Goal: Information Seeking & Learning: Find specific fact

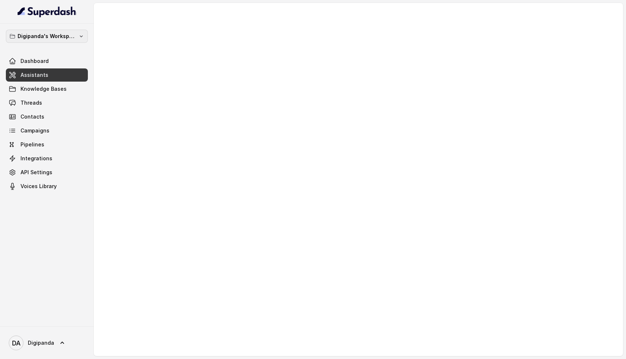
click at [65, 34] on p "Digipanda's Workspace" at bounding box center [47, 36] width 59 height 9
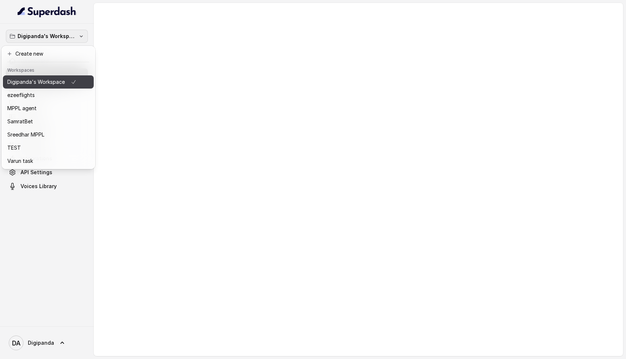
click at [51, 85] on p "Digipanda's Workspace" at bounding box center [35, 82] width 57 height 9
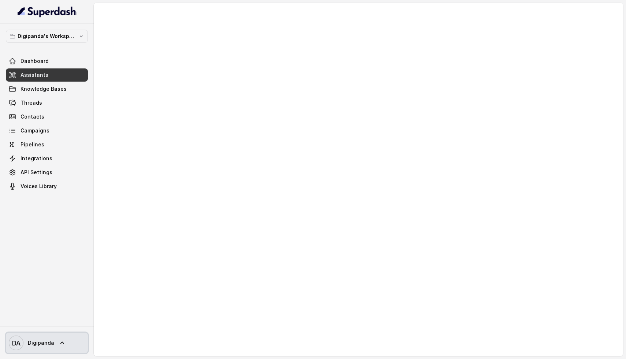
click at [54, 348] on link "DA Digipanda" at bounding box center [47, 343] width 82 height 20
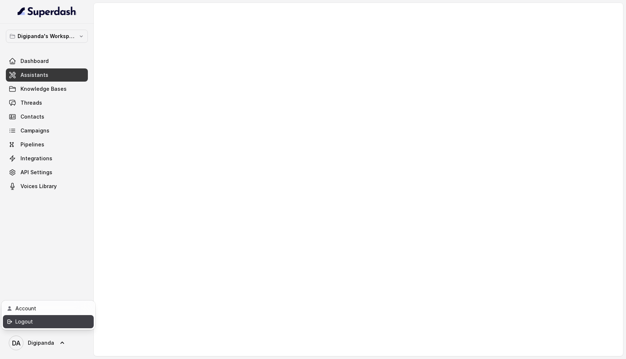
click at [44, 325] on div "Logout" at bounding box center [46, 321] width 62 height 9
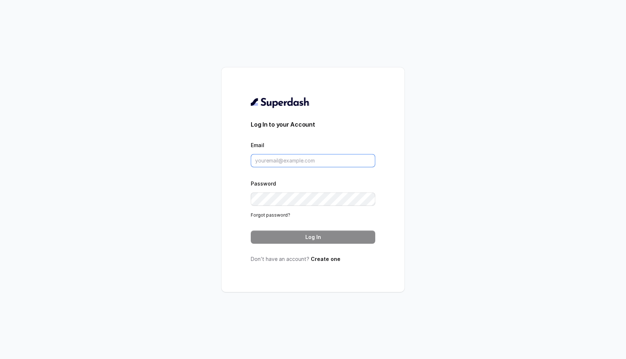
click at [291, 161] on input "Email" at bounding box center [313, 160] width 124 height 13
paste input "[EMAIL_ADDRESS][DOMAIN_NAME]"
type input "[EMAIL_ADDRESS][DOMAIN_NAME]"
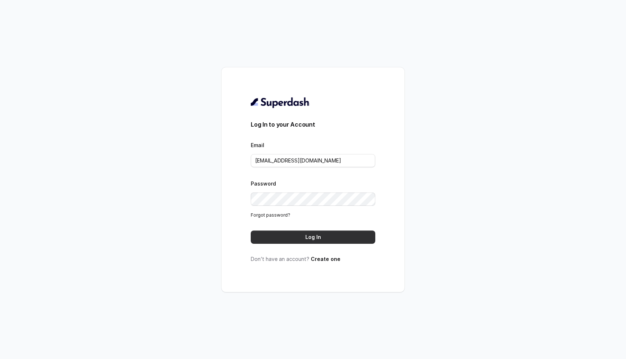
click at [259, 237] on button "Log In" at bounding box center [313, 237] width 124 height 13
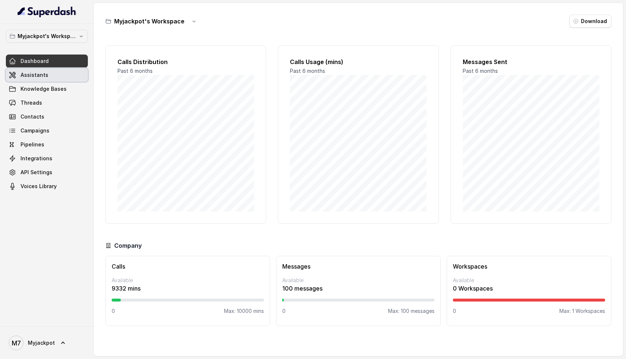
click at [31, 68] on link "Assistants" at bounding box center [47, 74] width 82 height 13
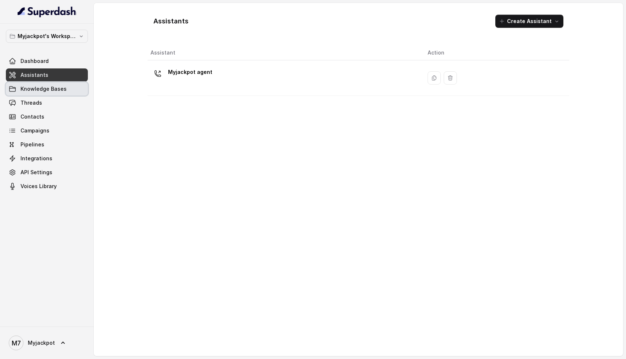
click at [39, 82] on link "Knowledge Bases" at bounding box center [47, 88] width 82 height 13
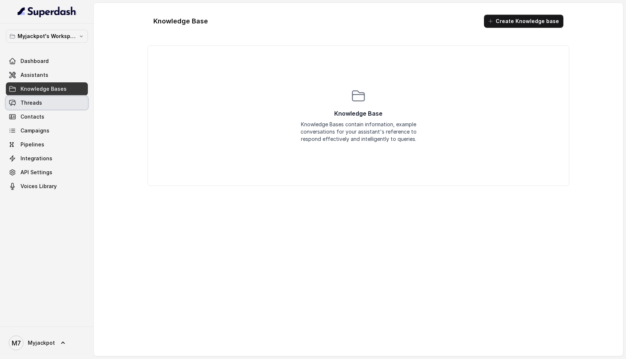
click at [41, 98] on link "Threads" at bounding box center [47, 102] width 82 height 13
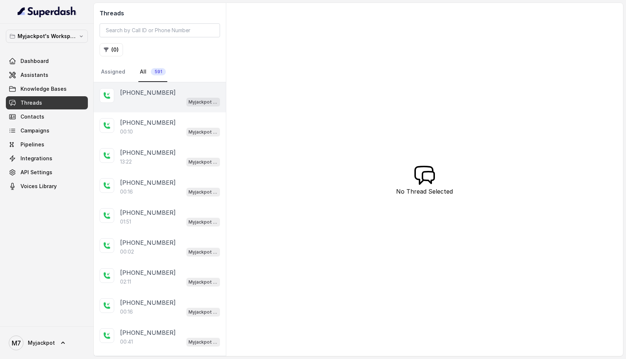
click at [130, 104] on div "Myjackpot agent" at bounding box center [170, 102] width 100 height 10
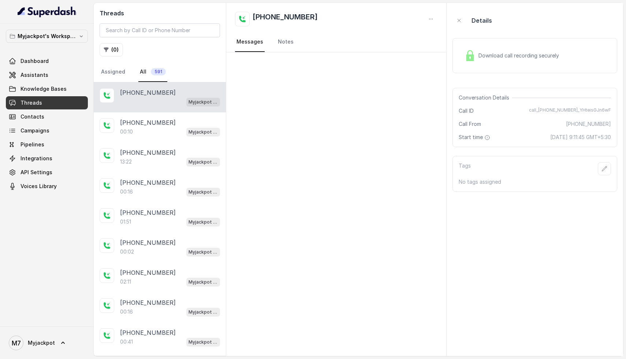
click at [512, 46] on div "Download call recording securely" at bounding box center [534, 55] width 165 height 35
click at [504, 58] on span "Download call recording securely" at bounding box center [519, 55] width 83 height 7
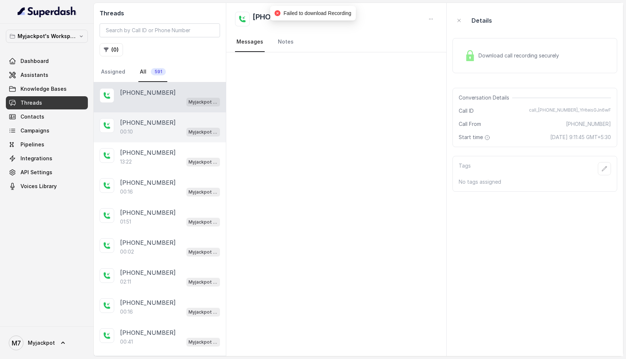
click at [155, 136] on div "00:10 Myjackpot agent" at bounding box center [170, 132] width 100 height 10
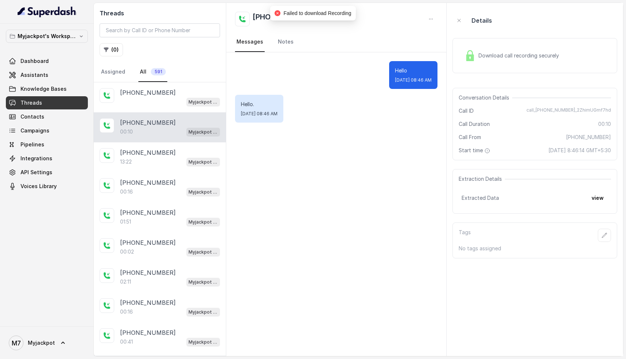
click at [488, 70] on div "Download call recording securely" at bounding box center [534, 55] width 165 height 35
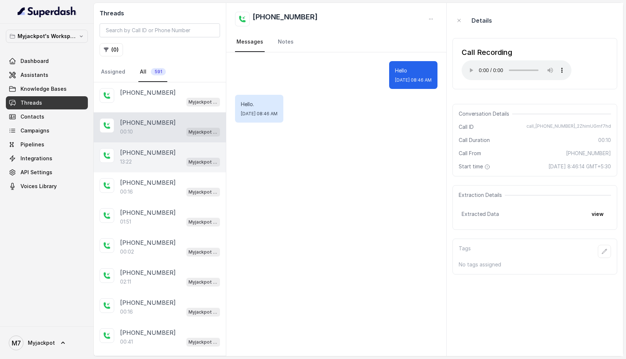
click at [154, 156] on p "[PHONE_NUMBER]" at bounding box center [148, 152] width 56 height 9
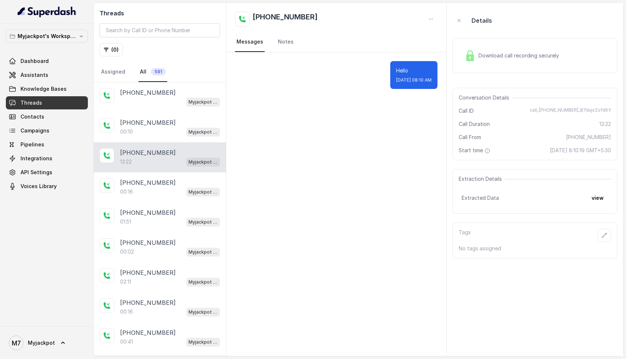
click at [481, 61] on div "Download call recording securely" at bounding box center [511, 55] width 100 height 17
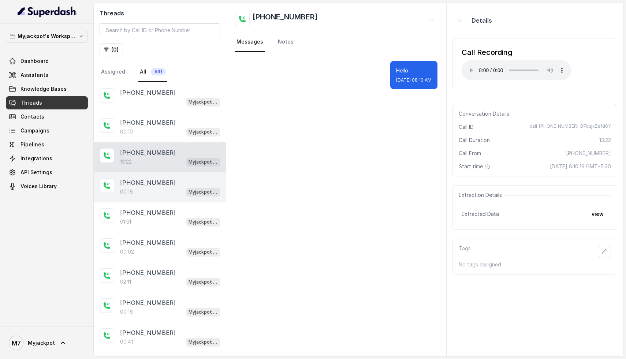
click at [130, 196] on div "+09339185217 00:16 Myjackpot agent" at bounding box center [160, 187] width 132 height 30
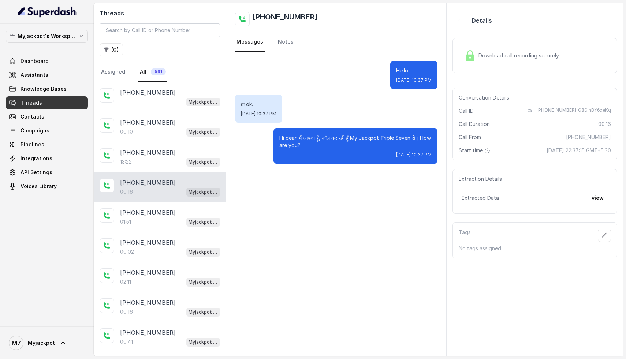
click at [506, 61] on div "Download call recording securely" at bounding box center [511, 55] width 100 height 17
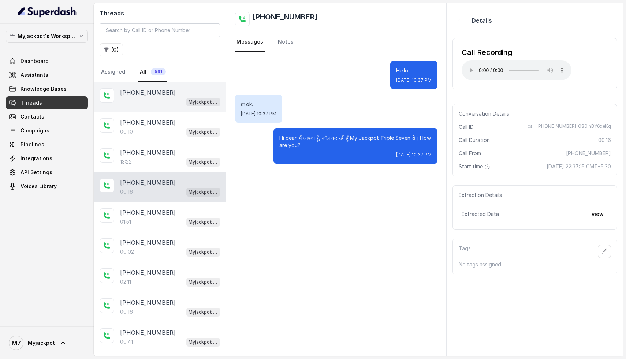
click at [155, 110] on div "+09726045719 Myjackpot agent" at bounding box center [160, 97] width 132 height 30
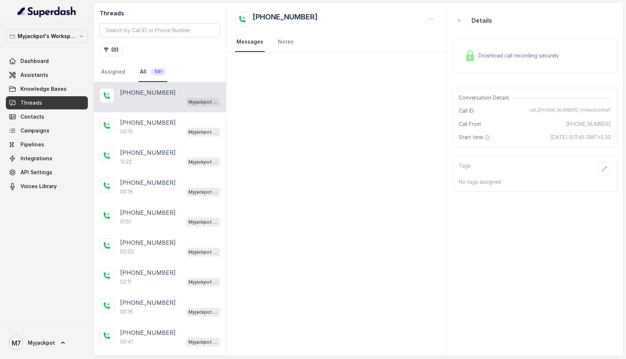
click at [145, 101] on div "Myjackpot agent" at bounding box center [170, 102] width 100 height 10
click at [539, 53] on span "Download call recording securely" at bounding box center [519, 55] width 83 height 7
click at [526, 59] on span "Download call recording securely" at bounding box center [519, 55] width 83 height 7
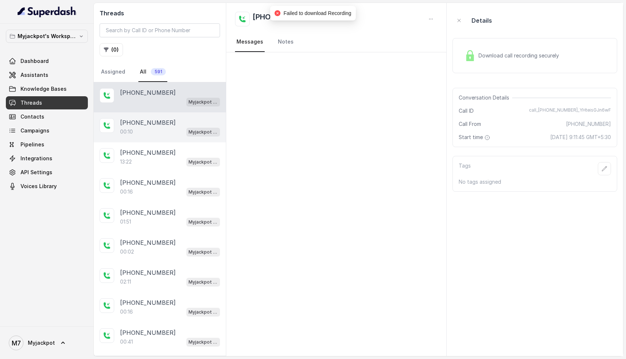
click at [156, 138] on div "+08730871068 00:10 Myjackpot agent" at bounding box center [160, 127] width 132 height 30
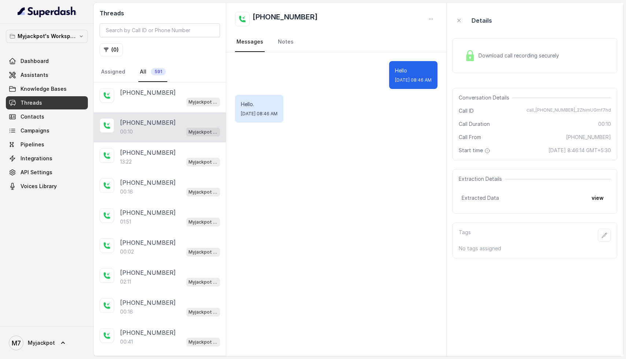
click at [506, 52] on span "Download call recording securely" at bounding box center [519, 55] width 83 height 7
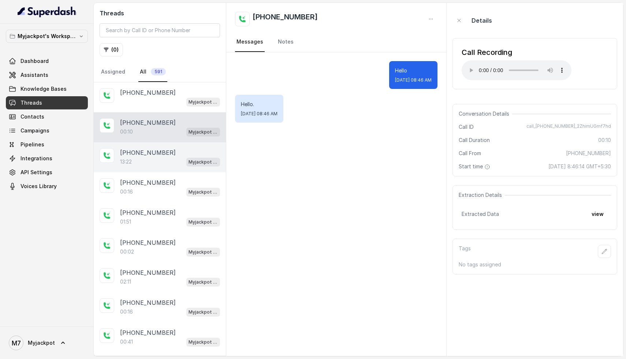
click at [135, 166] on div "+09394571487 13:22 Myjackpot agent" at bounding box center [160, 157] width 132 height 30
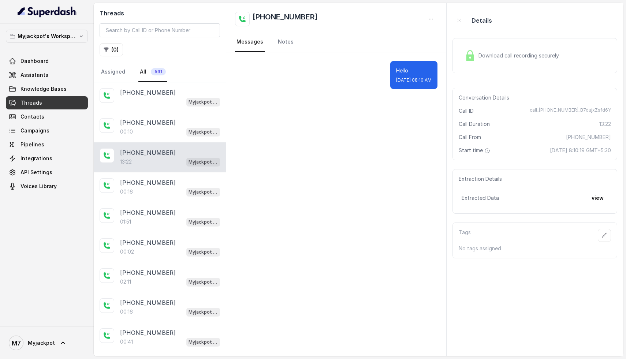
click at [532, 56] on span "Download call recording securely" at bounding box center [519, 55] width 83 height 7
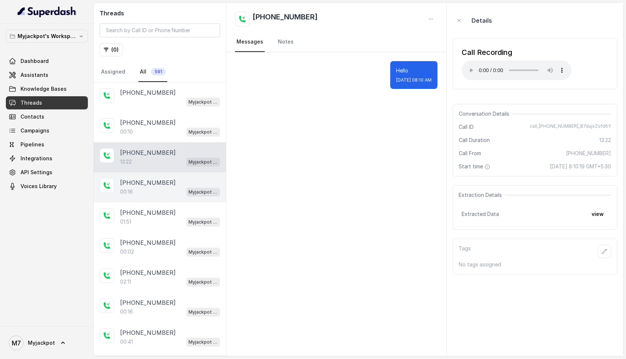
click at [176, 192] on div "00:16 Myjackpot agent" at bounding box center [170, 192] width 100 height 10
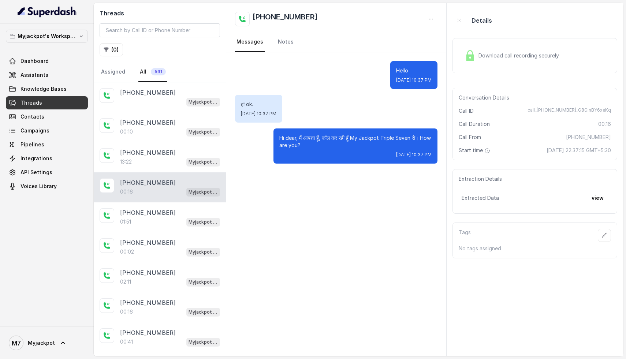
click at [498, 56] on span "Download call recording securely" at bounding box center [519, 55] width 83 height 7
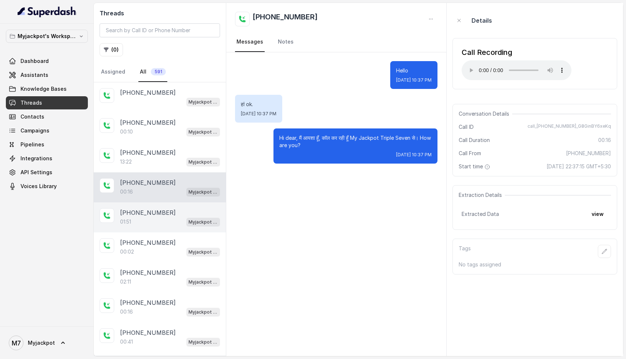
click at [136, 221] on div "01:51 Myjackpot agent" at bounding box center [170, 222] width 100 height 10
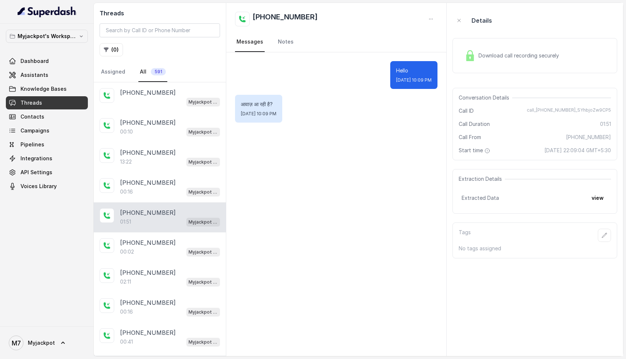
click at [534, 45] on div "Download call recording securely" at bounding box center [534, 55] width 165 height 35
click at [486, 57] on span "Download call recording securely" at bounding box center [519, 55] width 83 height 7
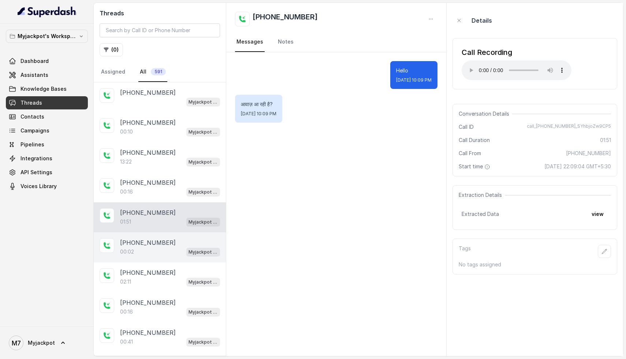
click at [157, 249] on div "00:02 Myjackpot agent" at bounding box center [170, 252] width 100 height 10
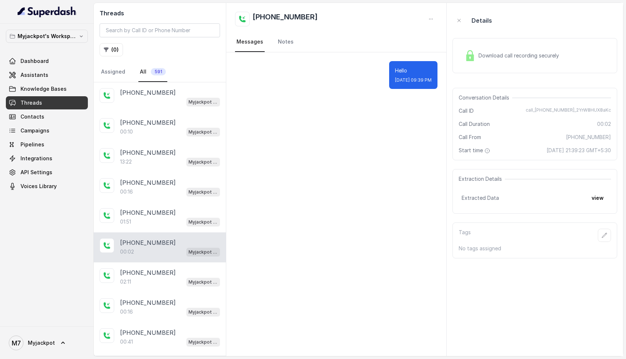
click at [552, 51] on div "Download call recording securely" at bounding box center [511, 55] width 100 height 17
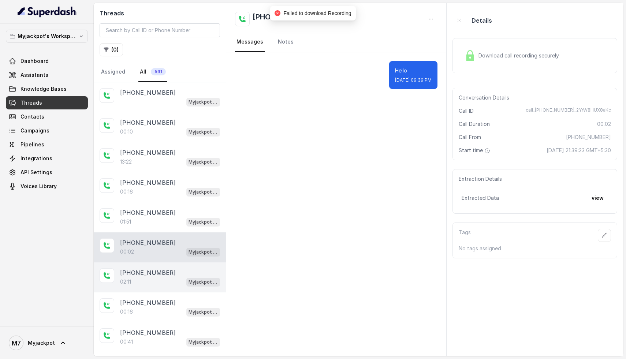
click at [142, 275] on p "[PHONE_NUMBER]" at bounding box center [148, 272] width 56 height 9
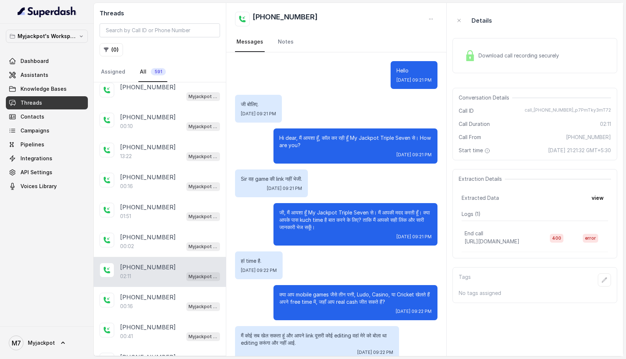
click at [509, 67] on div "Download call recording securely" at bounding box center [534, 55] width 165 height 35
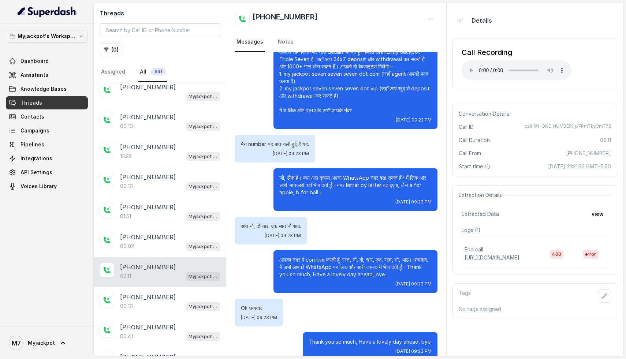
scroll to position [345, 0]
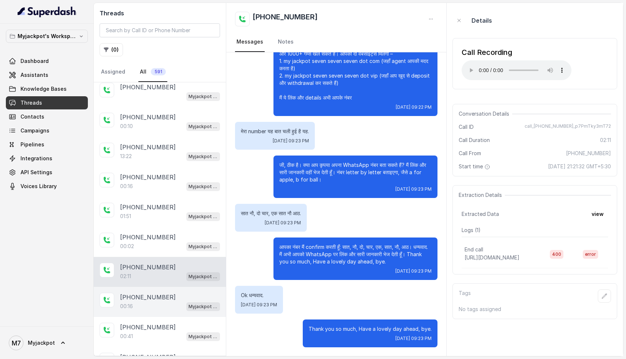
click at [148, 303] on div "00:16 Myjackpot agent" at bounding box center [170, 306] width 100 height 10
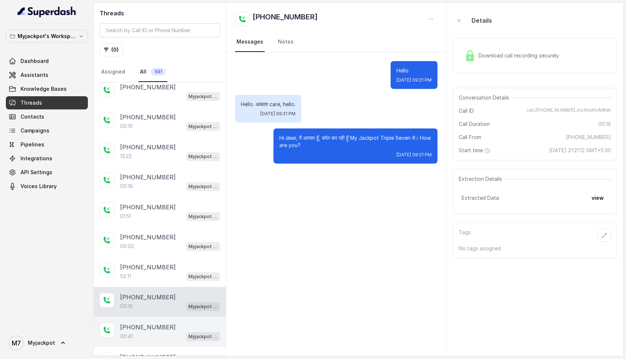
click at [145, 325] on p "[PHONE_NUMBER]" at bounding box center [148, 327] width 56 height 9
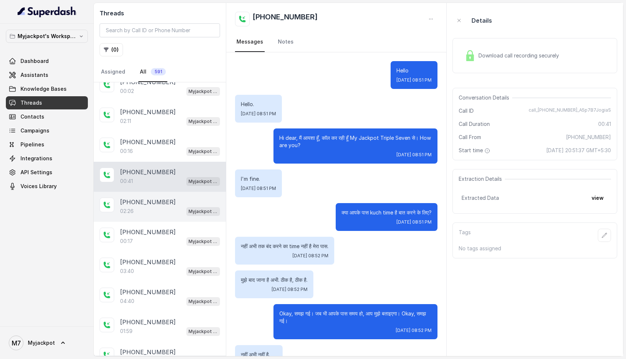
scroll to position [172, 0]
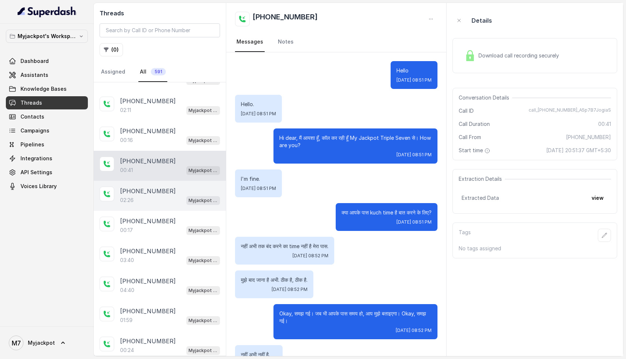
click at [144, 203] on div "+09521795758 02:26 Myjackpot agent" at bounding box center [160, 196] width 132 height 30
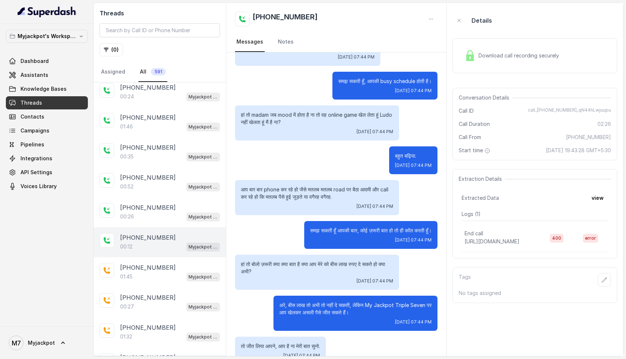
scroll to position [448, 0]
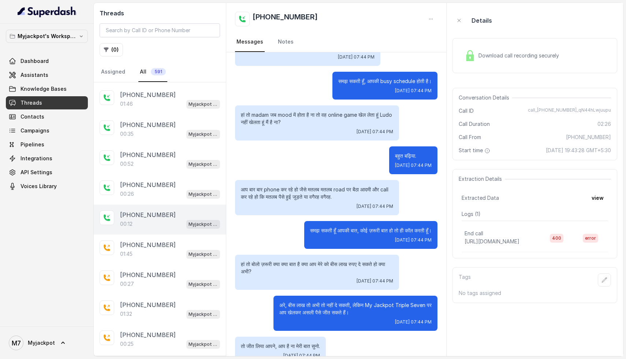
click at [152, 220] on div "00:12 Myjackpot agent" at bounding box center [170, 224] width 100 height 10
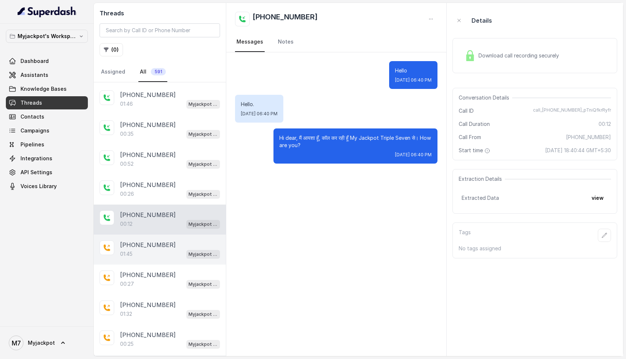
click at [151, 244] on p "[PHONE_NUMBER]" at bounding box center [148, 244] width 56 height 9
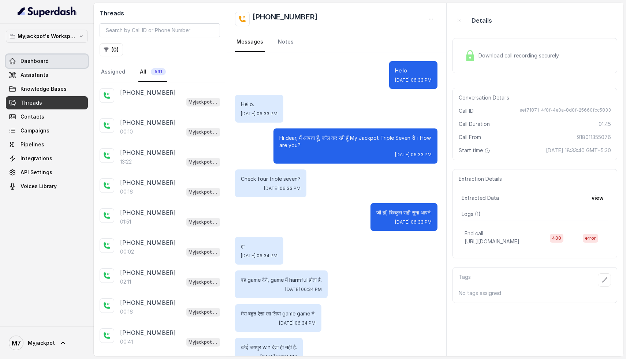
click at [28, 61] on span "Dashboard" at bounding box center [34, 60] width 28 height 7
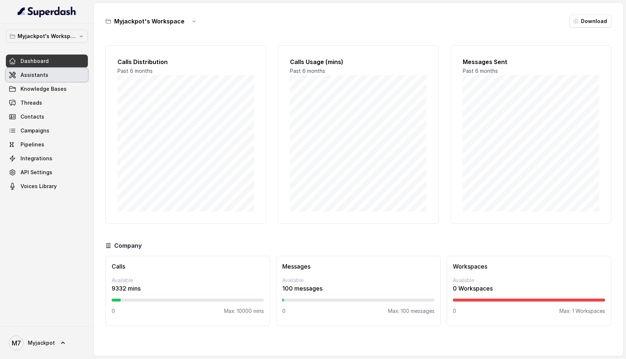
click at [58, 73] on link "Assistants" at bounding box center [47, 74] width 82 height 13
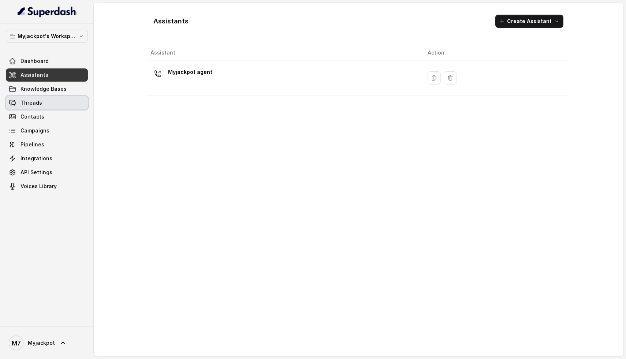
click at [52, 102] on link "Threads" at bounding box center [47, 102] width 82 height 13
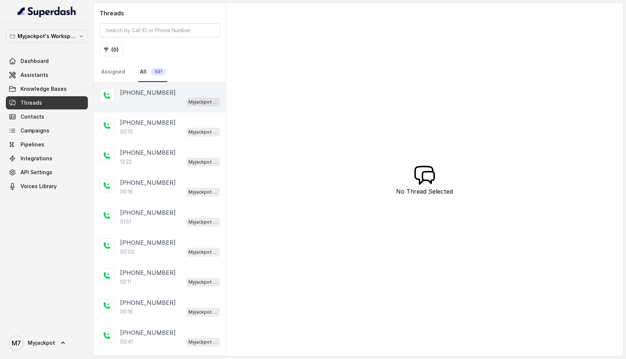
click at [146, 110] on div "+09726045719 Myjackpot agent" at bounding box center [160, 97] width 132 height 30
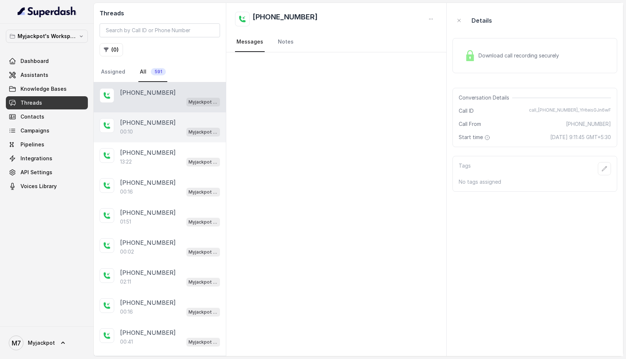
click at [150, 123] on p "[PHONE_NUMBER]" at bounding box center [148, 122] width 56 height 9
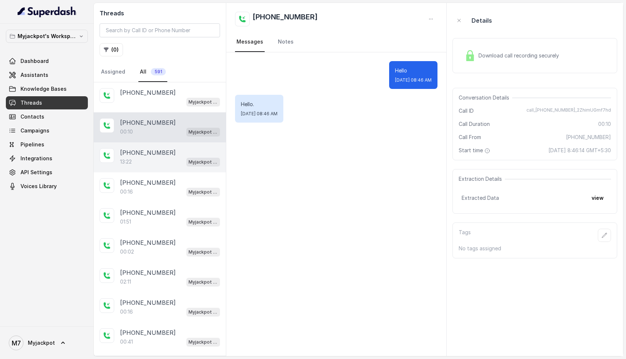
click at [151, 160] on div "13:22 Myjackpot agent" at bounding box center [170, 162] width 100 height 10
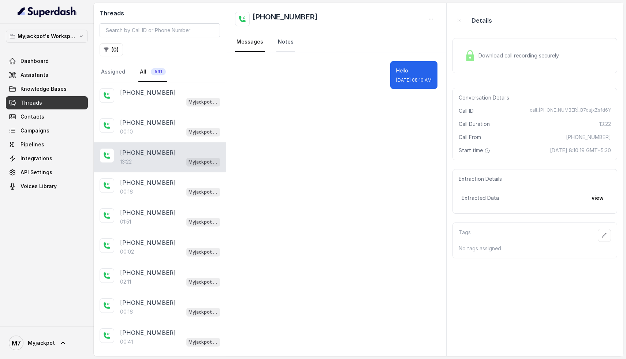
click at [284, 42] on link "Notes" at bounding box center [285, 42] width 19 height 20
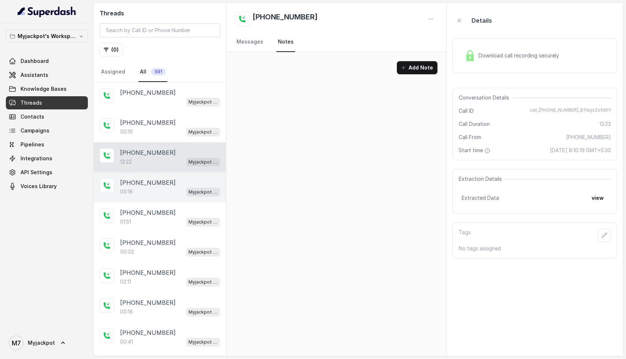
click at [147, 188] on div "00:16 Myjackpot agent" at bounding box center [170, 192] width 100 height 10
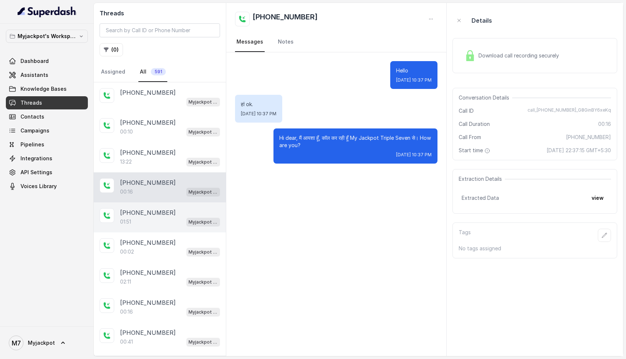
click at [139, 222] on div "01:51 Myjackpot agent" at bounding box center [170, 222] width 100 height 10
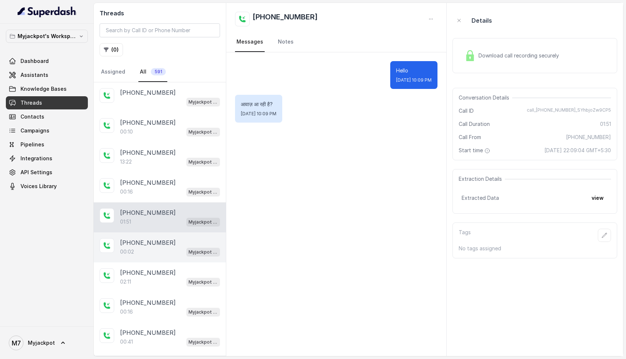
click at [140, 243] on p "[PHONE_NUMBER]" at bounding box center [148, 242] width 56 height 9
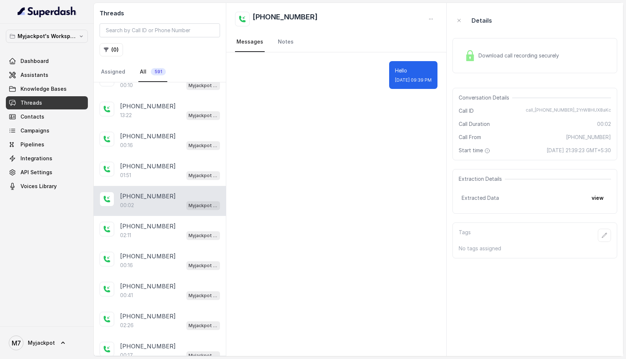
scroll to position [58, 0]
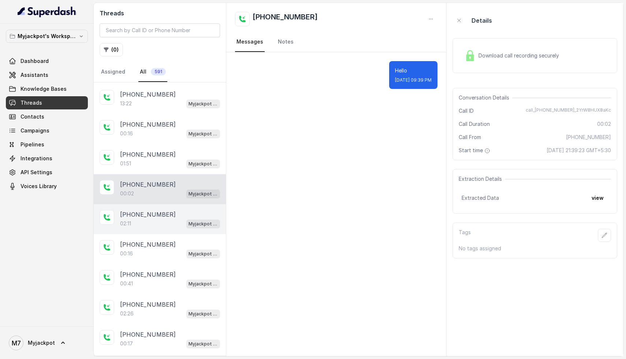
click at [147, 219] on div "02:11 Myjackpot agent" at bounding box center [170, 224] width 100 height 10
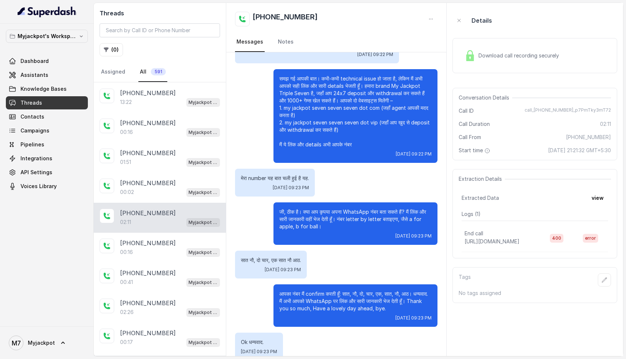
scroll to position [345, 0]
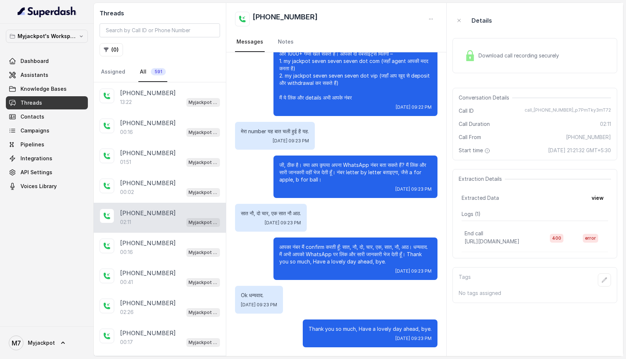
click at [524, 68] on div "Download call recording securely" at bounding box center [534, 55] width 165 height 35
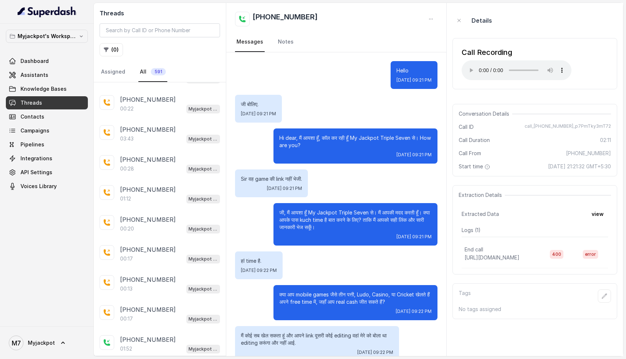
scroll to position [1195, 0]
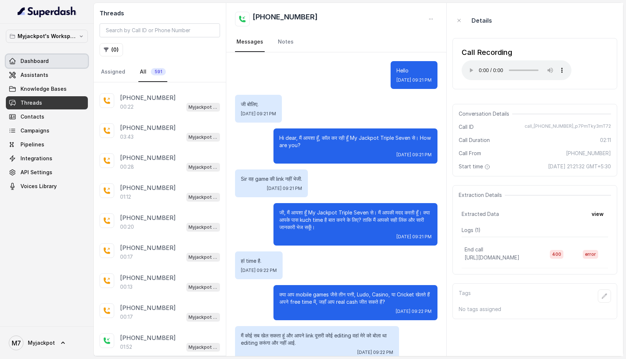
click at [52, 61] on link "Dashboard" at bounding box center [47, 61] width 82 height 13
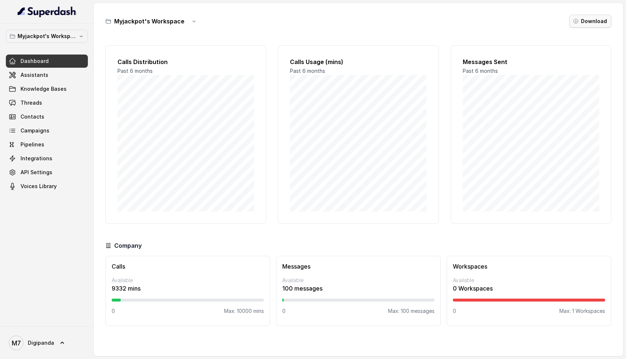
click at [577, 24] on icon "button" at bounding box center [576, 21] width 6 height 6
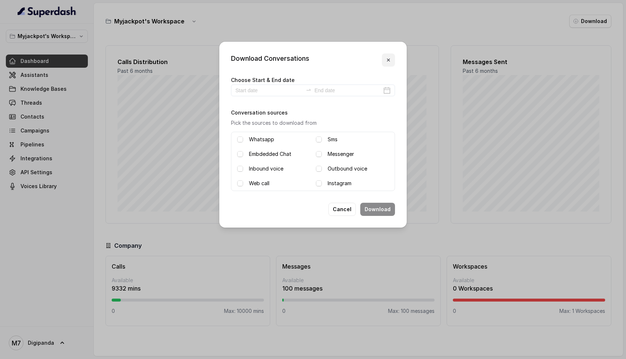
click at [391, 58] on icon "button" at bounding box center [388, 60] width 6 height 6
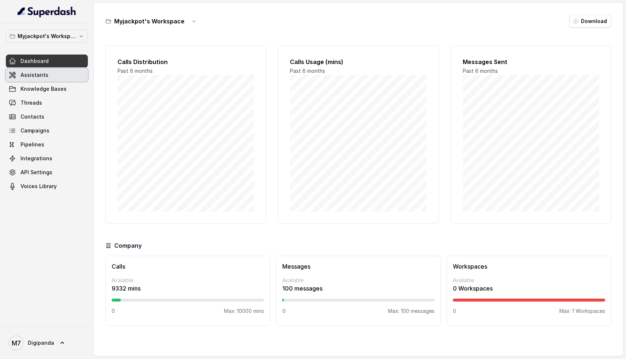
click at [50, 79] on link "Assistants" at bounding box center [47, 74] width 82 height 13
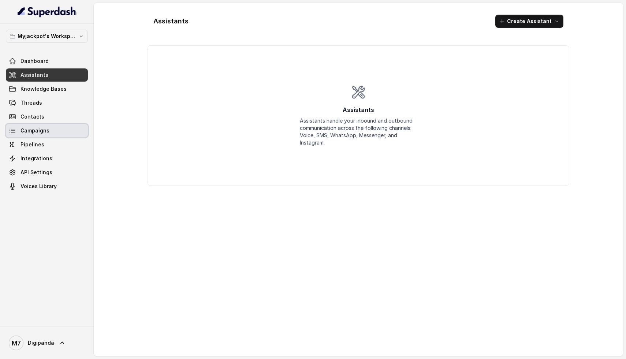
click at [54, 136] on link "Campaigns" at bounding box center [47, 130] width 82 height 13
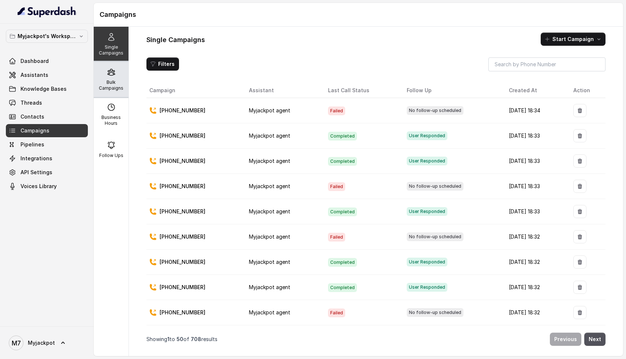
click at [121, 85] on p "Bulk Campaigns" at bounding box center [111, 85] width 29 height 12
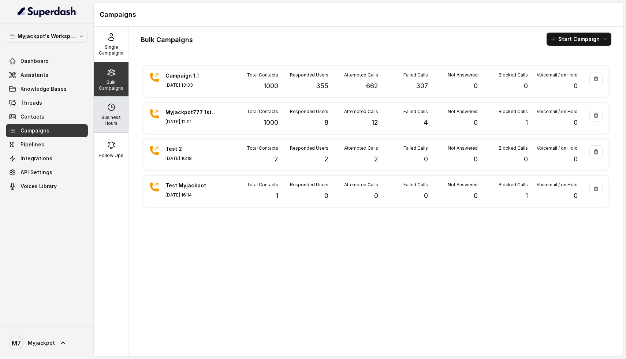
click at [119, 122] on p "Business Hours" at bounding box center [111, 121] width 29 height 12
select select "Asia/Kolkata"
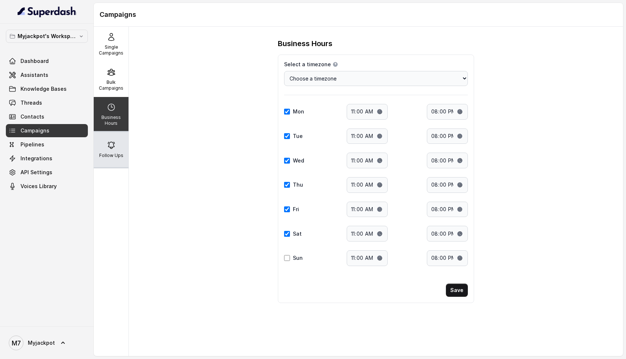
click at [112, 146] on icon at bounding box center [111, 145] width 9 height 9
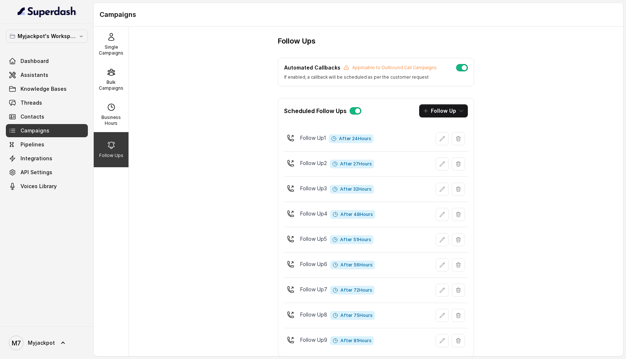
scroll to position [20, 0]
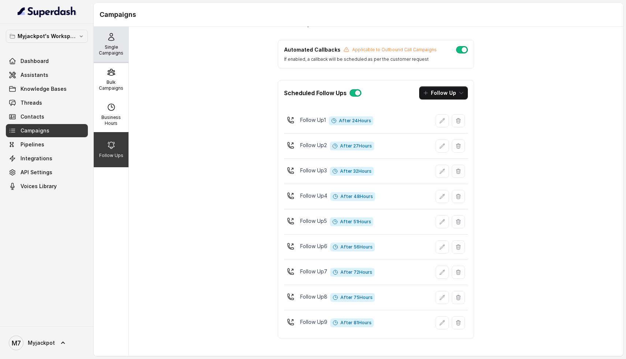
click at [125, 57] on div "Single Campaigns" at bounding box center [111, 44] width 35 height 35
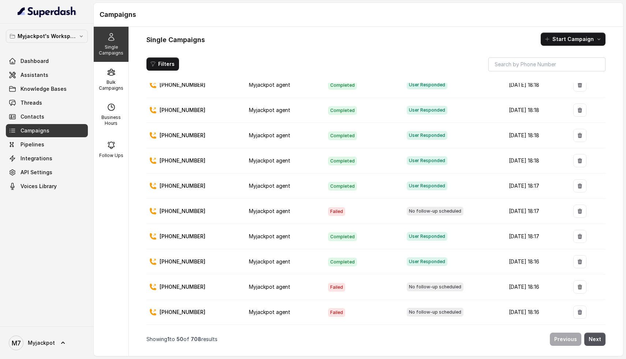
scroll to position [927, 0]
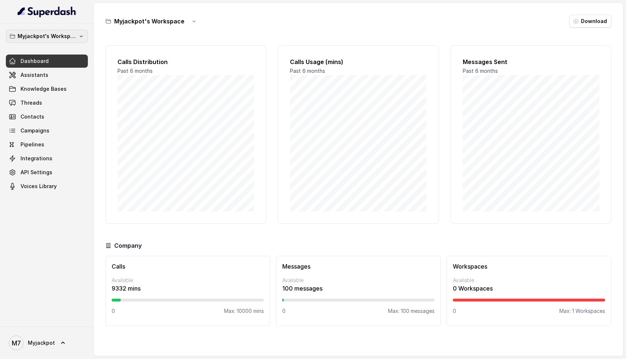
click at [60, 42] on button "Myjackpot's Workspace" at bounding box center [47, 36] width 82 height 13
click at [42, 346] on nav "Myjackpot's Workspace Dashboard Assistants Knowledge Bases Threads Contacts Cam…" at bounding box center [47, 179] width 94 height 359
click at [42, 346] on span "Myjackpot" at bounding box center [41, 342] width 27 height 7
click at [31, 323] on div "Logout" at bounding box center [46, 321] width 62 height 9
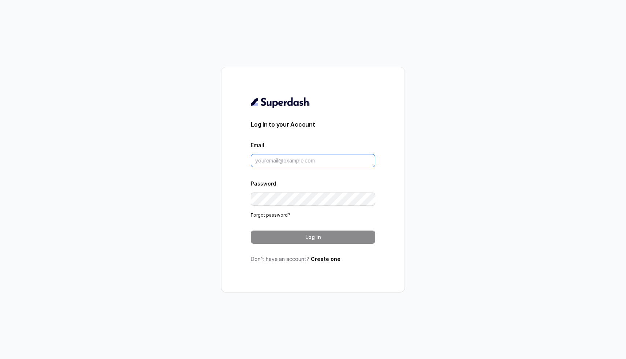
click at [278, 163] on input "Email" at bounding box center [313, 160] width 124 height 13
paste input "ai@digipanda.co.in"
type input "ai@digipanda.co.in"
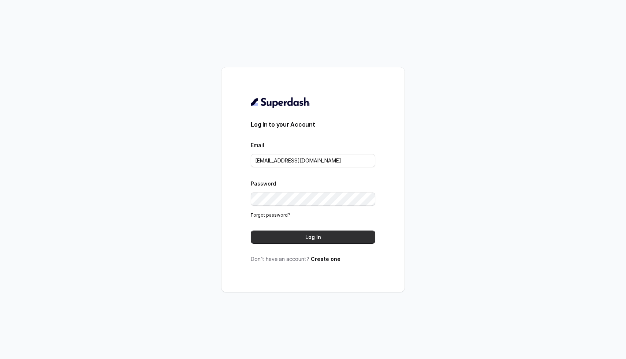
click at [315, 239] on button "Log In" at bounding box center [313, 237] width 124 height 13
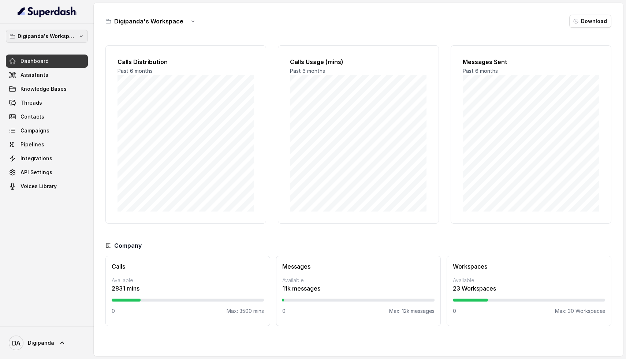
click at [70, 40] on p "Digipanda's Workspace" at bounding box center [47, 36] width 59 height 9
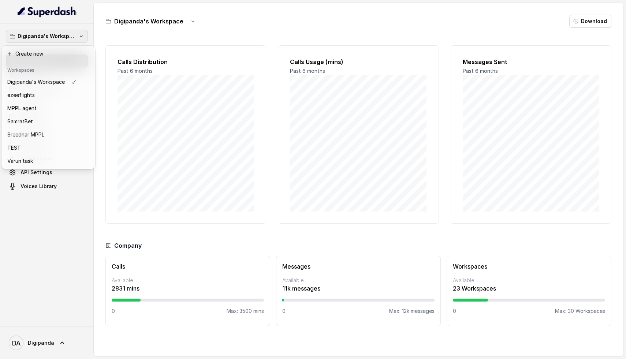
click at [59, 316] on div "Digipanda's Workspace Dashboard Assistants Knowledge Bases Threads Contacts Cam…" at bounding box center [47, 175] width 94 height 303
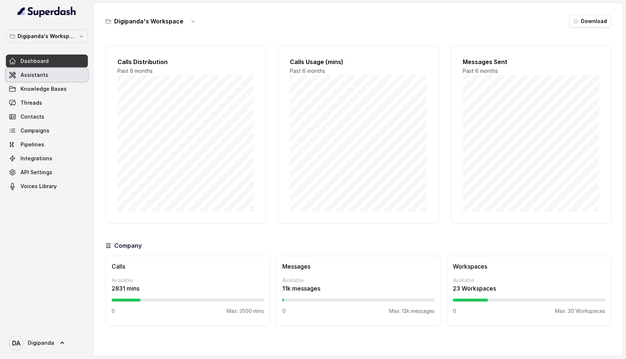
click at [20, 72] on span "Assistants" at bounding box center [34, 74] width 28 height 7
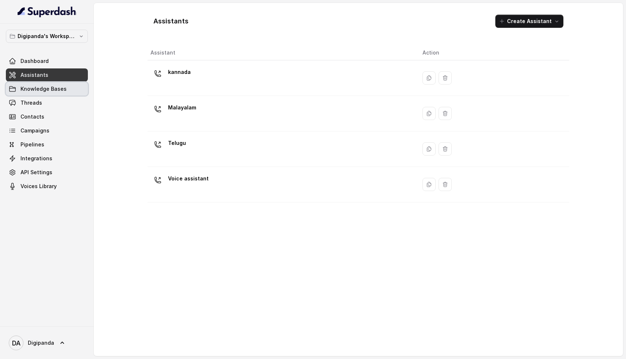
click at [51, 88] on span "Knowledge Bases" at bounding box center [43, 88] width 46 height 7
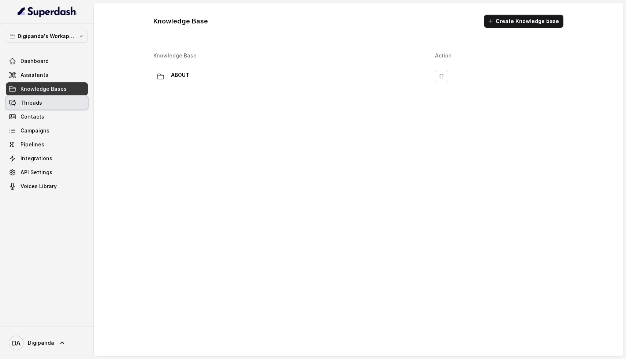
click at [49, 102] on link "Threads" at bounding box center [47, 102] width 82 height 13
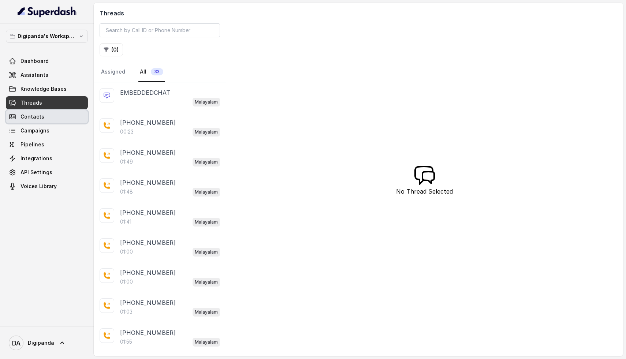
click at [59, 118] on link "Contacts" at bounding box center [47, 116] width 82 height 13
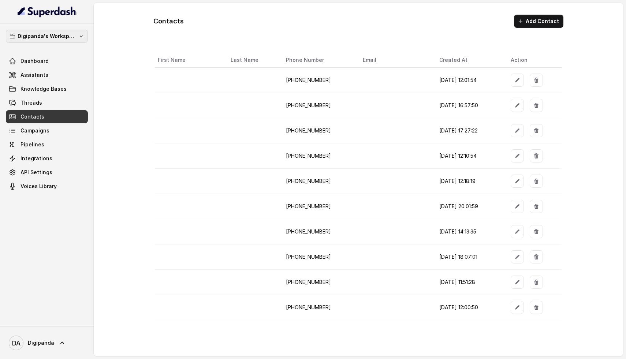
click at [43, 36] on p "Digipanda's Workspace" at bounding box center [47, 36] width 59 height 9
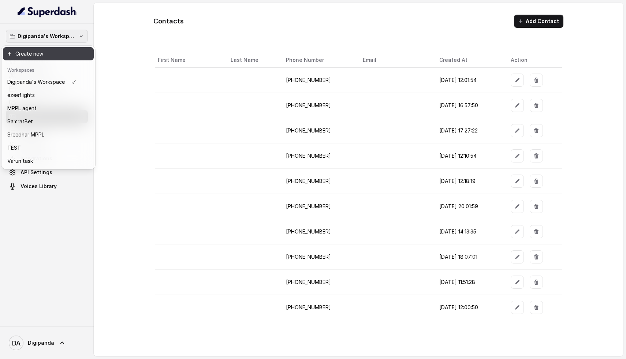
click at [33, 53] on button "Create new" at bounding box center [48, 53] width 91 height 13
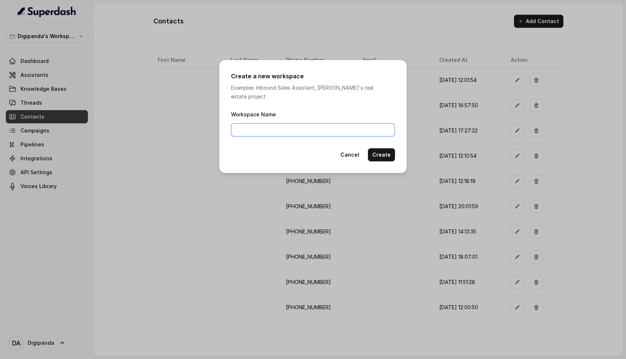
click at [289, 126] on input "Workspace Name" at bounding box center [313, 129] width 164 height 13
type input "test"
click at [383, 150] on button "Create" at bounding box center [381, 154] width 27 height 13
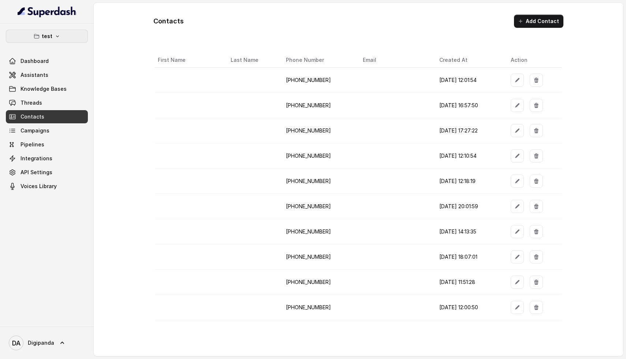
click at [50, 35] on p "test" at bounding box center [47, 36] width 11 height 9
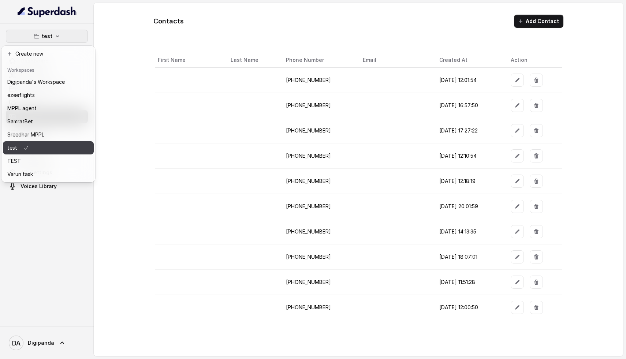
click at [72, 148] on button "test" at bounding box center [48, 147] width 91 height 13
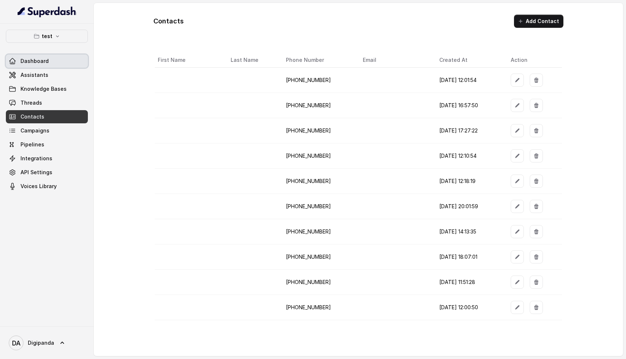
click at [47, 65] on link "Dashboard" at bounding box center [47, 61] width 82 height 13
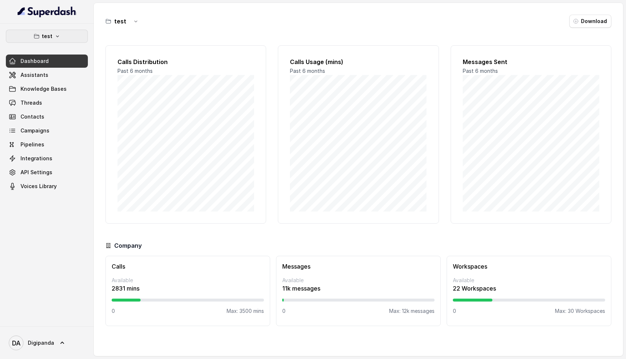
click at [67, 42] on button "test" at bounding box center [47, 36] width 82 height 13
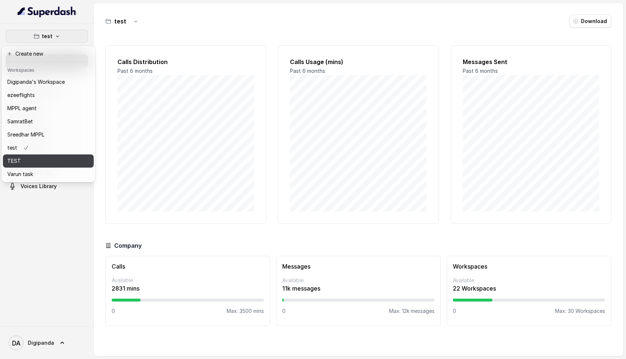
click at [60, 163] on div "TEST" at bounding box center [35, 161] width 57 height 9
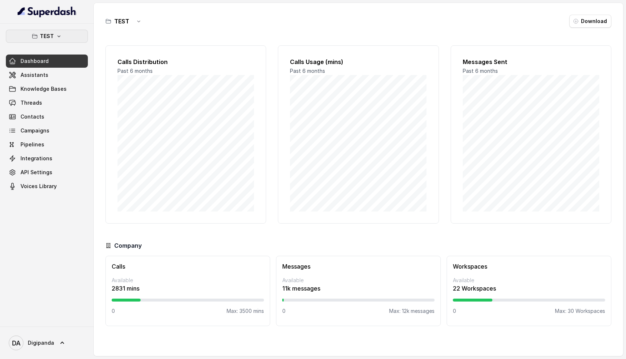
click at [38, 33] on button "TEST" at bounding box center [47, 36] width 82 height 13
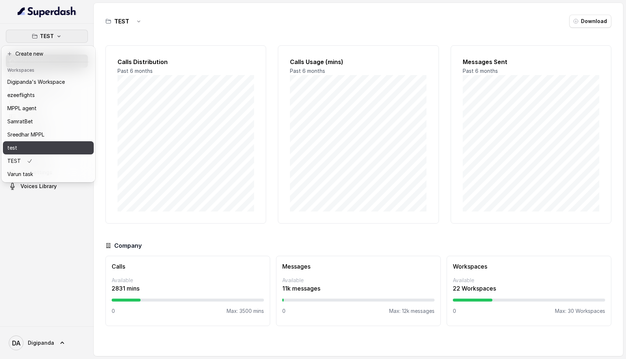
click at [60, 153] on button "test" at bounding box center [48, 147] width 91 height 13
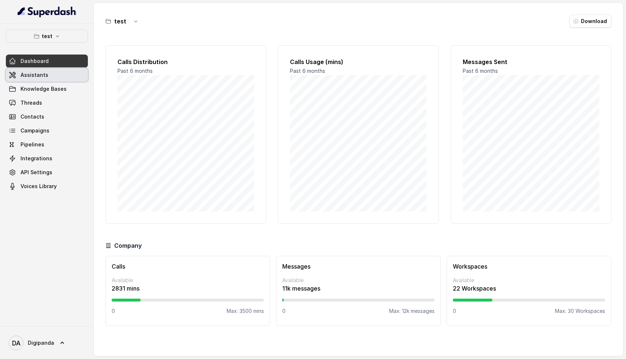
click at [20, 77] on span "Assistants" at bounding box center [34, 74] width 28 height 7
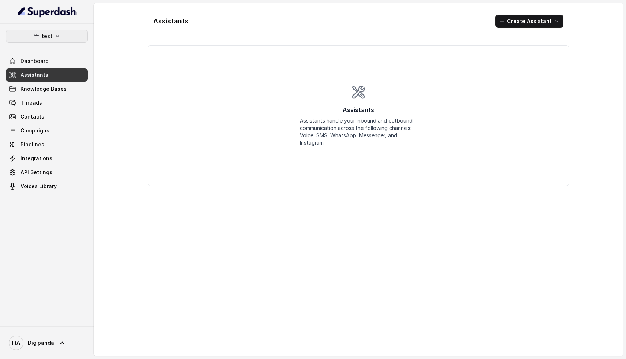
click at [59, 36] on icon "button" at bounding box center [58, 36] width 6 height 6
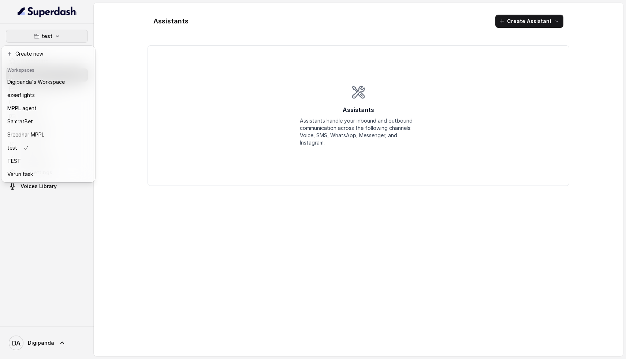
click at [39, 346] on nav "test Dashboard Assistants Knowledge Bases Threads Contacts Campaigns Pipelines …" at bounding box center [47, 179] width 94 height 359
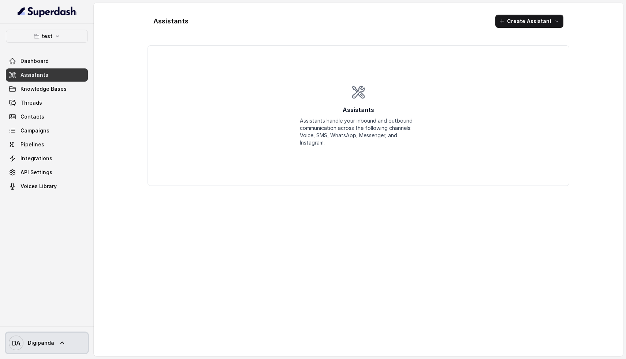
click at [39, 346] on span "DA Digipanda" at bounding box center [31, 343] width 45 height 15
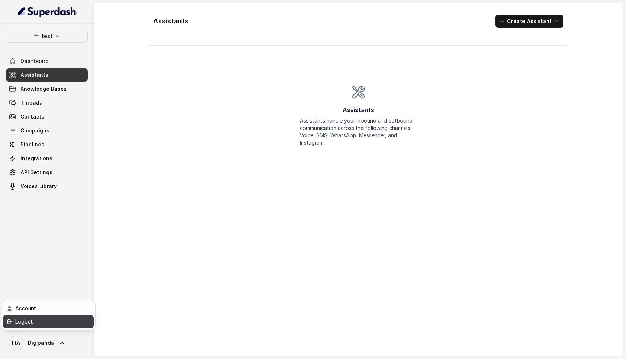
click at [38, 321] on div "Logout" at bounding box center [46, 321] width 62 height 9
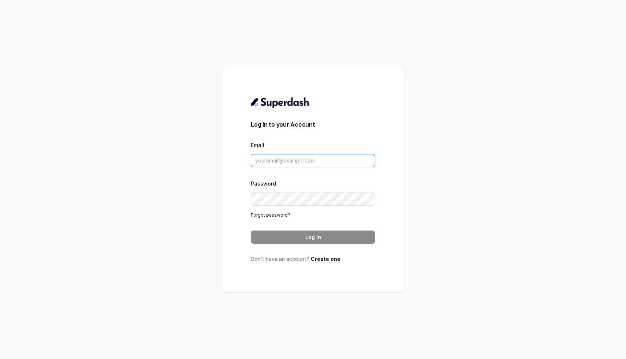
click at [291, 164] on input "Email" at bounding box center [313, 160] width 124 height 13
type input "myjackpot777seven@gmail.com"
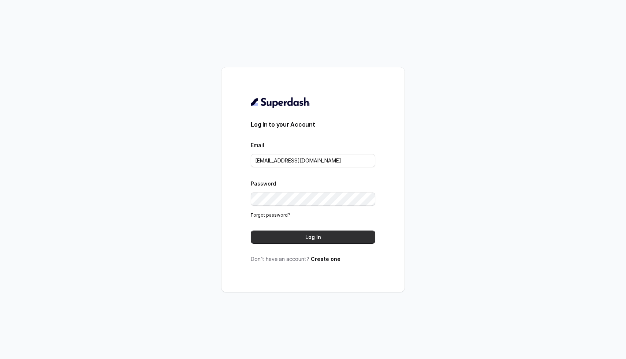
click at [313, 239] on button "Log In" at bounding box center [313, 237] width 124 height 13
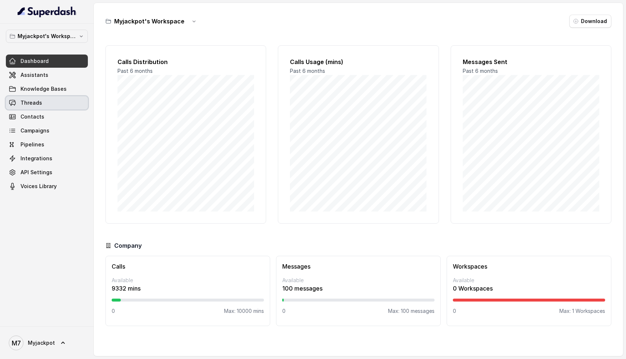
click at [48, 105] on link "Threads" at bounding box center [47, 102] width 82 height 13
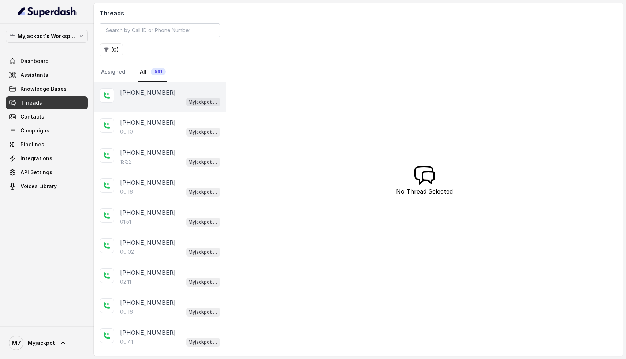
click at [153, 104] on div "Myjackpot agent" at bounding box center [170, 102] width 100 height 10
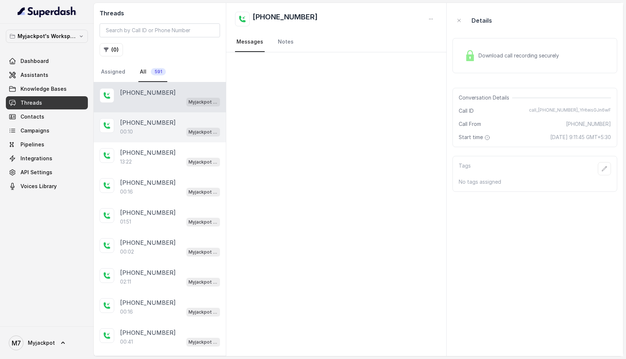
click at [152, 126] on p "[PHONE_NUMBER]" at bounding box center [148, 122] width 56 height 9
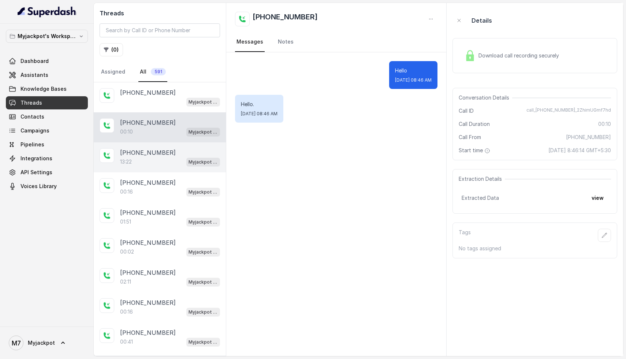
click at [154, 159] on div "13:22 Myjackpot agent" at bounding box center [170, 162] width 100 height 10
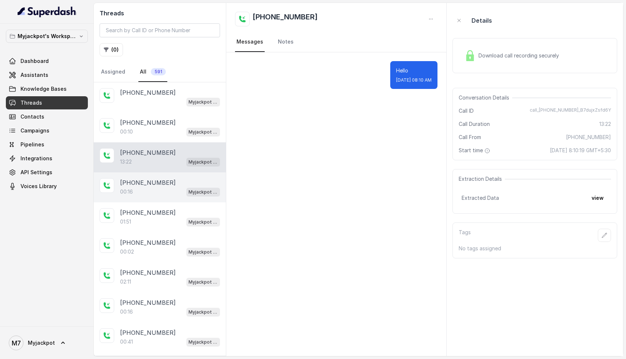
click at [155, 178] on p "[PHONE_NUMBER]" at bounding box center [148, 182] width 56 height 9
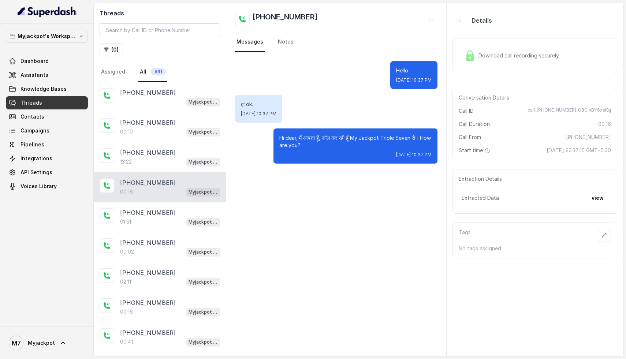
click at [155, 199] on div "+09339185217 00:16 Myjackpot agent" at bounding box center [160, 187] width 132 height 30
click at [154, 217] on div "01:51 Myjackpot agent" at bounding box center [170, 222] width 100 height 10
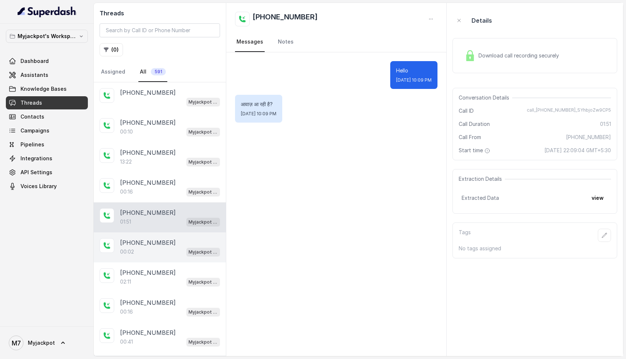
click at [157, 250] on div "00:02 Myjackpot agent" at bounding box center [170, 252] width 100 height 10
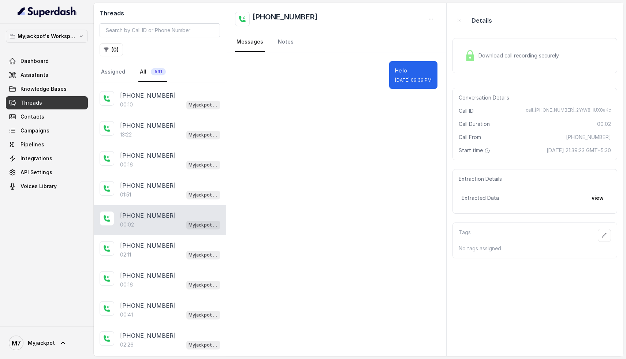
scroll to position [27, 0]
click at [157, 250] on div "02:11 Myjackpot agent" at bounding box center [170, 255] width 100 height 10
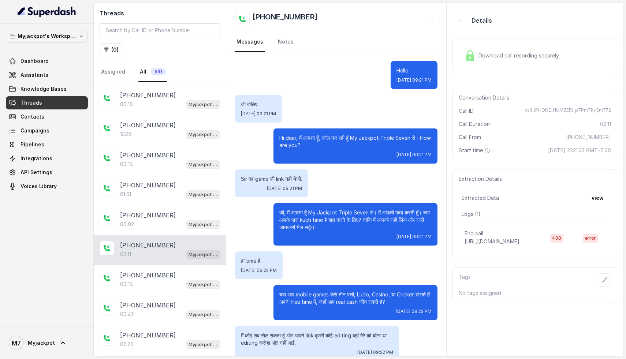
click at [485, 64] on div "Download call recording securely" at bounding box center [534, 55] width 165 height 35
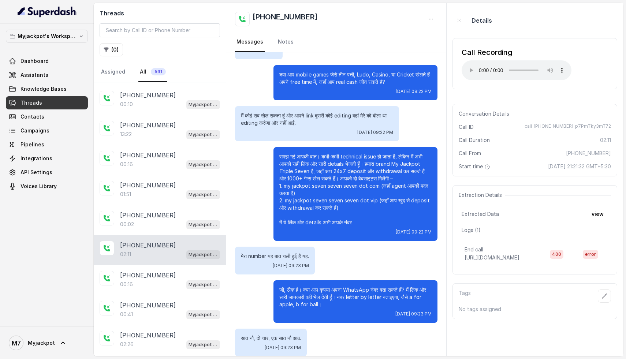
scroll to position [345, 0]
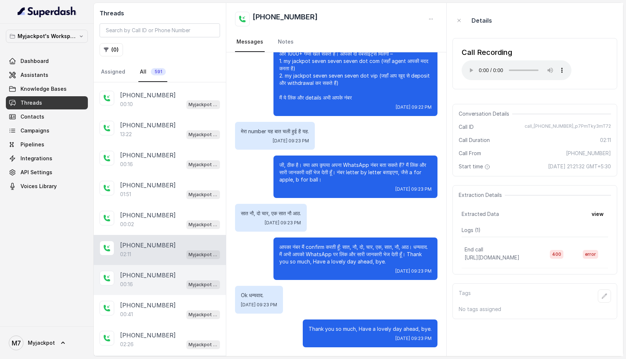
click at [133, 291] on div "+08279241798 00:16 Myjackpot agent" at bounding box center [160, 280] width 132 height 30
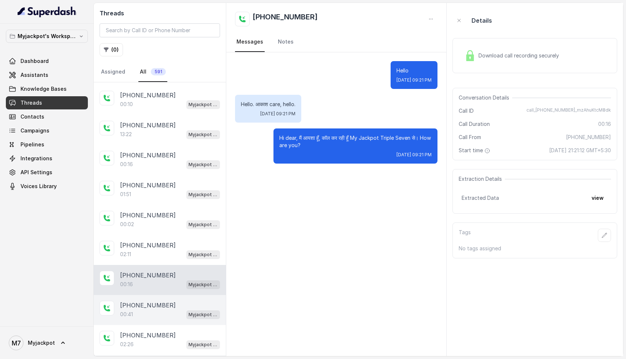
click at [140, 301] on p "[PHONE_NUMBER]" at bounding box center [148, 305] width 56 height 9
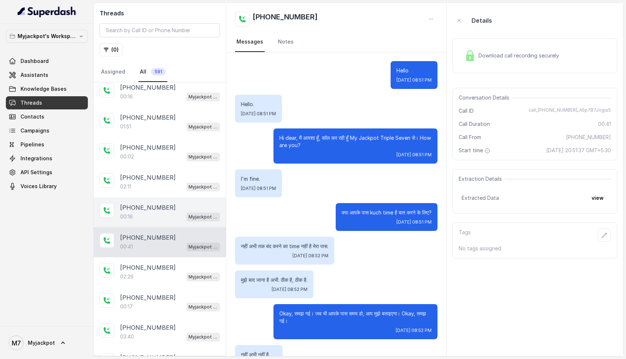
scroll to position [105, 0]
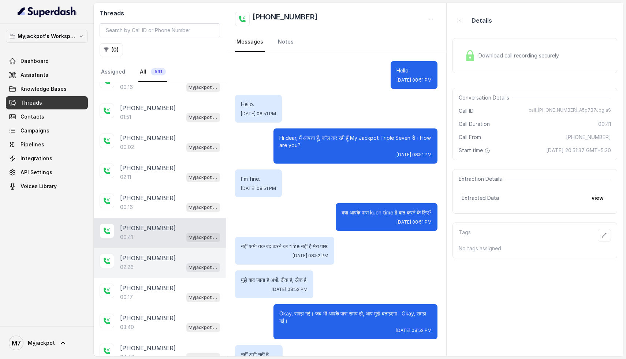
click at [139, 254] on p "[PHONE_NUMBER]" at bounding box center [148, 258] width 56 height 9
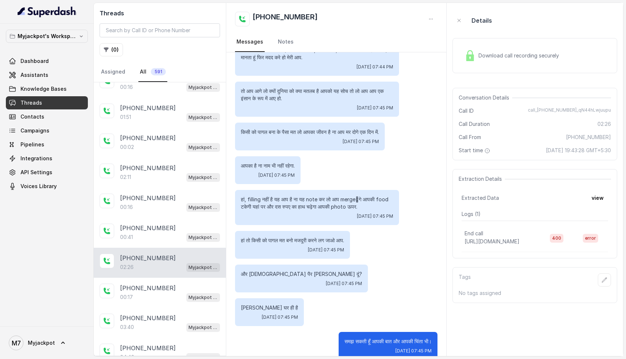
scroll to position [656, 0]
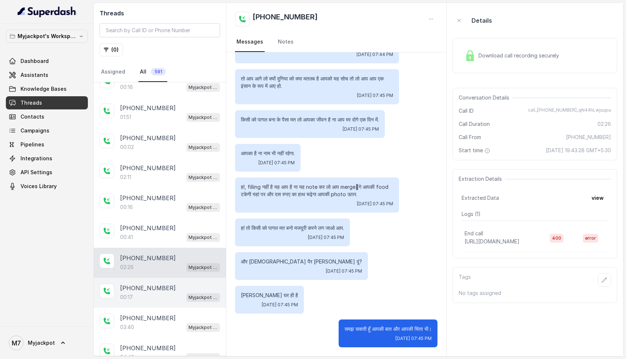
click at [164, 281] on div "+09521795758 00:17 Myjackpot agent" at bounding box center [160, 293] width 132 height 30
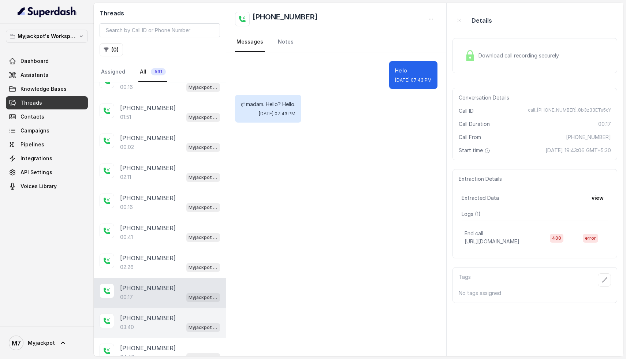
click at [150, 319] on p "[PHONE_NUMBER]" at bounding box center [148, 318] width 56 height 9
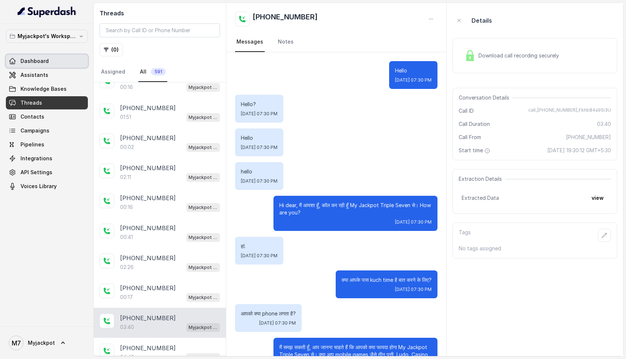
click at [39, 61] on span "Dashboard" at bounding box center [34, 60] width 28 height 7
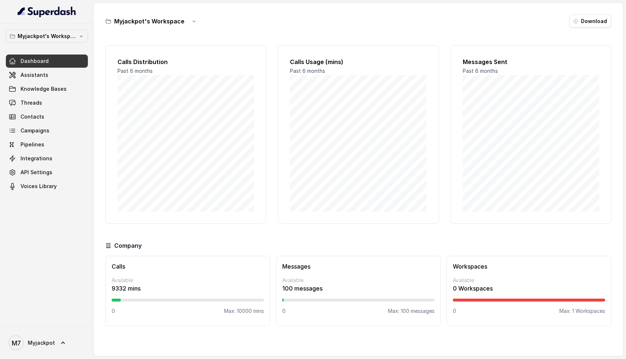
click at [429, 128] on div "Calls Usage (mins) Past 6 months" at bounding box center [358, 134] width 161 height 178
click at [532, 69] on div "Messages Sent Past 6 months" at bounding box center [530, 134] width 161 height 178
click at [40, 101] on span "Threads" at bounding box center [31, 102] width 22 height 7
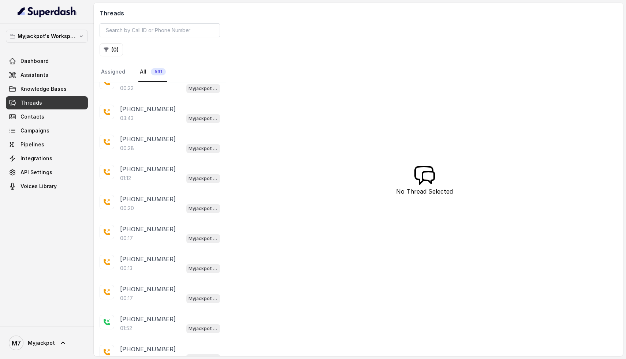
scroll to position [1238, 0]
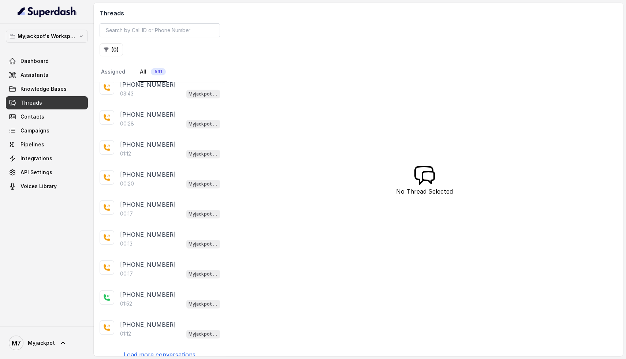
click at [164, 350] on p "Load more conversations" at bounding box center [160, 354] width 72 height 9
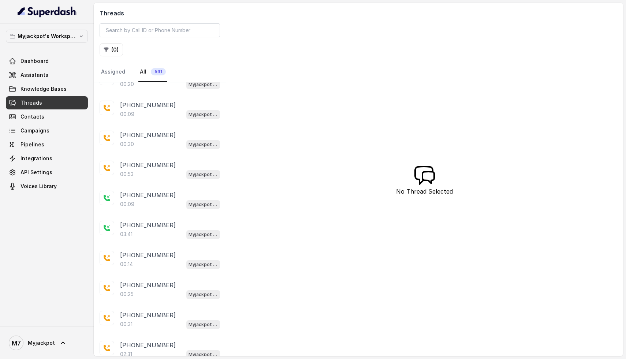
scroll to position [1638, 0]
click at [149, 244] on div "+917074926559 00:25 Myjackpot agent" at bounding box center [160, 259] width 132 height 30
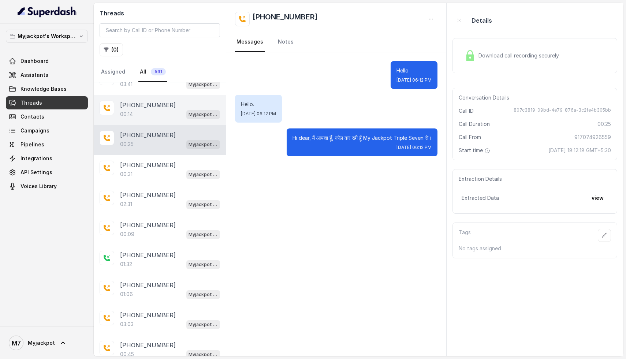
scroll to position [1875, 0]
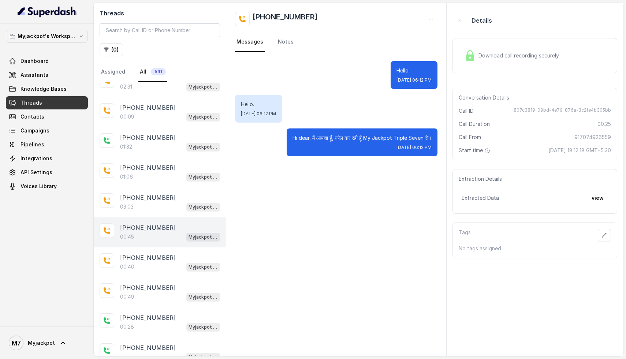
click at [134, 223] on p "[PHONE_NUMBER]" at bounding box center [148, 227] width 56 height 9
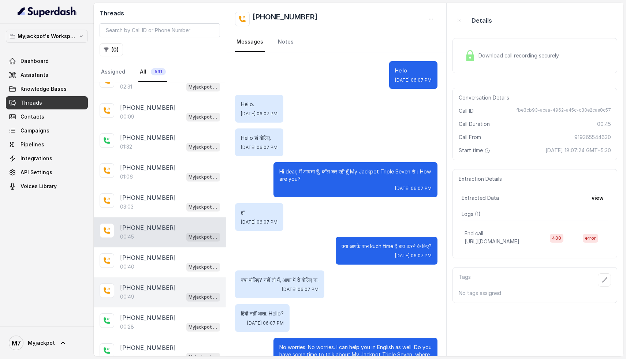
click at [150, 290] on div "+918233699471 00:49 Myjackpot agent" at bounding box center [160, 292] width 132 height 30
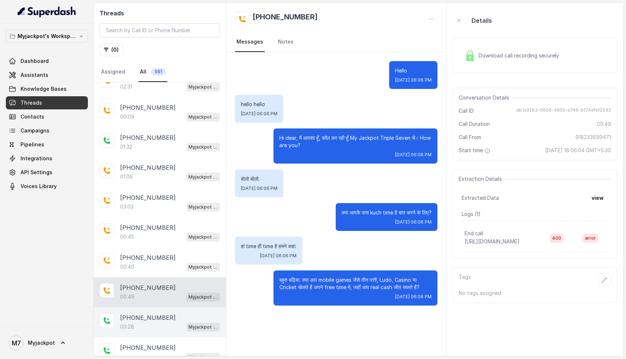
click at [147, 321] on div "+08400586884 00:28 Myjackpot agent" at bounding box center [160, 322] width 132 height 30
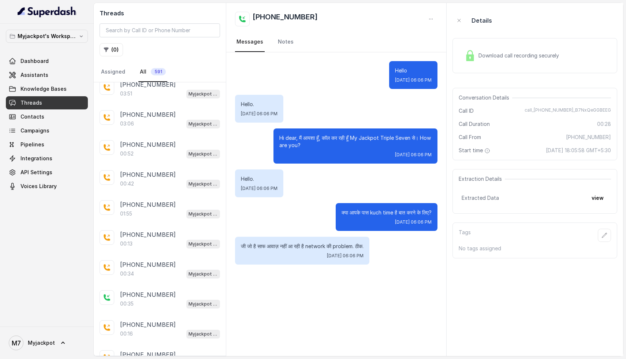
scroll to position [2204, 0]
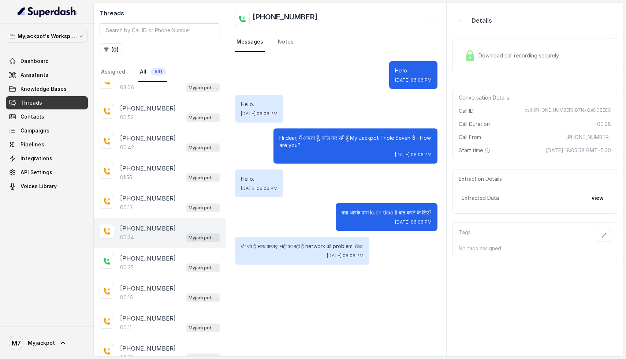
click at [142, 230] on div "+916009029386 00:34 Myjackpot agent" at bounding box center [160, 233] width 132 height 30
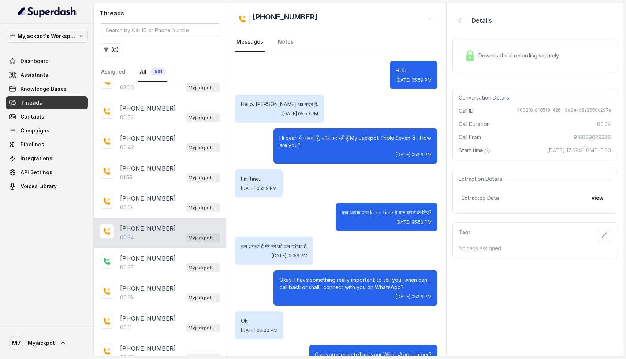
scroll to position [26, 0]
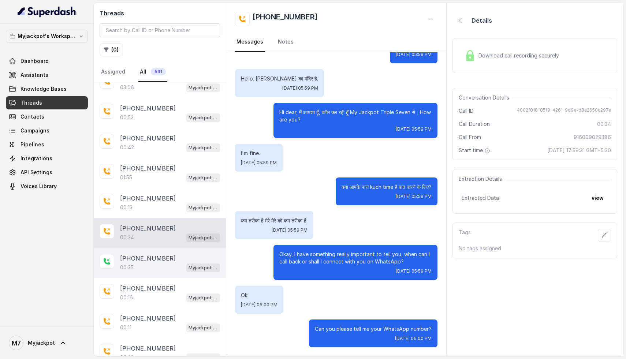
click at [146, 263] on div "00:35 Myjackpot agent" at bounding box center [170, 268] width 100 height 10
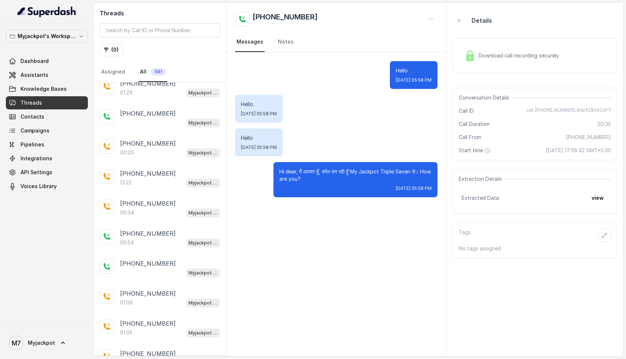
scroll to position [2535, 0]
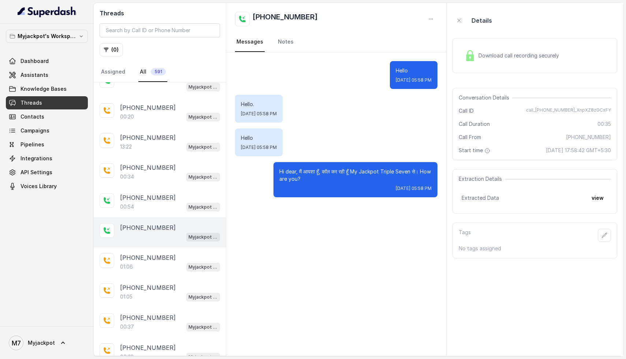
click at [126, 232] on div "Myjackpot agent" at bounding box center [170, 237] width 100 height 10
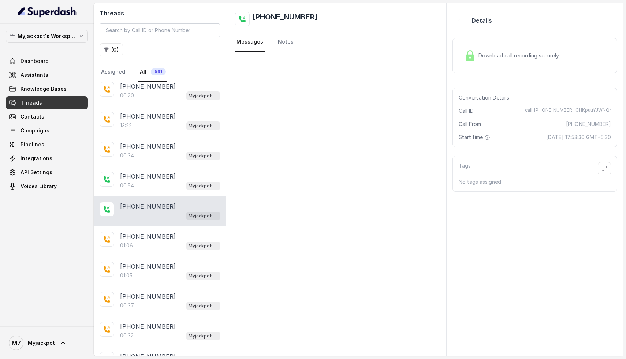
scroll to position [2561, 0]
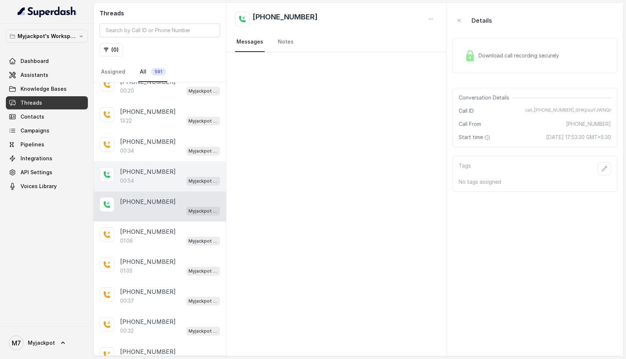
click at [139, 167] on p "+09555382603" at bounding box center [148, 171] width 56 height 9
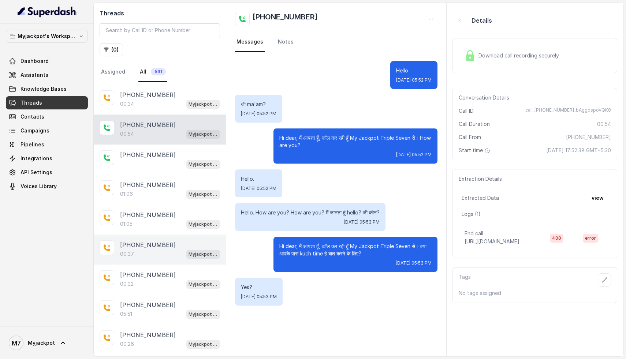
scroll to position [2636, 0]
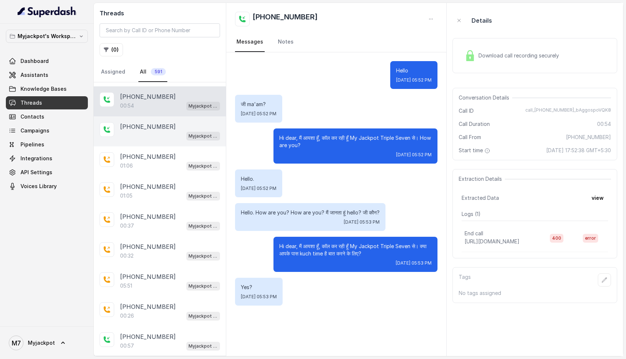
click at [151, 122] on p "+09857635856" at bounding box center [148, 126] width 56 height 9
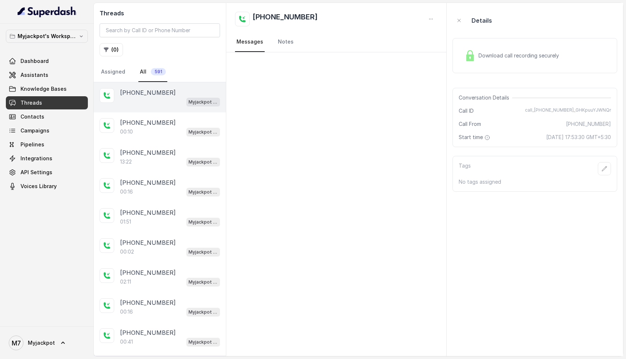
click at [149, 100] on div "Myjackpot agent" at bounding box center [170, 102] width 100 height 10
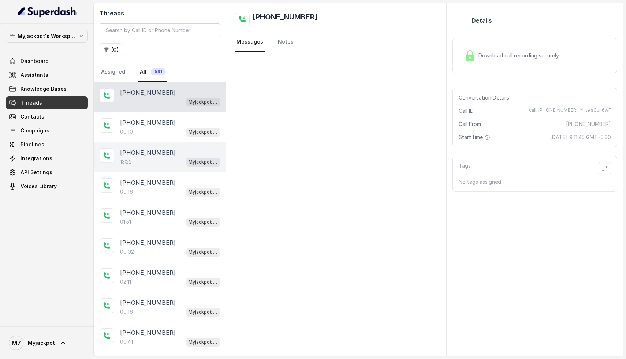
click at [141, 144] on div "+09394571487 13:22 Myjackpot agent" at bounding box center [160, 157] width 132 height 30
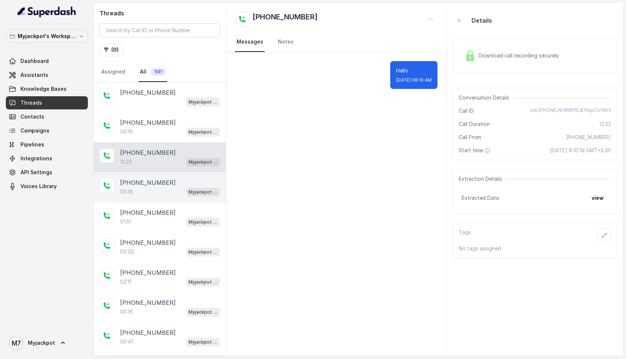
click at [143, 181] on p "[PHONE_NUMBER]" at bounding box center [148, 182] width 56 height 9
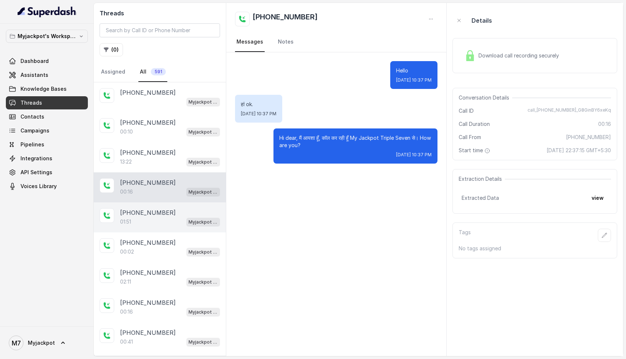
click at [138, 210] on p "[PHONE_NUMBER]" at bounding box center [148, 212] width 56 height 9
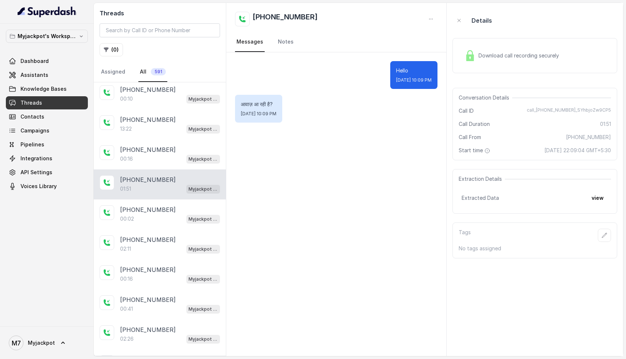
click at [138, 210] on p "[PHONE_NUMBER]" at bounding box center [148, 209] width 56 height 9
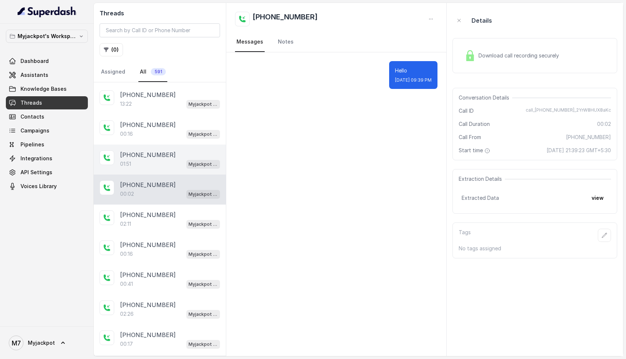
scroll to position [92, 0]
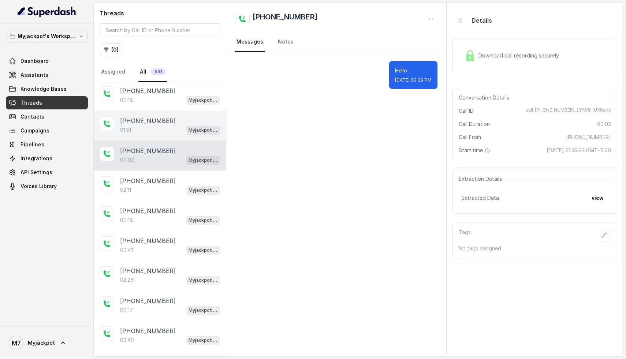
click at [138, 210] on p "[PHONE_NUMBER]" at bounding box center [148, 210] width 56 height 9
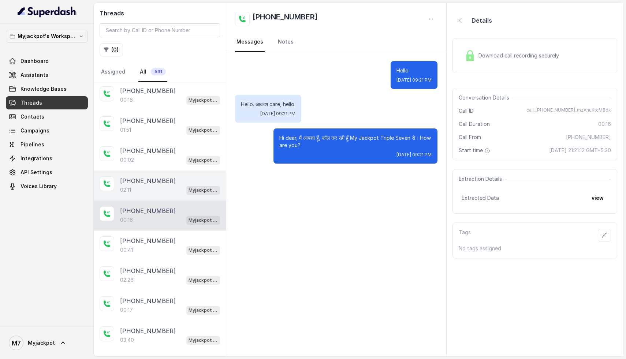
click at [142, 181] on p "[PHONE_NUMBER]" at bounding box center [148, 180] width 56 height 9
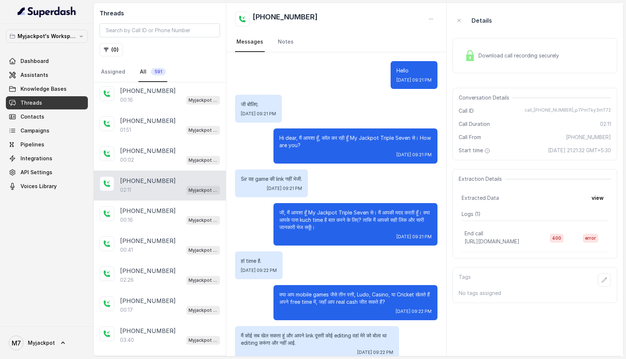
click at [511, 57] on span "Download call recording securely" at bounding box center [519, 55] width 83 height 7
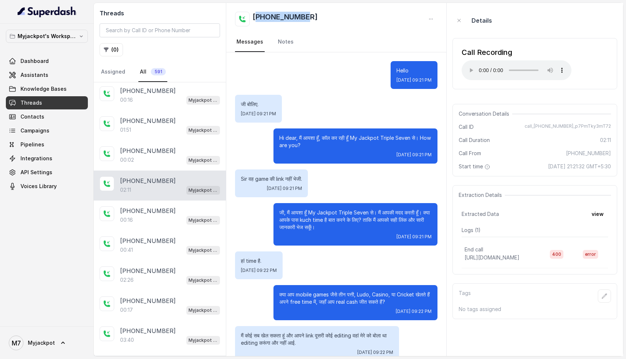
drag, startPoint x: 318, startPoint y: 17, endPoint x: 259, endPoint y: 18, distance: 58.2
click at [259, 18] on div "[PHONE_NUMBER]" at bounding box center [336, 19] width 203 height 15
copy h2 "8279241798"
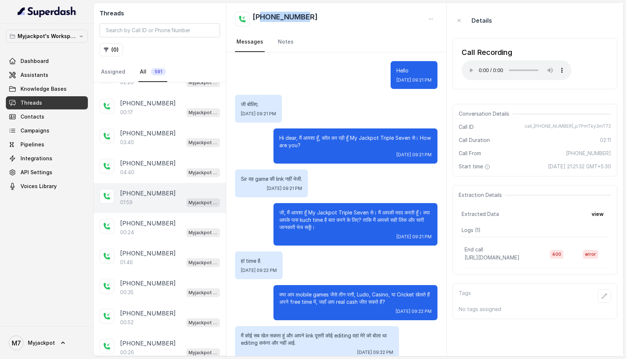
scroll to position [303, 0]
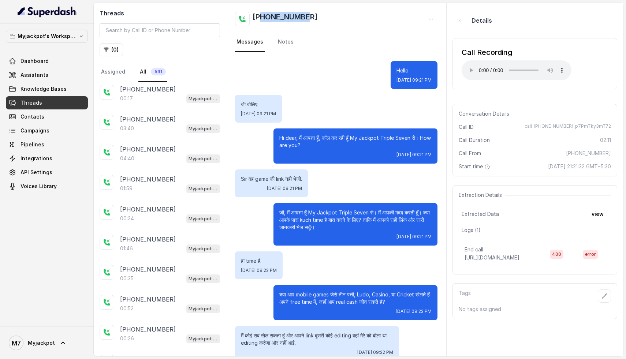
click at [76, 98] on link "Threads" at bounding box center [47, 102] width 82 height 13
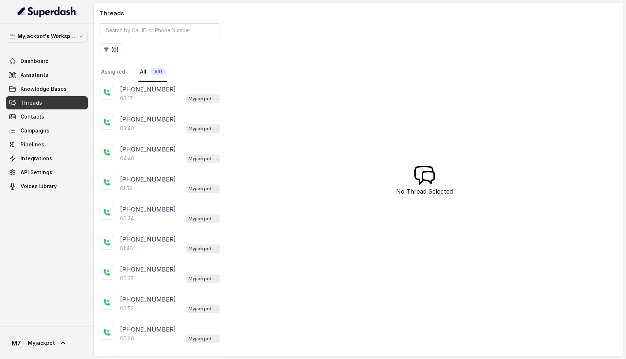
click at [139, 72] on link "All 591" at bounding box center [152, 72] width 29 height 20
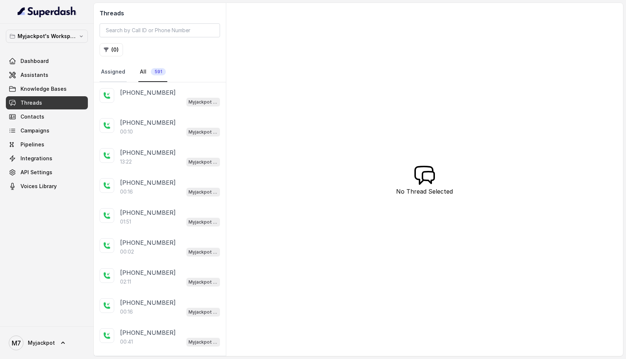
click at [111, 71] on link "Assigned" at bounding box center [113, 72] width 27 height 20
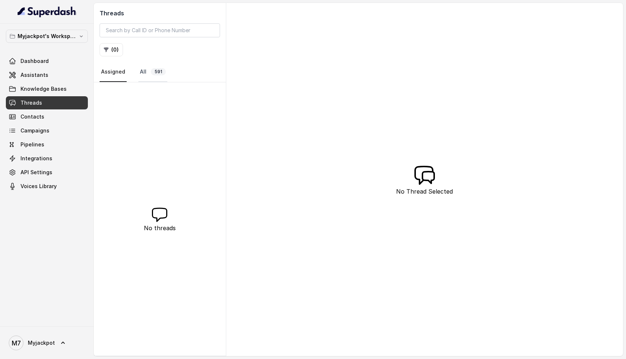
click at [142, 78] on link "All 591" at bounding box center [152, 72] width 29 height 20
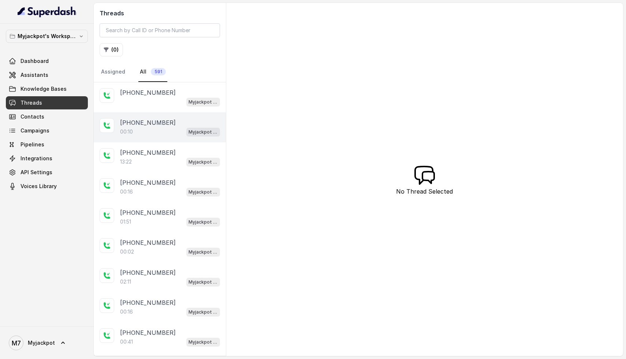
click at [177, 132] on div "00:10 Myjackpot agent" at bounding box center [170, 132] width 100 height 10
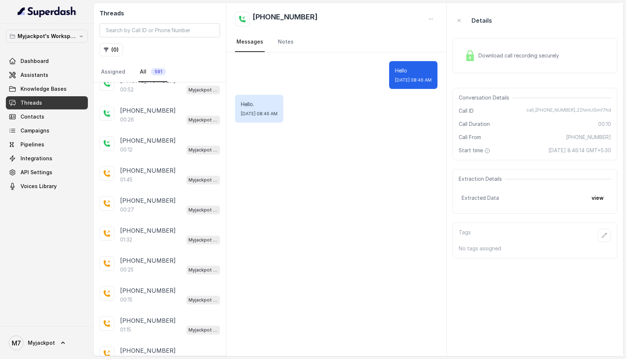
scroll to position [529, 0]
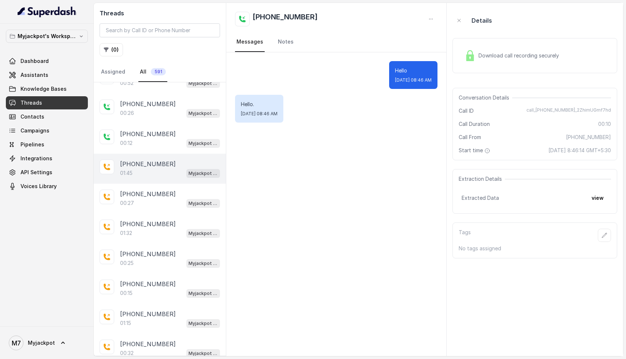
click at [152, 164] on p "[PHONE_NUMBER]" at bounding box center [148, 164] width 56 height 9
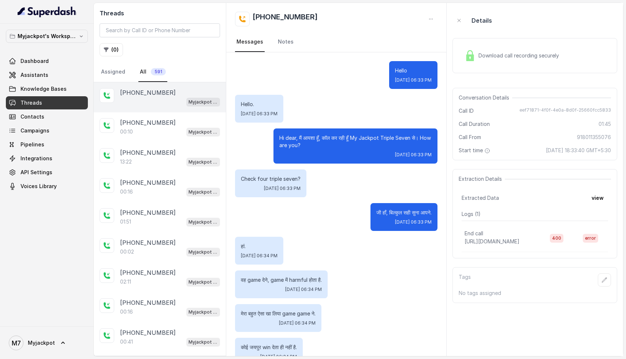
click at [147, 102] on div "Myjackpot agent" at bounding box center [170, 102] width 100 height 10
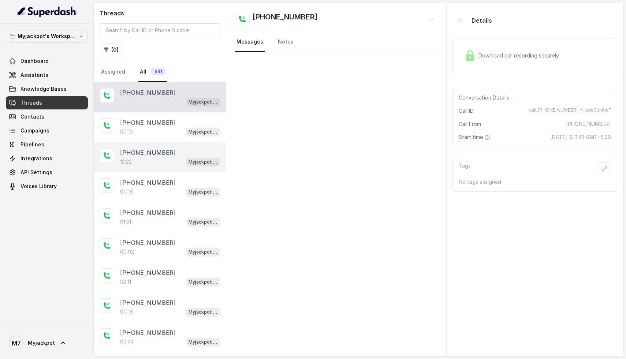
click at [156, 154] on p "[PHONE_NUMBER]" at bounding box center [148, 152] width 56 height 9
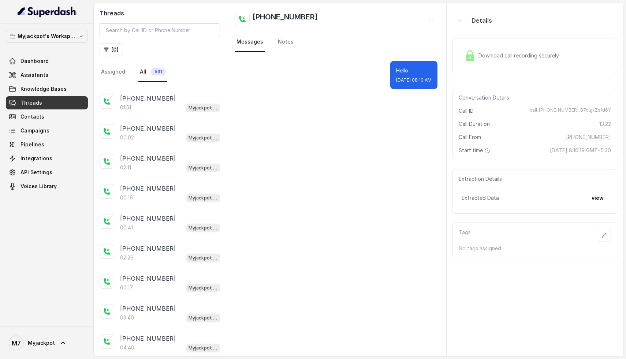
scroll to position [193, 0]
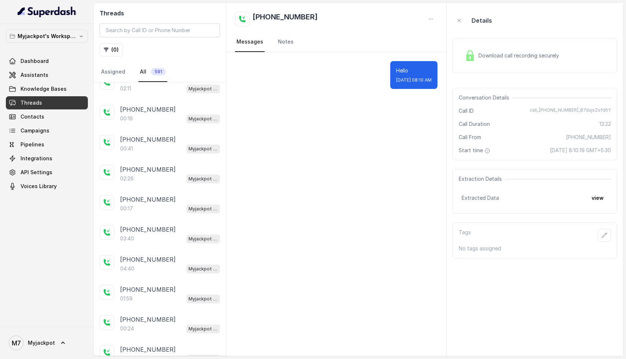
click at [156, 154] on div "+08348901731 00:41 Myjackpot agent" at bounding box center [160, 144] width 132 height 30
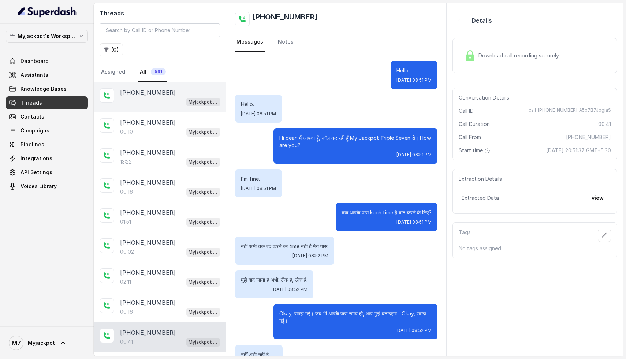
click at [151, 97] on div "Myjackpot agent" at bounding box center [170, 102] width 100 height 10
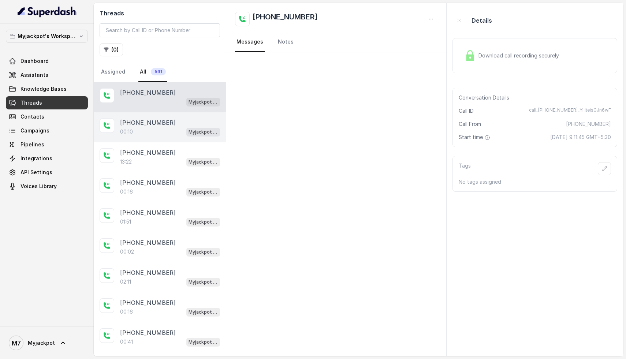
click at [155, 116] on div "+08730871068 00:10 Myjackpot agent" at bounding box center [160, 127] width 132 height 30
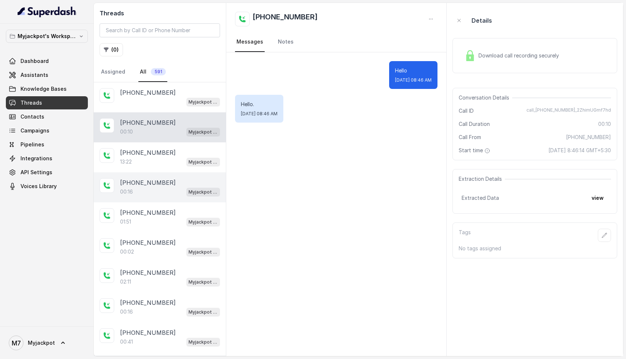
click at [164, 181] on div "[PHONE_NUMBER]" at bounding box center [170, 182] width 100 height 9
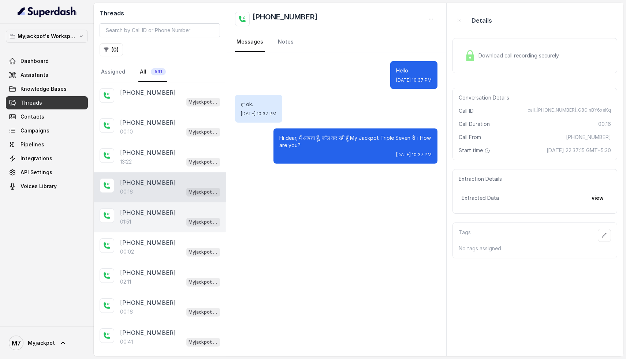
click at [162, 209] on p "[PHONE_NUMBER]" at bounding box center [148, 212] width 56 height 9
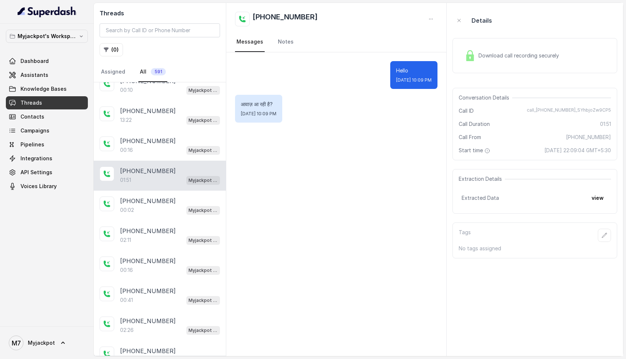
scroll to position [43, 0]
click at [162, 209] on div "00:02 Myjackpot agent" at bounding box center [170, 209] width 100 height 10
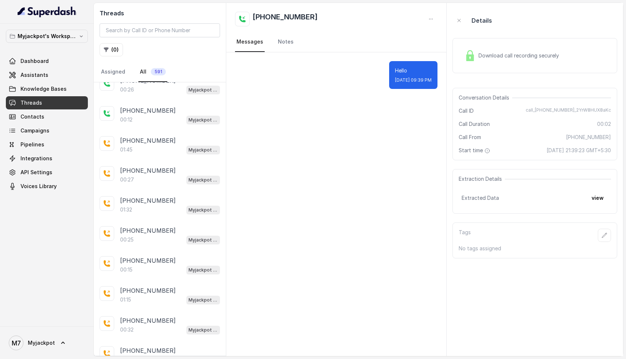
scroll to position [593, 0]
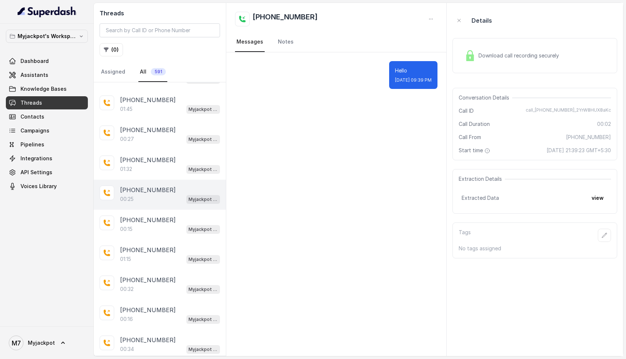
click at [153, 180] on div "+916201270657 00:25 Myjackpot agent" at bounding box center [160, 195] width 132 height 30
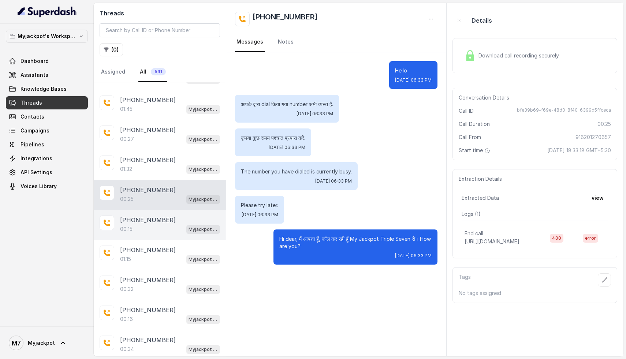
click at [152, 210] on div "+916000429528 00:15 Myjackpot agent" at bounding box center [160, 225] width 132 height 30
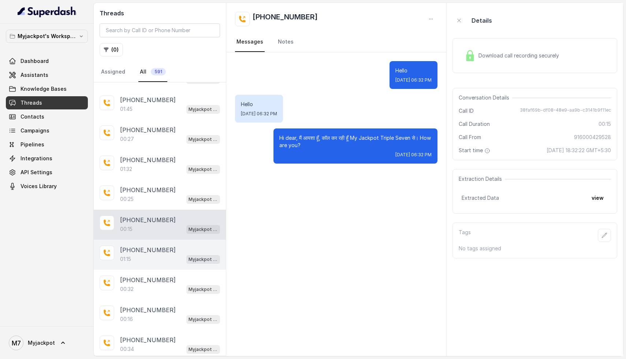
click at [157, 254] on div "01:15 Myjackpot agent" at bounding box center [170, 259] width 100 height 10
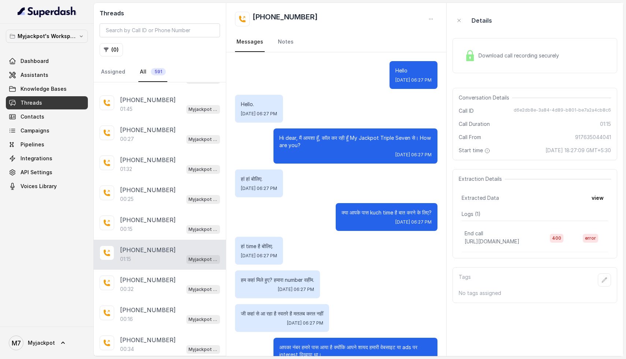
click at [150, 262] on div "+917635044041 01:15 Myjackpot agent" at bounding box center [160, 255] width 132 height 30
click at [150, 276] on p "[PHONE_NUMBER]" at bounding box center [148, 280] width 56 height 9
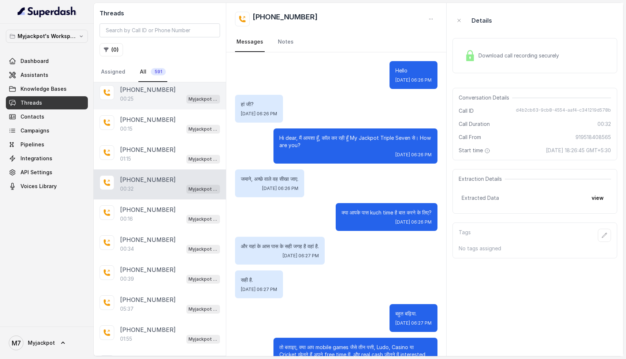
scroll to position [707, 0]
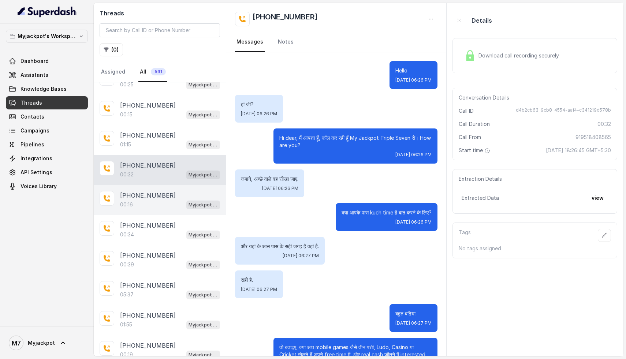
click at [151, 193] on p "[PHONE_NUMBER]" at bounding box center [148, 195] width 56 height 9
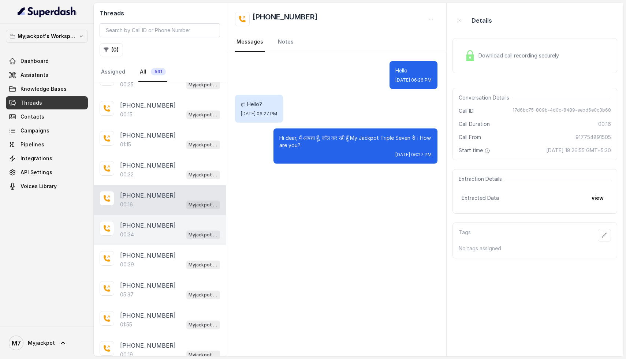
click at [147, 232] on div "00:34 Myjackpot agent" at bounding box center [170, 235] width 100 height 10
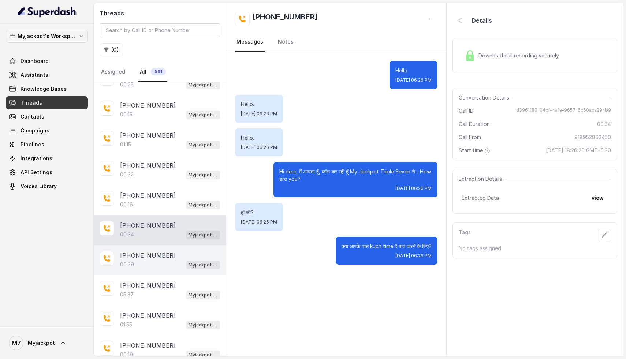
click at [148, 261] on div "00:39 Myjackpot agent" at bounding box center [170, 265] width 100 height 10
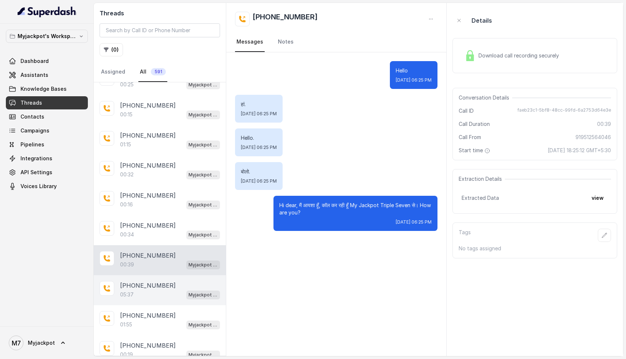
click at [129, 281] on p "[PHONE_NUMBER]" at bounding box center [148, 285] width 56 height 9
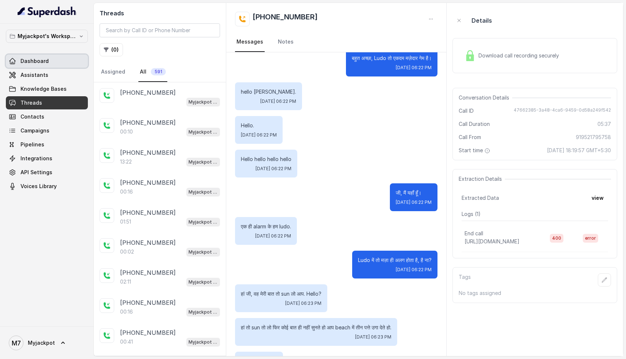
click at [48, 60] on link "Dashboard" at bounding box center [47, 61] width 82 height 13
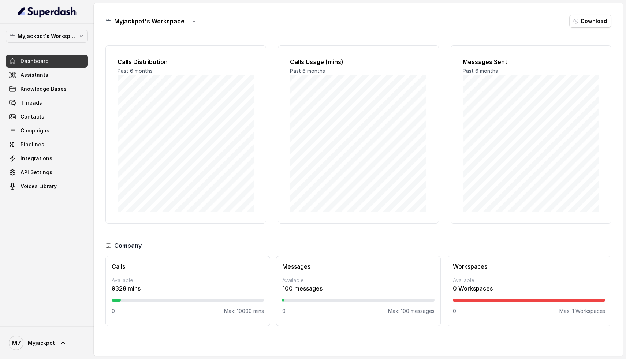
click at [40, 101] on span "Threads" at bounding box center [31, 102] width 22 height 7
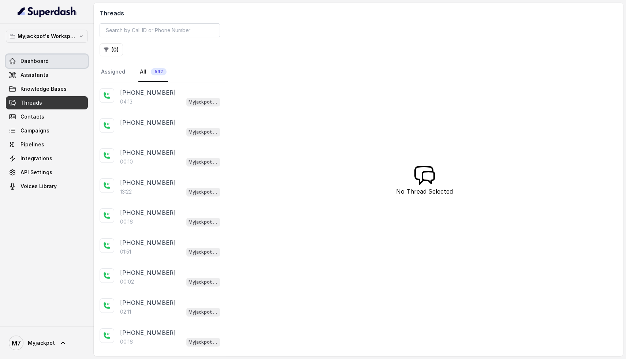
click at [42, 60] on span "Dashboard" at bounding box center [34, 60] width 28 height 7
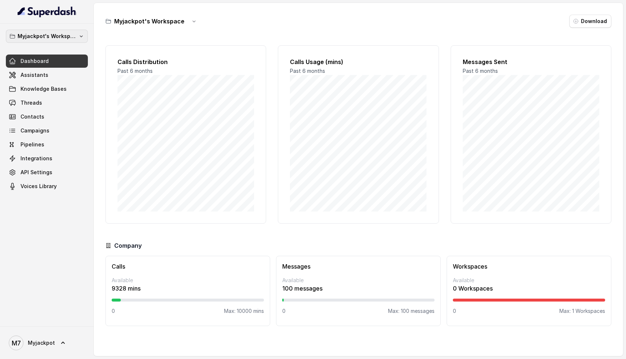
click at [76, 35] on p "Myjackpot's Workspace" at bounding box center [47, 36] width 59 height 9
click at [40, 102] on div "Myjackpot's Workspace Dashboard Assistants Knowledge Bases Threads Contacts Cam…" at bounding box center [47, 111] width 82 height 163
click at [40, 102] on span "Threads" at bounding box center [31, 102] width 22 height 7
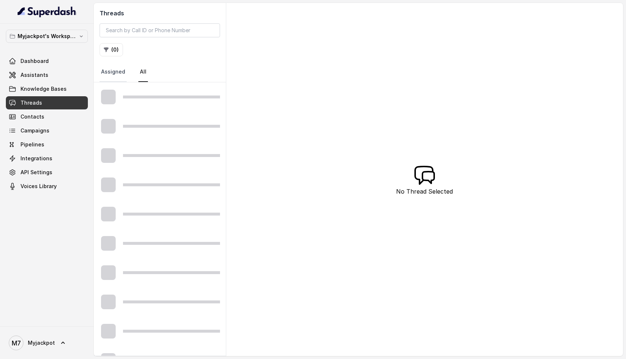
click at [115, 81] on link "Assigned" at bounding box center [113, 72] width 27 height 20
click at [134, 68] on nav "Assigned All" at bounding box center [160, 72] width 120 height 20
click at [138, 73] on link "All" at bounding box center [143, 72] width 10 height 20
click at [120, 49] on button "( 0 )" at bounding box center [111, 49] width 23 height 13
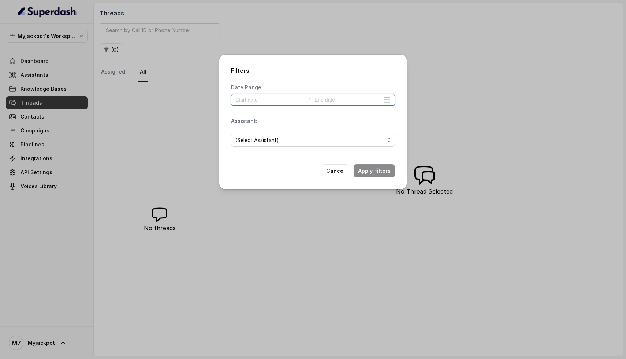
click at [247, 100] on input at bounding box center [268, 100] width 67 height 8
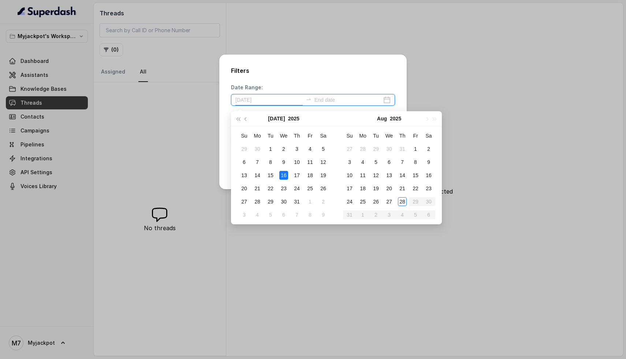
type input "[DATE]"
click at [385, 202] on div "27" at bounding box center [389, 201] width 9 height 9
type input "[DATE]"
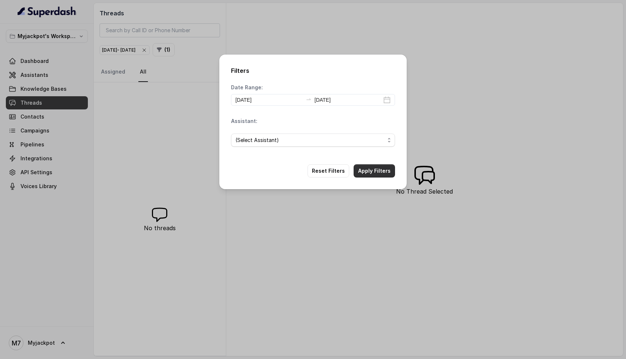
click at [380, 175] on button "Apply Filters" at bounding box center [373, 170] width 41 height 13
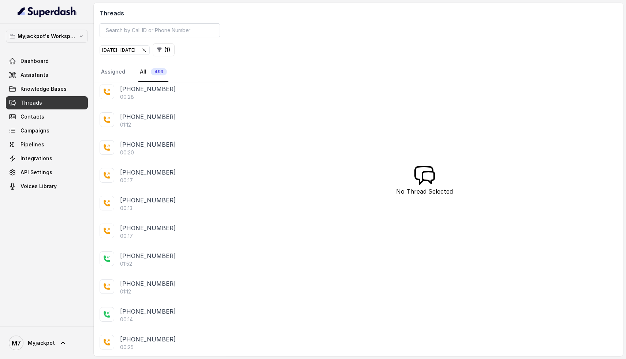
scroll to position [1138, 0]
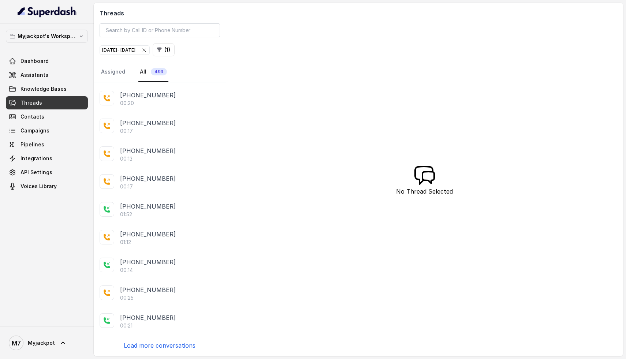
click at [163, 343] on p "Load more conversations" at bounding box center [160, 345] width 72 height 9
click at [163, 349] on div "[PHONE_NUMBER]" at bounding box center [170, 345] width 100 height 9
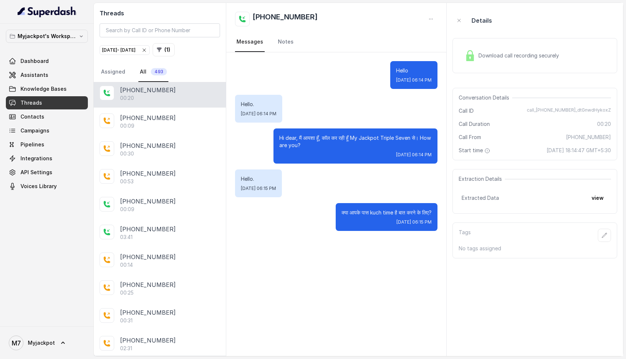
scroll to position [1408, 0]
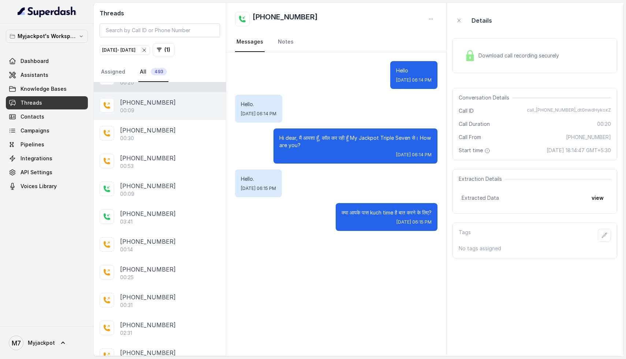
click at [138, 100] on p "[PHONE_NUMBER]" at bounding box center [148, 102] width 56 height 9
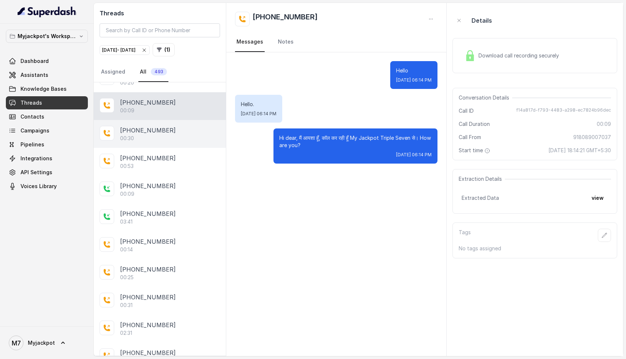
click at [141, 142] on div "[PHONE_NUMBER]:30" at bounding box center [160, 134] width 132 height 28
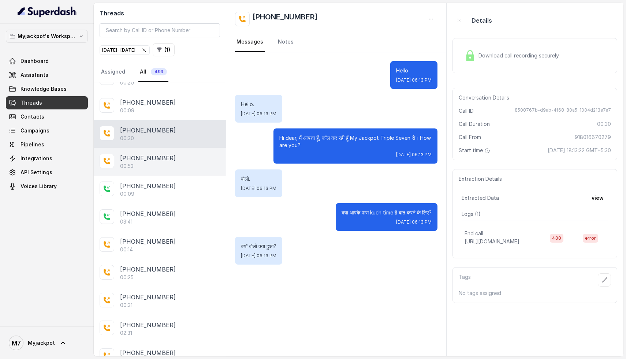
click at [142, 170] on div "[PHONE_NUMBER]:53" at bounding box center [160, 162] width 132 height 28
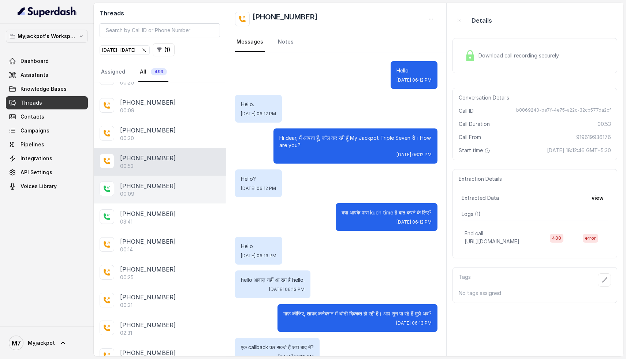
click at [145, 189] on p "[PHONE_NUMBER]" at bounding box center [148, 185] width 56 height 9
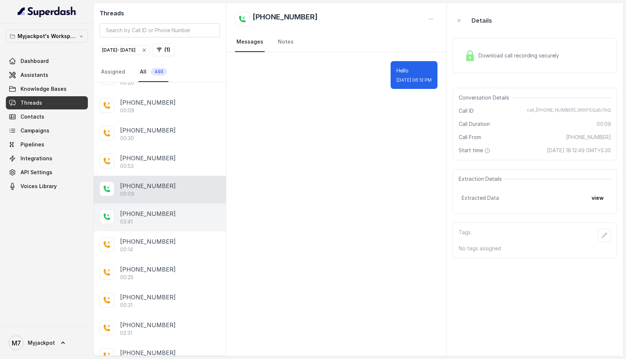
click at [135, 216] on p "[PHONE_NUMBER]" at bounding box center [148, 213] width 56 height 9
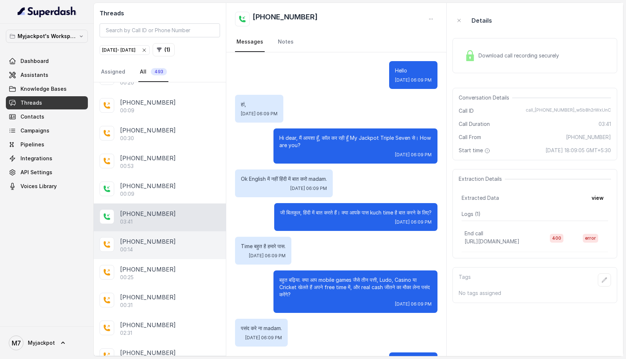
click at [162, 244] on p "[PHONE_NUMBER]" at bounding box center [148, 241] width 56 height 9
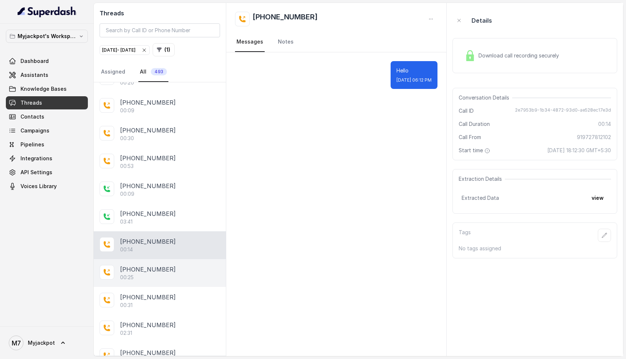
click at [138, 270] on p "[PHONE_NUMBER]" at bounding box center [148, 269] width 56 height 9
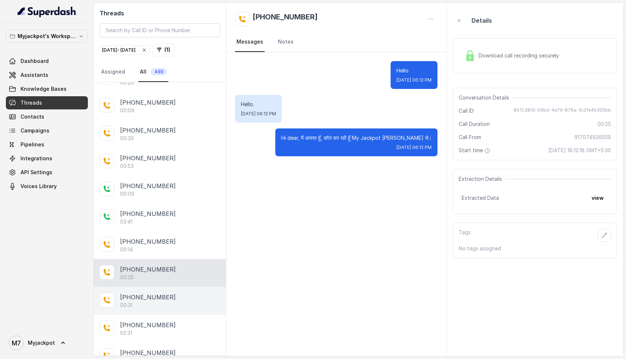
click at [137, 296] on p "[PHONE_NUMBER]" at bounding box center [148, 297] width 56 height 9
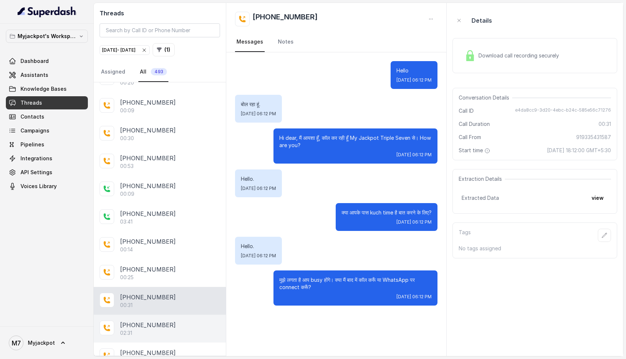
click at [160, 329] on div "02:31" at bounding box center [170, 332] width 100 height 7
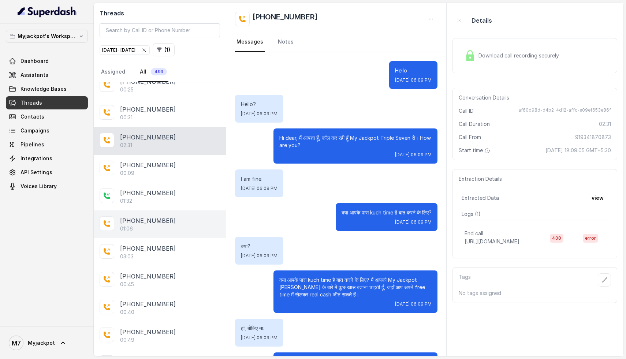
scroll to position [1604, 0]
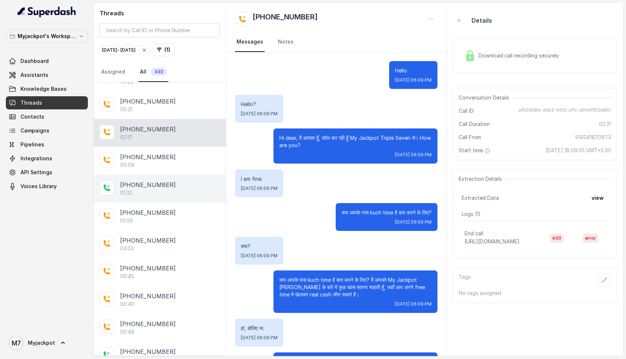
click at [157, 190] on div "01:32" at bounding box center [170, 192] width 100 height 7
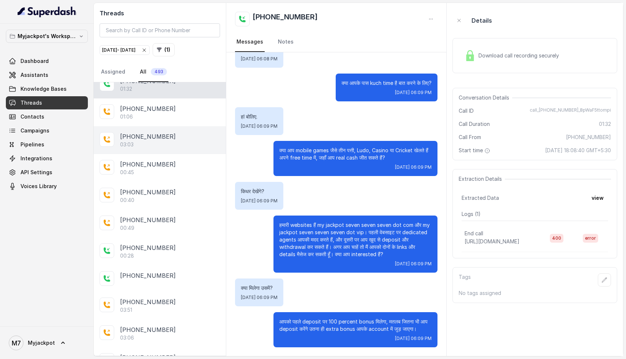
scroll to position [1765, 0]
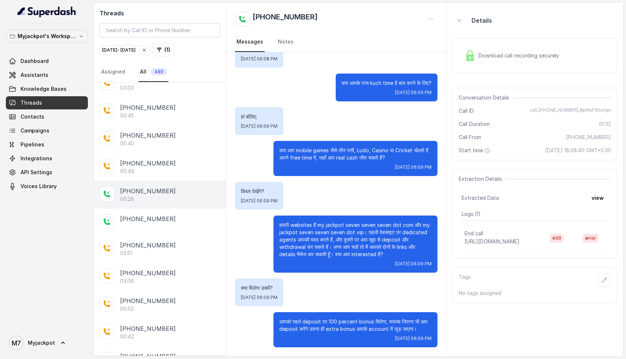
click at [141, 196] on div "00:28" at bounding box center [170, 198] width 100 height 7
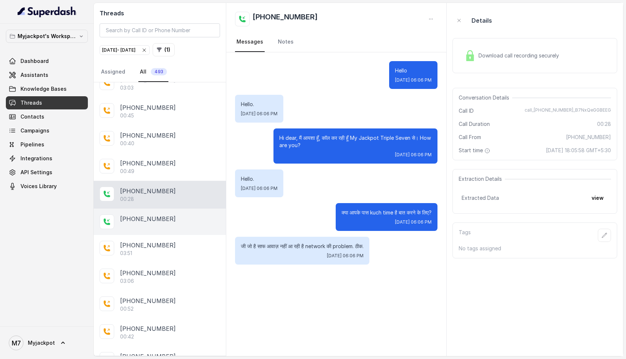
click at [156, 229] on div "[PHONE_NUMBER]" at bounding box center [160, 222] width 132 height 26
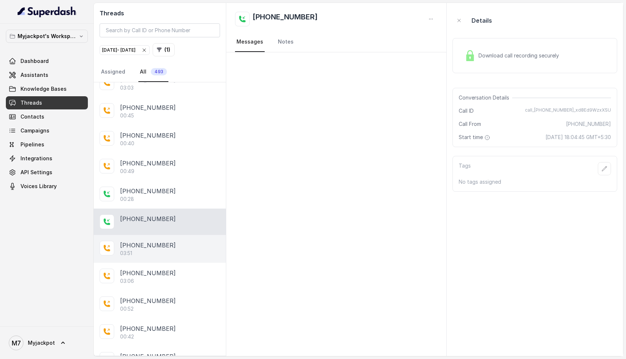
click at [143, 251] on div "03:51" at bounding box center [170, 253] width 100 height 7
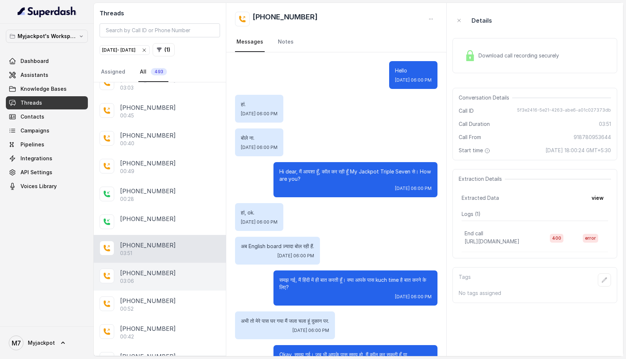
click at [150, 281] on div "03:06" at bounding box center [170, 280] width 100 height 7
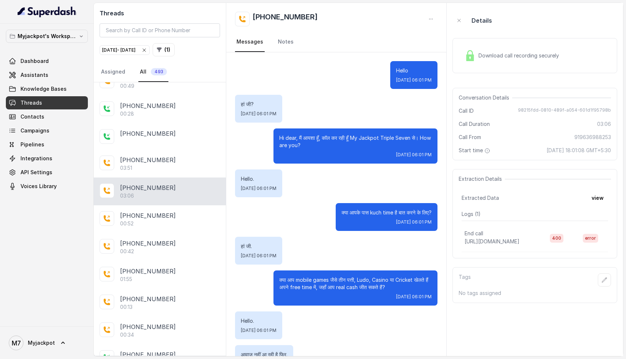
scroll to position [1883, 0]
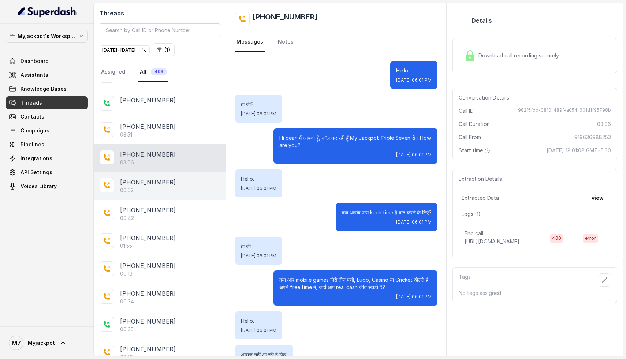
click at [139, 194] on div "00:52" at bounding box center [170, 190] width 100 height 7
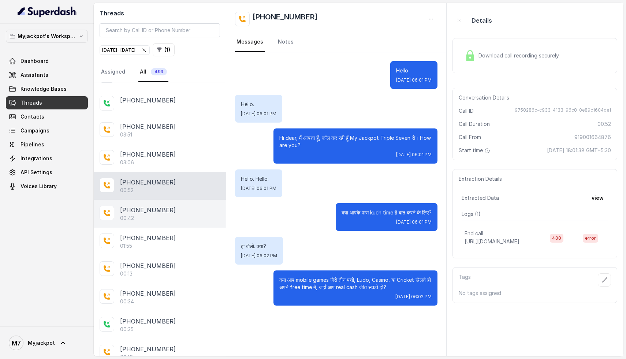
click at [150, 212] on p "[PHONE_NUMBER]" at bounding box center [148, 210] width 56 height 9
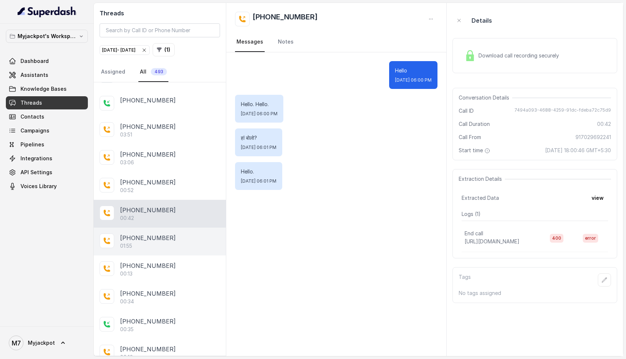
click at [166, 237] on div "+918905946145" at bounding box center [170, 237] width 100 height 9
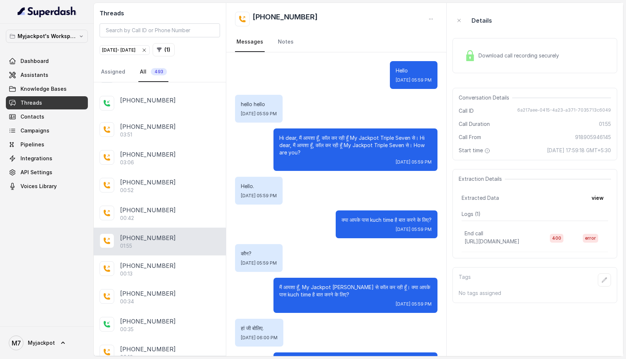
scroll to position [315, 0]
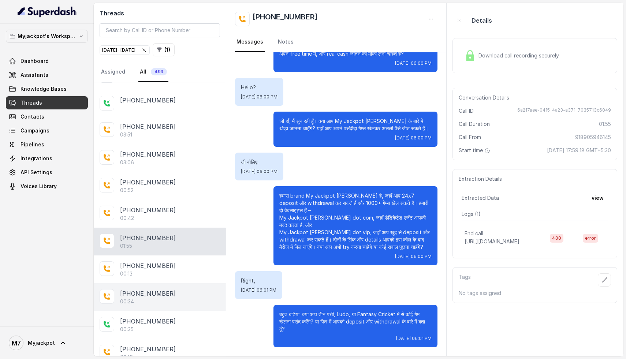
click at [136, 283] on div "+916009029386 00:34" at bounding box center [160, 297] width 132 height 28
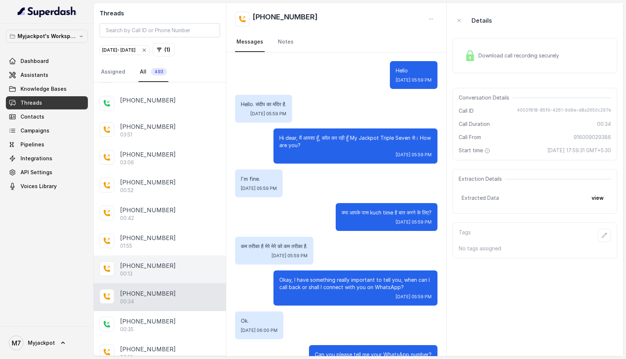
click at [179, 259] on div "+919781847509 00:13" at bounding box center [160, 269] width 132 height 28
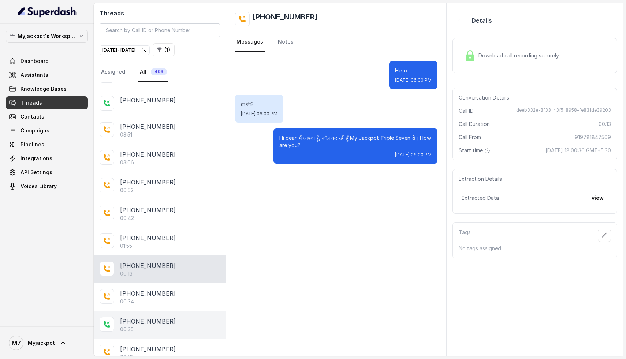
click at [140, 318] on p "+09678498868" at bounding box center [148, 321] width 56 height 9
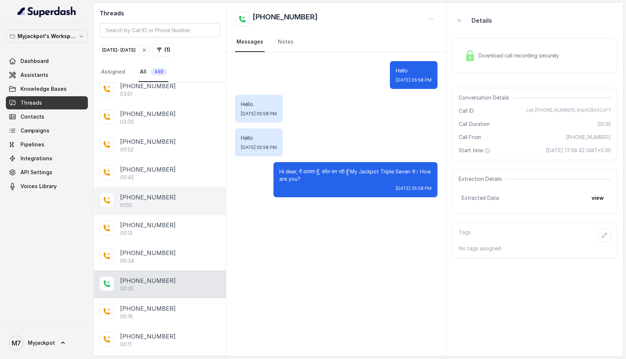
scroll to position [1945, 0]
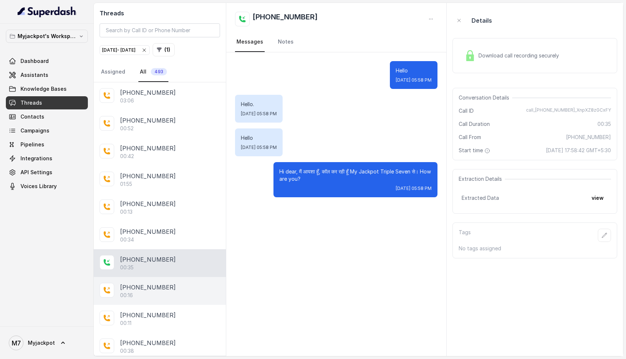
click at [155, 282] on div "+919939384158 00:16" at bounding box center [160, 291] width 132 height 28
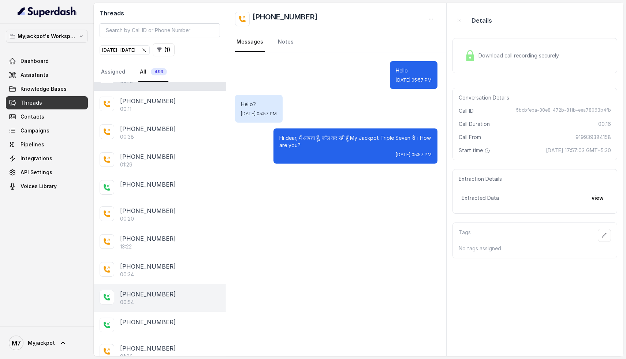
scroll to position [2176, 0]
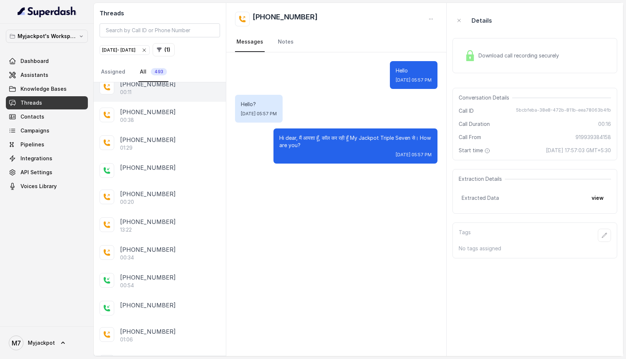
click at [142, 95] on div "00:11" at bounding box center [170, 92] width 100 height 7
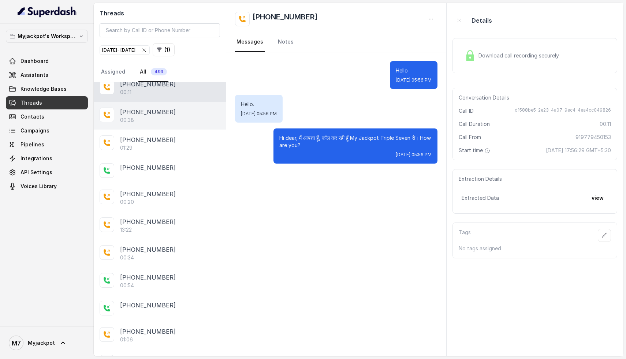
click at [141, 112] on p "+916375411891" at bounding box center [148, 112] width 56 height 9
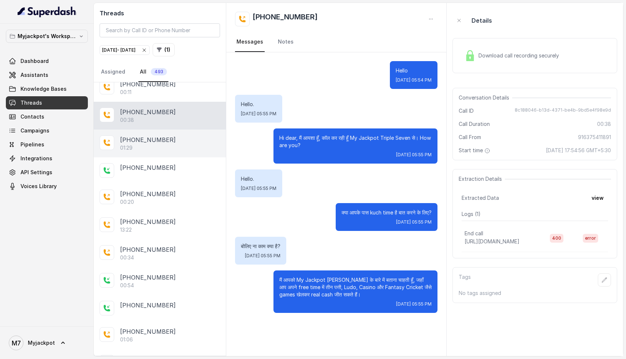
click at [148, 149] on div "01:29" at bounding box center [170, 147] width 100 height 7
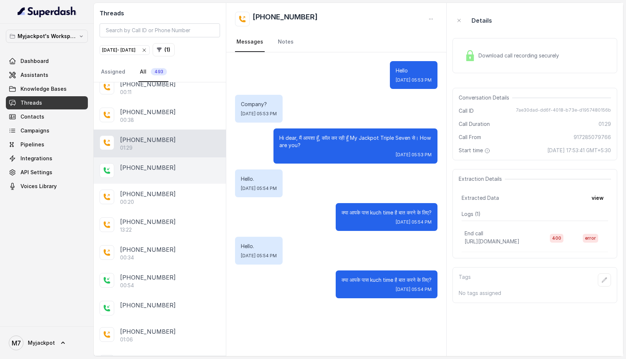
click at [144, 169] on p "+09205350412" at bounding box center [148, 167] width 56 height 9
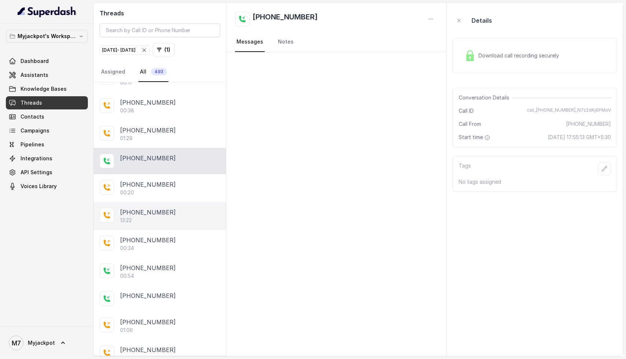
scroll to position [2193, 0]
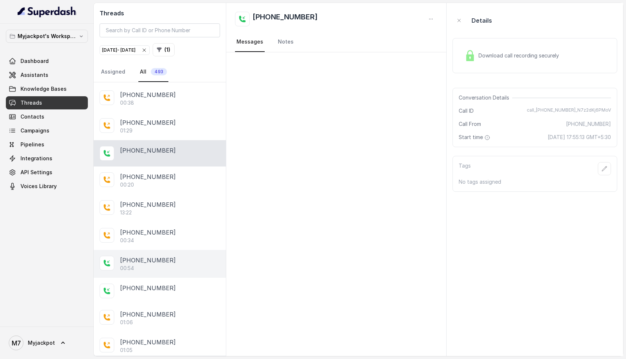
click at [154, 254] on div "+09555382603 00:54" at bounding box center [160, 264] width 132 height 28
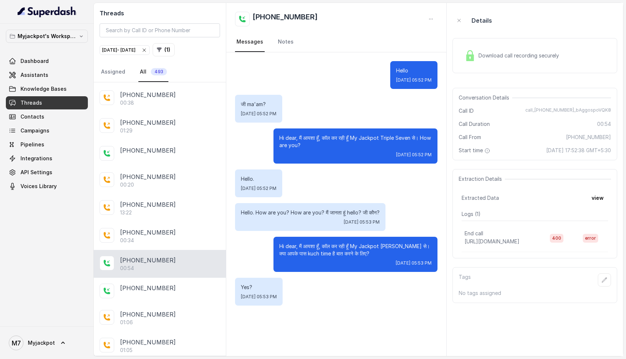
scroll to position [2207, 0]
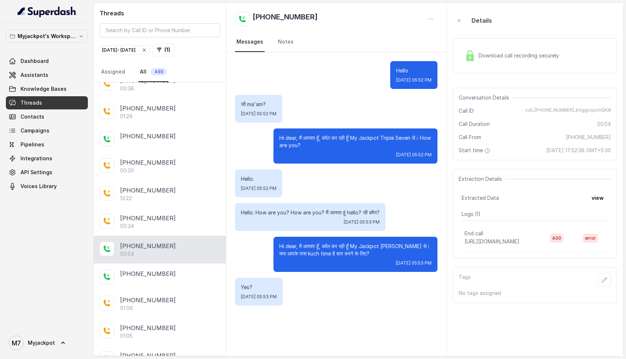
click at [163, 269] on div "+09857635856" at bounding box center [170, 273] width 100 height 9
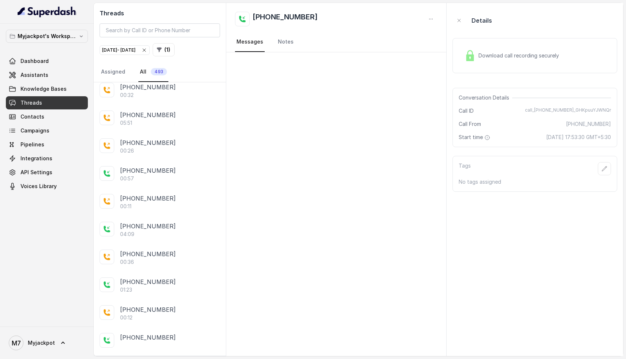
scroll to position [2522, 0]
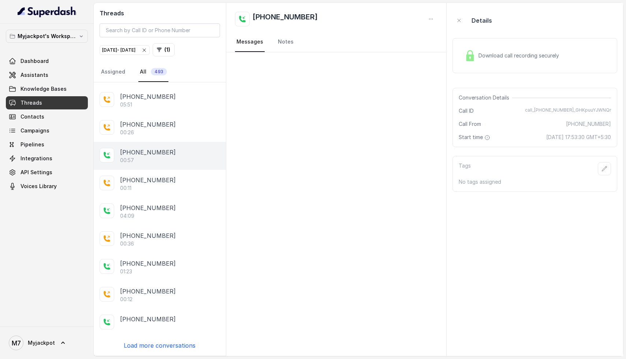
click at [136, 151] on p "+09358258312" at bounding box center [148, 152] width 56 height 9
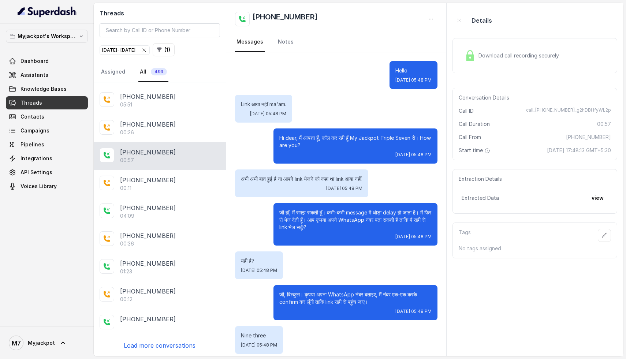
click at [488, 62] on div "Download call recording securely" at bounding box center [511, 55] width 100 height 17
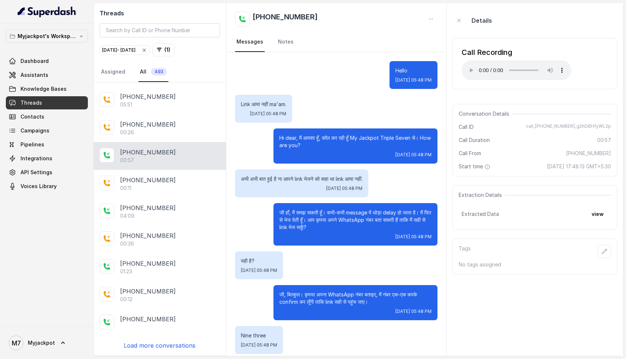
click at [264, 16] on h2 "+09358258312" at bounding box center [284, 19] width 65 height 15
drag, startPoint x: 310, startPoint y: 16, endPoint x: 259, endPoint y: 18, distance: 50.9
click at [259, 18] on div "+09358258312" at bounding box center [336, 19] width 203 height 15
copy h2 "09358258312"
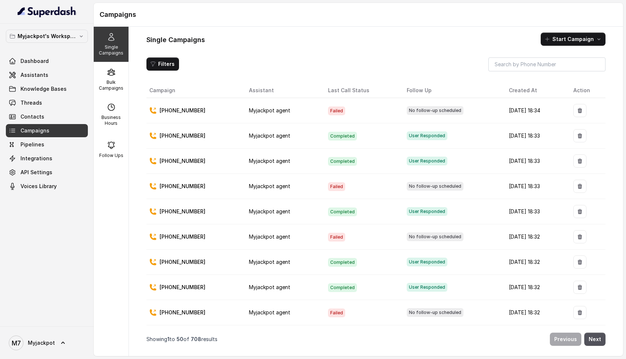
click at [179, 139] on td "[PHONE_NUMBER]" at bounding box center [194, 135] width 97 height 25
click at [46, 98] on link "Threads" at bounding box center [47, 102] width 82 height 13
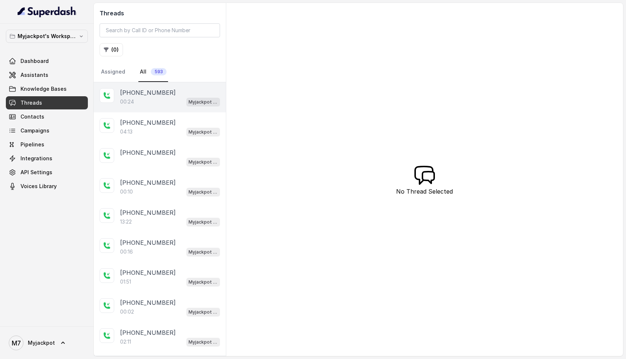
click at [153, 93] on p "[PHONE_NUMBER]" at bounding box center [148, 92] width 56 height 9
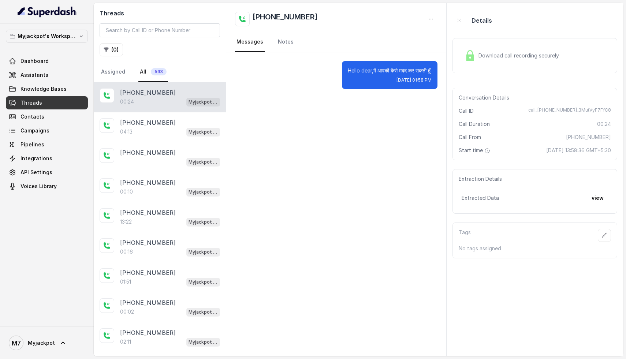
click at [516, 53] on span "Download call recording securely" at bounding box center [519, 55] width 83 height 7
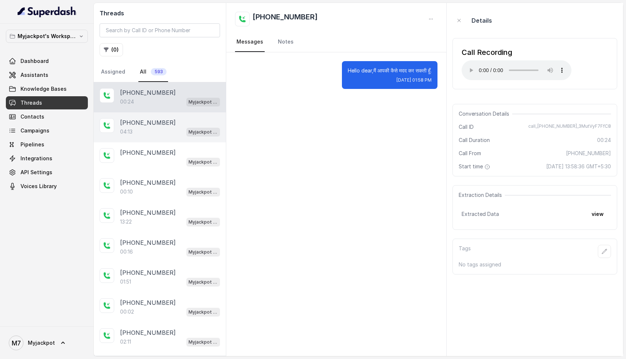
click at [162, 142] on div "[PHONE_NUMBER]:13 Myjackpot agent" at bounding box center [160, 127] width 132 height 30
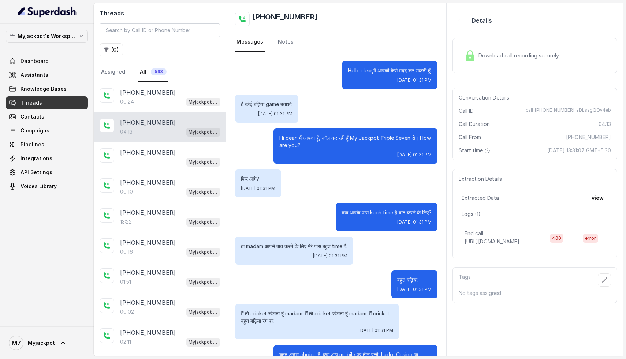
click at [492, 52] on div "Download call recording securely" at bounding box center [511, 55] width 100 height 17
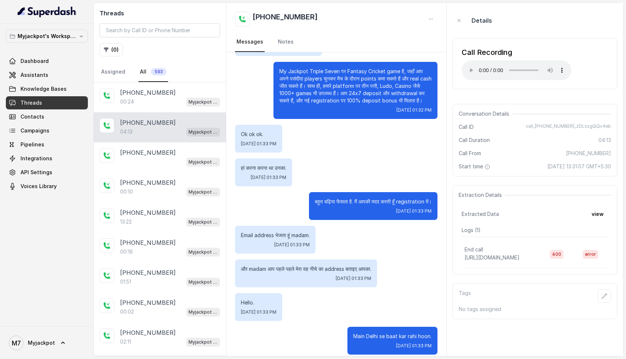
scroll to position [542, 0]
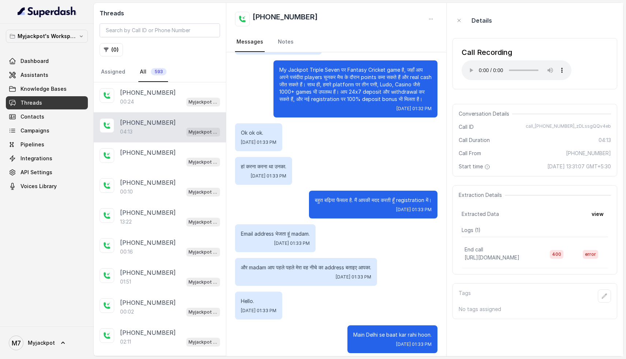
click at [385, 298] on div "Hello. [DATE] 01:33 PM" at bounding box center [336, 306] width 203 height 28
click at [396, 209] on span "[DATE] 01:33 PM" at bounding box center [413, 210] width 35 height 6
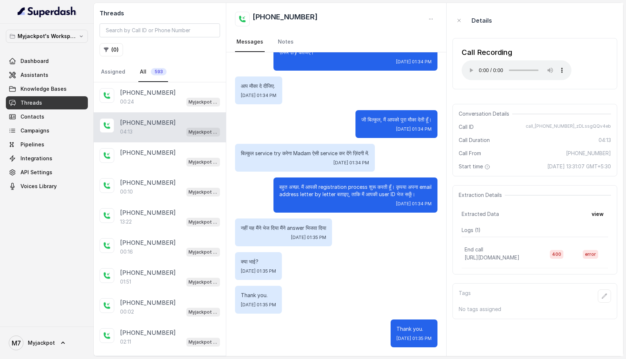
scroll to position [1183, 0]
click at [156, 158] on div "Myjackpot agent" at bounding box center [170, 162] width 100 height 10
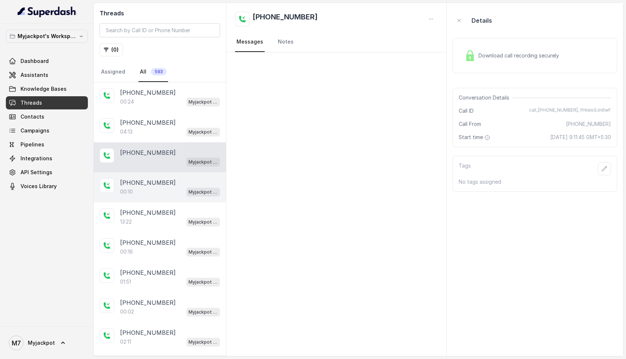
click at [164, 199] on div "[PHONE_NUMBER]:10 Myjackpot agent" at bounding box center [160, 187] width 132 height 30
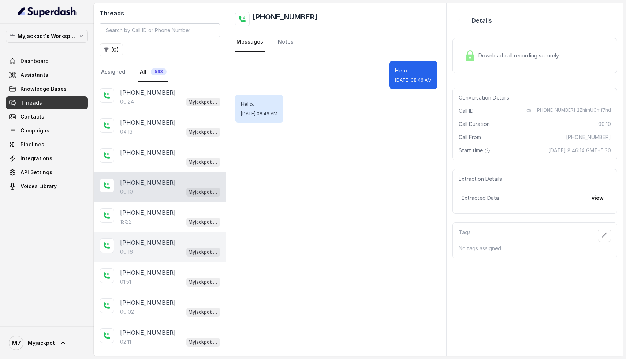
click at [155, 249] on div "00:16 Myjackpot agent" at bounding box center [170, 252] width 100 height 10
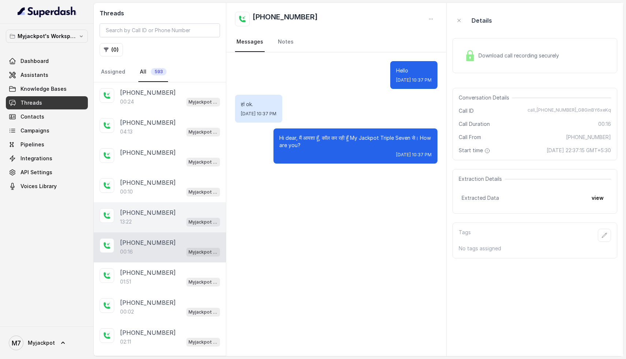
click at [153, 215] on p "[PHONE_NUMBER]" at bounding box center [148, 212] width 56 height 9
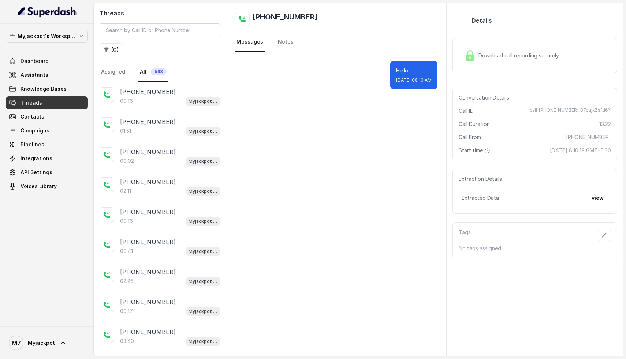
scroll to position [170, 0]
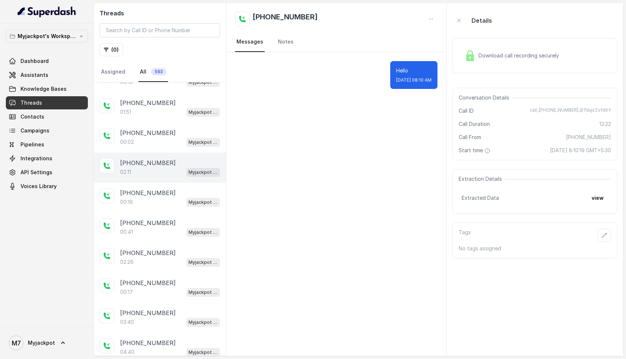
click at [138, 164] on p "[PHONE_NUMBER]" at bounding box center [148, 162] width 56 height 9
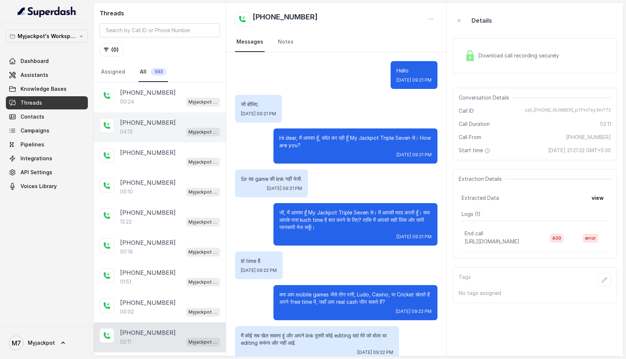
click at [147, 131] on div "04:13 Myjackpot agent" at bounding box center [170, 132] width 100 height 10
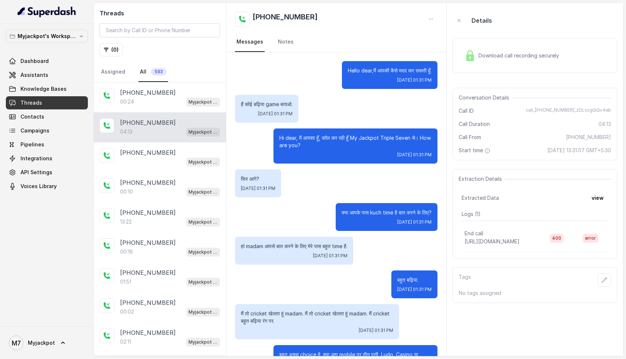
scroll to position [1183, 0]
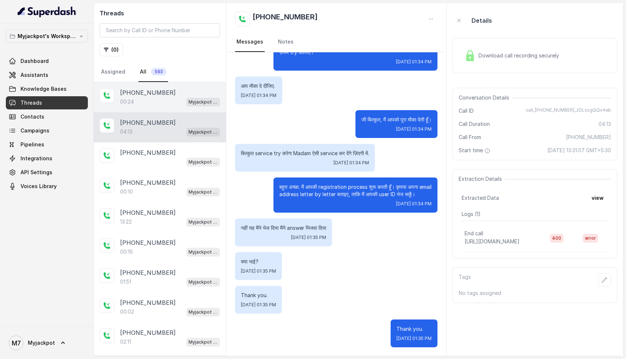
click at [140, 103] on div "00:24 Myjackpot agent" at bounding box center [170, 102] width 100 height 10
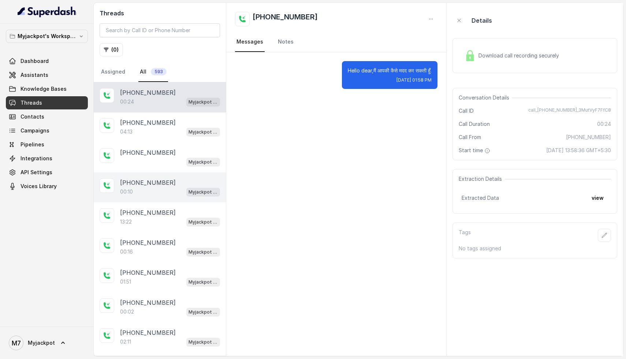
click at [149, 183] on p "[PHONE_NUMBER]" at bounding box center [148, 182] width 56 height 9
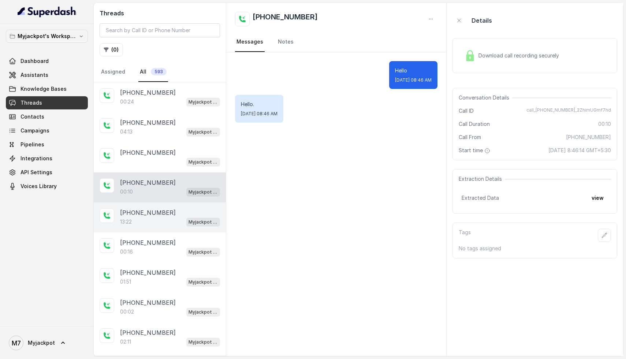
click at [146, 211] on p "[PHONE_NUMBER]" at bounding box center [148, 212] width 56 height 9
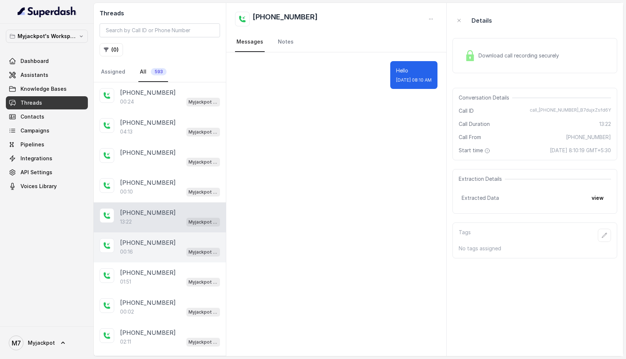
click at [143, 252] on div "00:16 Myjackpot agent" at bounding box center [170, 252] width 100 height 10
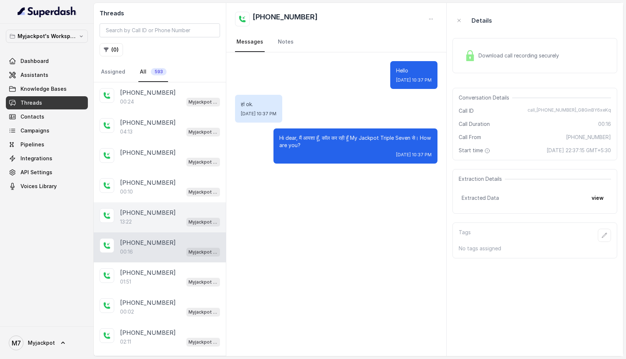
click at [147, 224] on div "13:22 Myjackpot agent" at bounding box center [170, 222] width 100 height 10
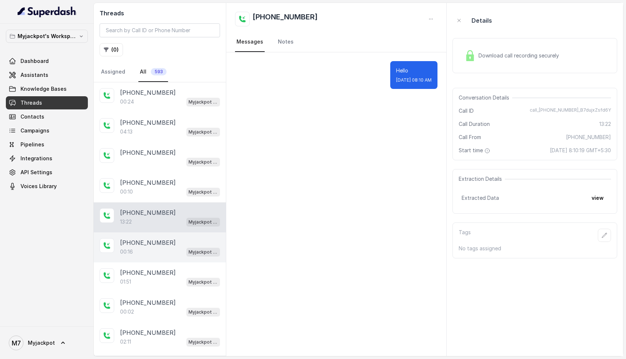
scroll to position [3, 0]
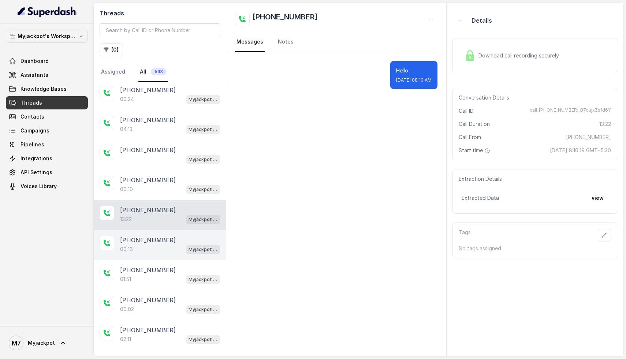
click at [172, 251] on div "00:16 Myjackpot agent" at bounding box center [170, 249] width 100 height 10
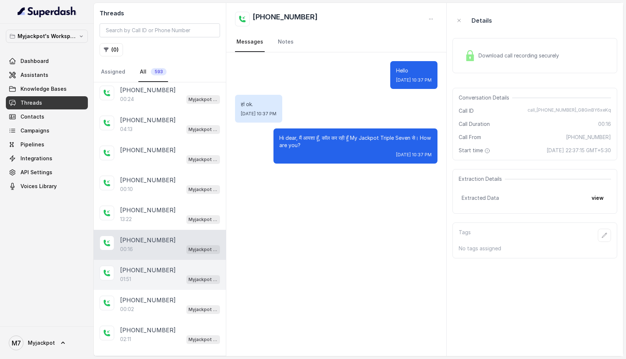
click at [128, 285] on div "+08800574845 01:51 Myjackpot agent" at bounding box center [160, 275] width 132 height 30
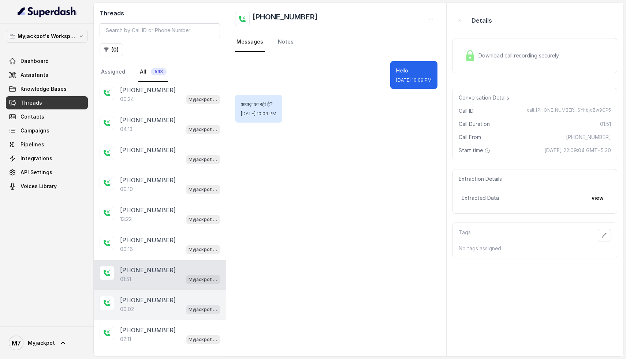
click at [145, 305] on div "00:02 Myjackpot agent" at bounding box center [170, 309] width 100 height 10
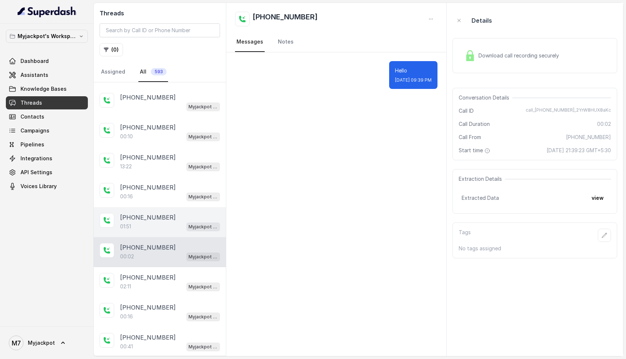
scroll to position [123, 0]
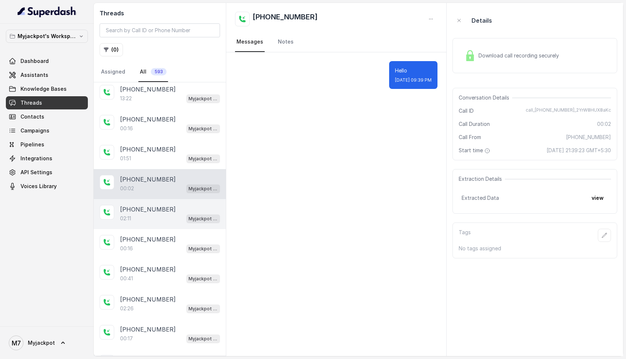
click at [130, 208] on p "[PHONE_NUMBER]" at bounding box center [148, 209] width 56 height 9
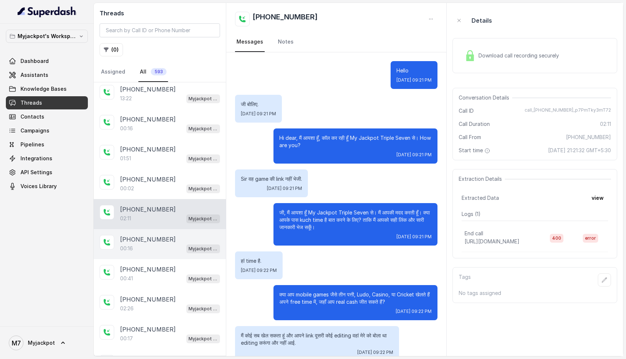
click at [153, 255] on div "+08279241798 00:16 Myjackpot agent" at bounding box center [160, 244] width 132 height 30
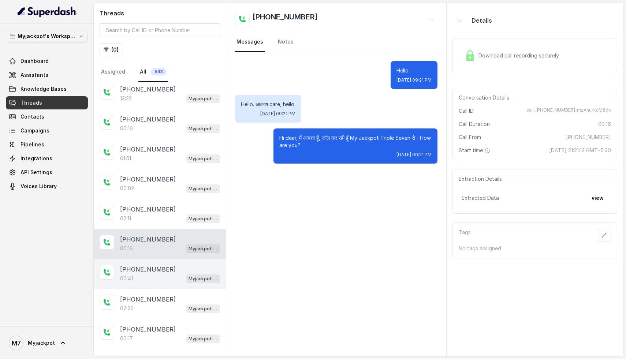
click at [154, 270] on p "[PHONE_NUMBER]" at bounding box center [148, 269] width 56 height 9
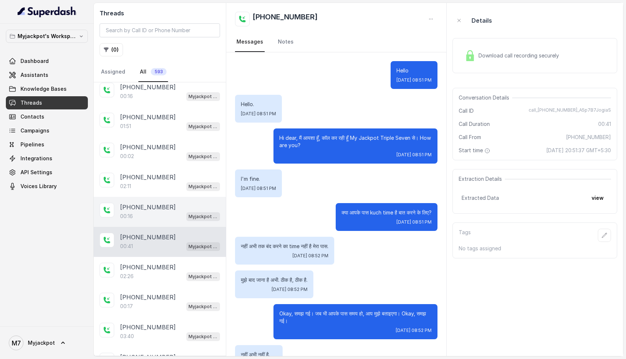
scroll to position [176, 0]
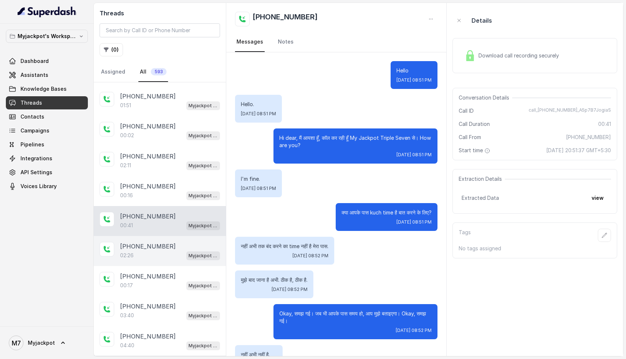
click at [153, 251] on div "02:26 Myjackpot agent" at bounding box center [170, 256] width 100 height 10
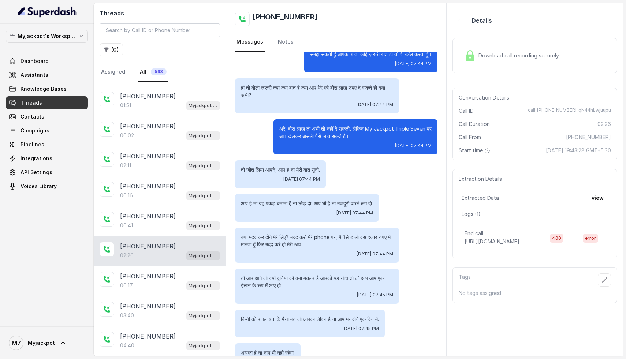
scroll to position [461, 0]
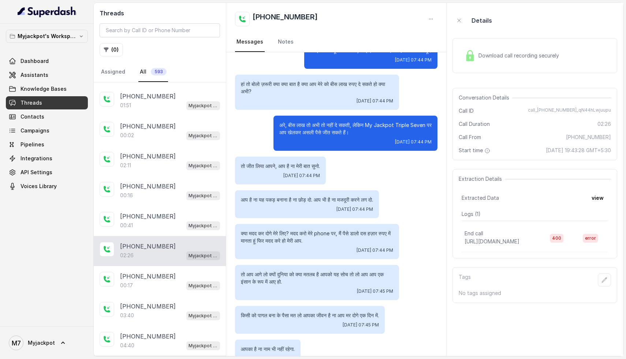
click at [185, 246] on div "[PHONE_NUMBER]" at bounding box center [170, 246] width 100 height 9
click at [153, 248] on p "[PHONE_NUMBER]" at bounding box center [148, 246] width 56 height 9
click at [151, 287] on div "00:17 Myjackpot agent" at bounding box center [170, 286] width 100 height 10
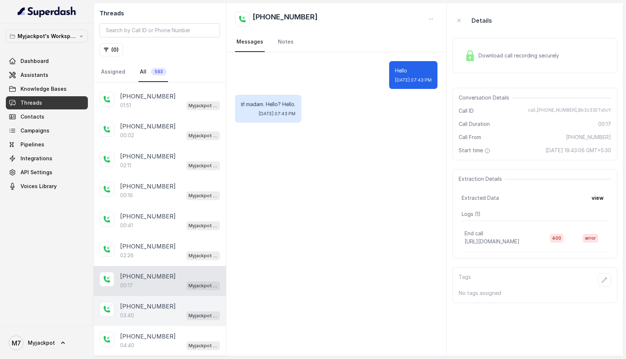
click at [149, 302] on p "[PHONE_NUMBER]" at bounding box center [148, 306] width 56 height 9
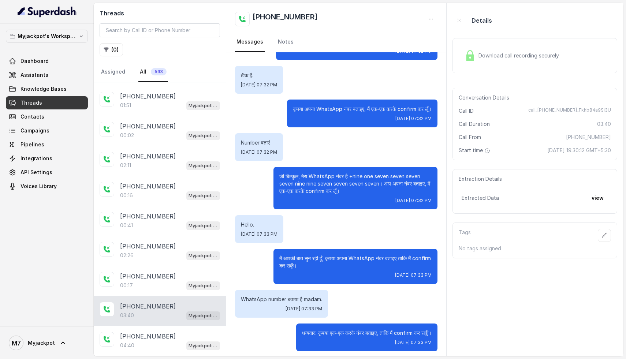
scroll to position [797, 0]
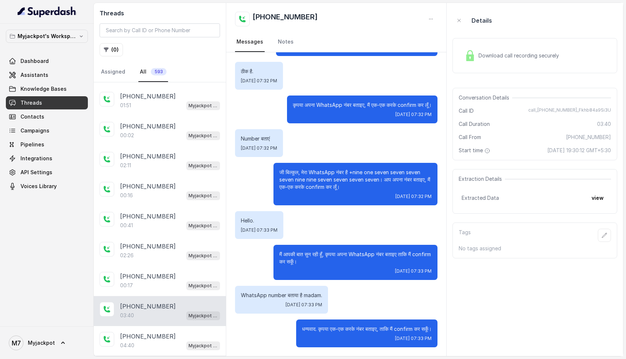
click at [548, 46] on div "Download call recording securely" at bounding box center [534, 55] width 165 height 35
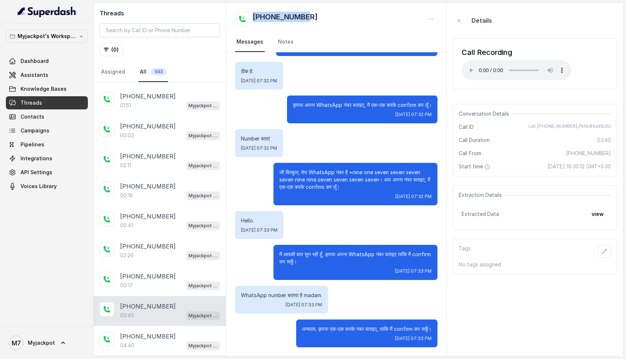
drag, startPoint x: 319, startPoint y: 21, endPoint x: 228, endPoint y: 21, distance: 90.4
click at [228, 21] on div "+09348385335 Messages Notes" at bounding box center [336, 27] width 220 height 49
copy h2 "[PHONE_NUMBER]"
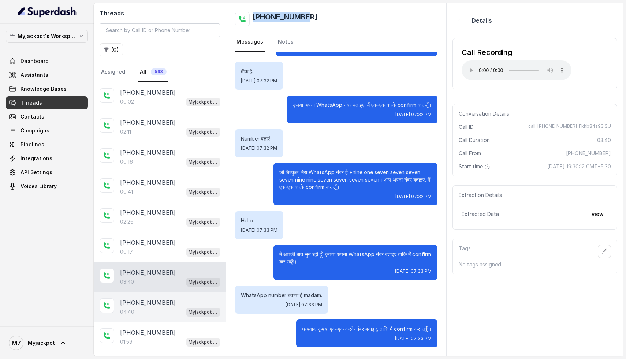
scroll to position [241, 0]
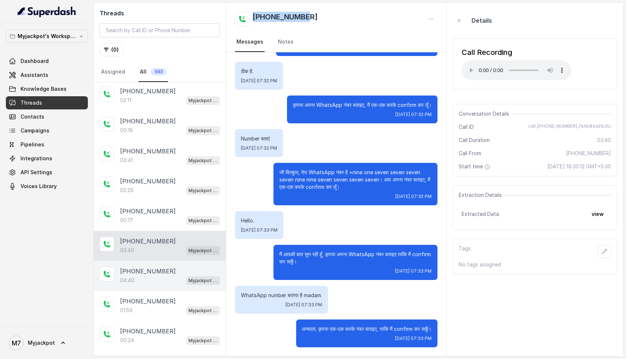
click at [138, 267] on p "[PHONE_NUMBER]" at bounding box center [148, 271] width 56 height 9
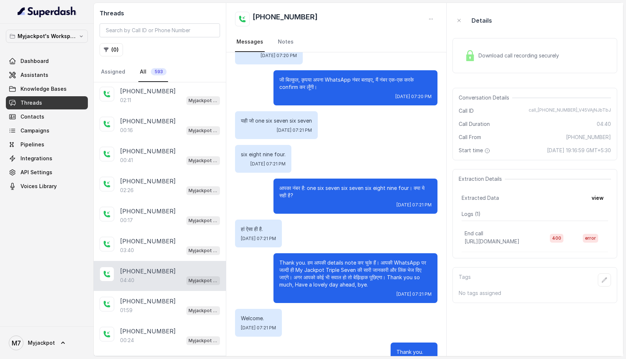
scroll to position [1090, 0]
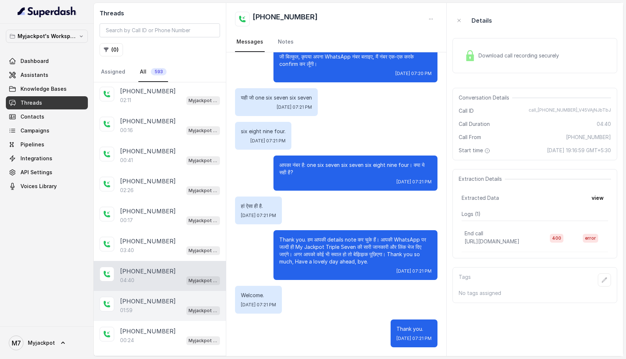
click at [149, 300] on p "[PHONE_NUMBER]" at bounding box center [148, 301] width 56 height 9
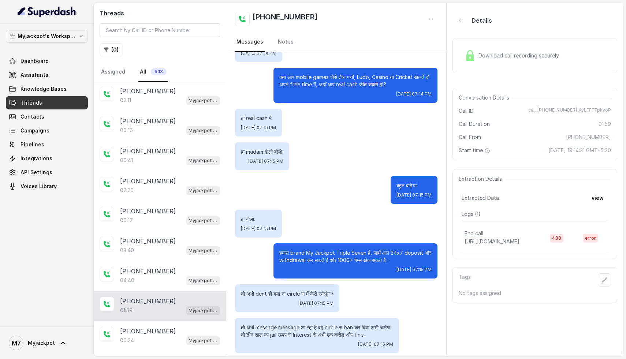
scroll to position [218, 0]
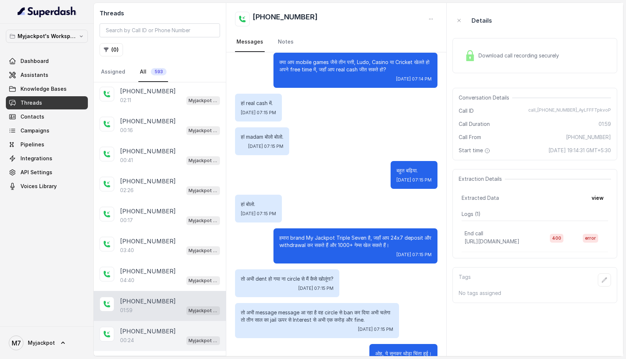
click at [166, 346] on div "+08101143629 00:24 Myjackpot agent" at bounding box center [160, 336] width 132 height 30
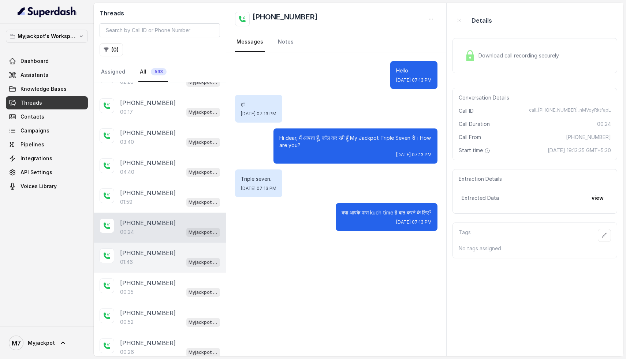
scroll to position [354, 0]
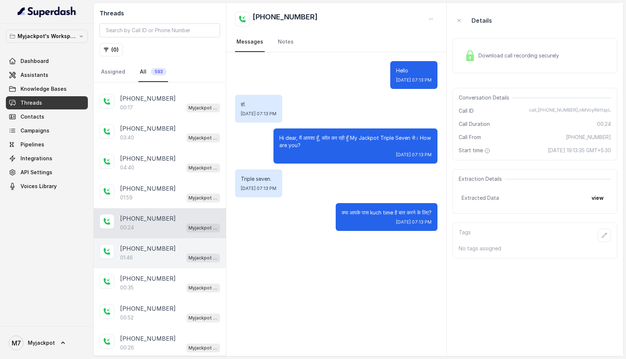
click at [147, 245] on p "[PHONE_NUMBER]" at bounding box center [148, 248] width 56 height 9
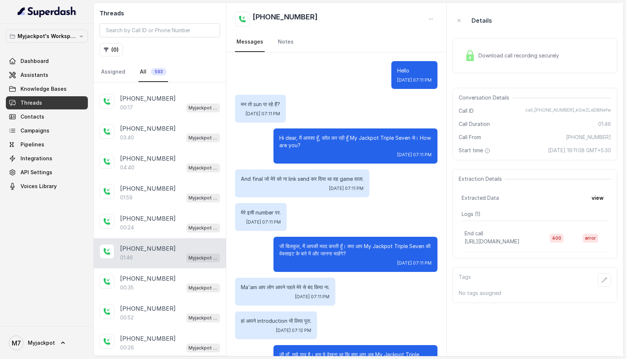
click at [488, 61] on div "Download call recording securely" at bounding box center [511, 55] width 100 height 17
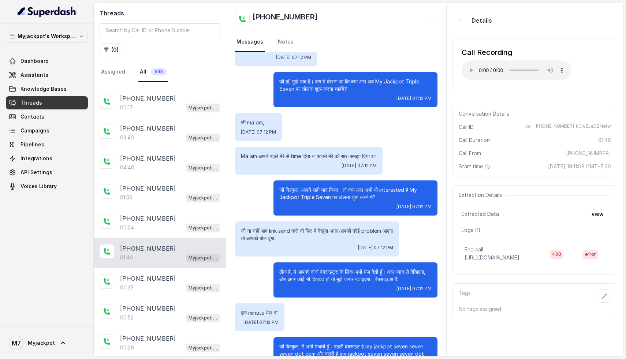
scroll to position [274, 0]
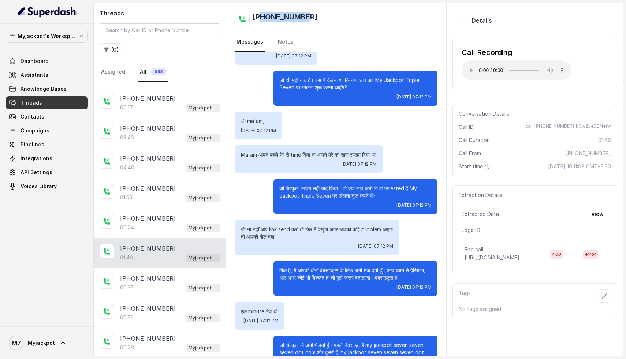
drag, startPoint x: 262, startPoint y: 16, endPoint x: 312, endPoint y: 20, distance: 49.9
click at [312, 20] on div "[PHONE_NUMBER]" at bounding box center [336, 19] width 203 height 15
copy h2 "9592247965"
click at [134, 284] on div "00:35 Myjackpot agent" at bounding box center [170, 288] width 100 height 10
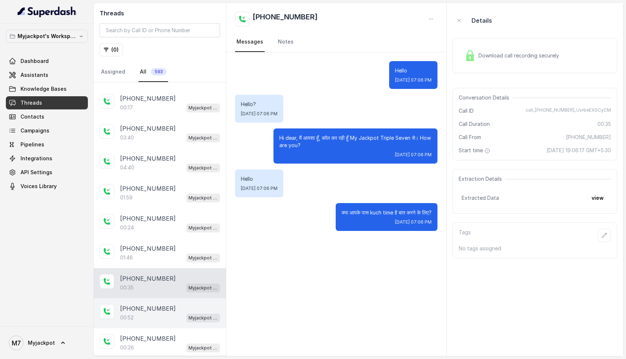
click at [173, 298] on div "+08863994575 00:52 Myjackpot agent" at bounding box center [160, 313] width 132 height 30
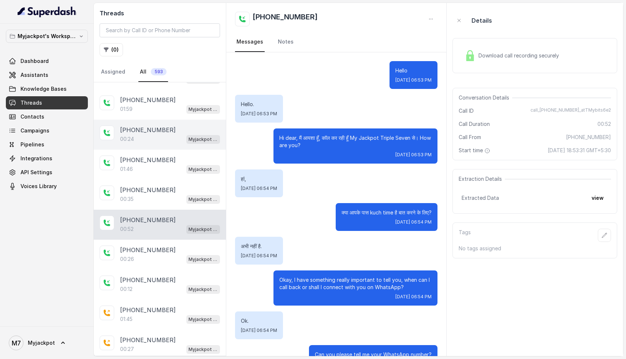
scroll to position [486, 0]
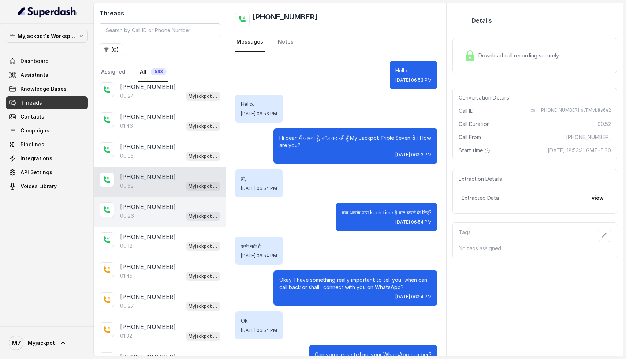
click at [134, 217] on div "+09709807113 00:26 Myjackpot agent" at bounding box center [160, 211] width 132 height 30
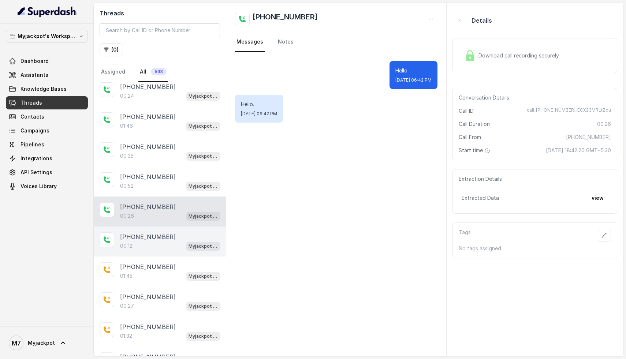
click at [152, 245] on div "00:12 Myjackpot agent" at bounding box center [170, 246] width 100 height 10
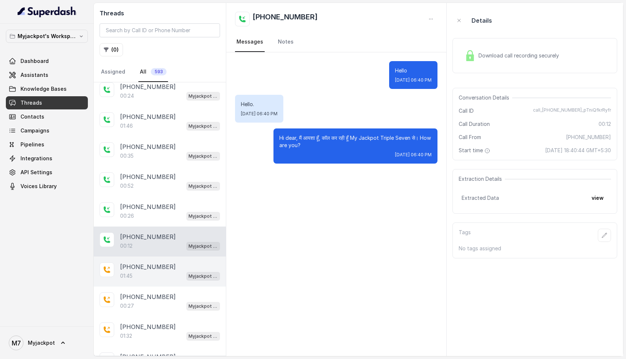
click at [121, 274] on p "01:45" at bounding box center [126, 275] width 12 height 7
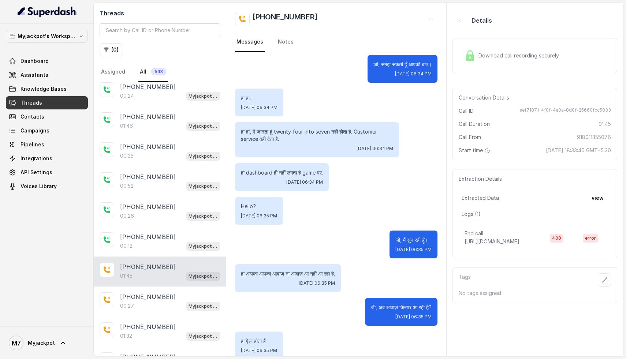
scroll to position [390, 0]
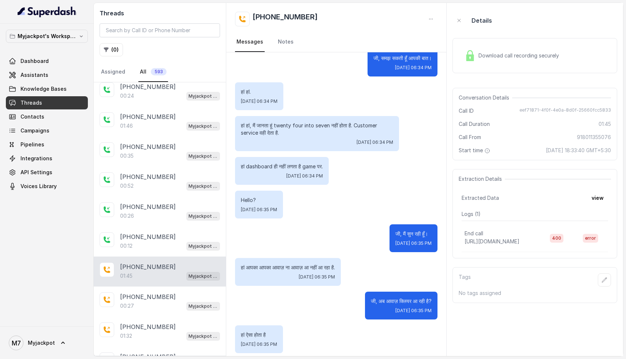
click at [510, 55] on span "Download call recording securely" at bounding box center [519, 55] width 83 height 7
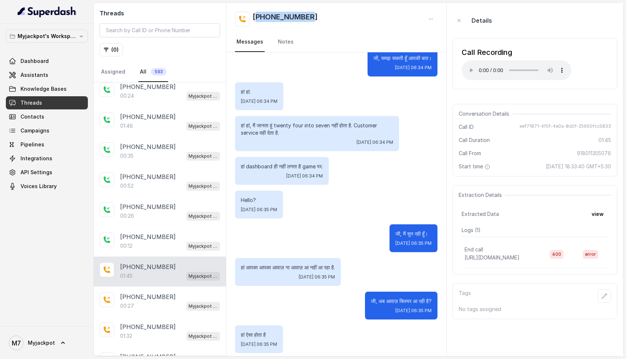
drag, startPoint x: 326, startPoint y: 19, endPoint x: 258, endPoint y: 20, distance: 68.1
click at [258, 20] on div "[PHONE_NUMBER]" at bounding box center [336, 19] width 203 height 15
copy h2 "918011355076"
click at [140, 303] on div "00:27 Myjackpot agent" at bounding box center [170, 306] width 100 height 10
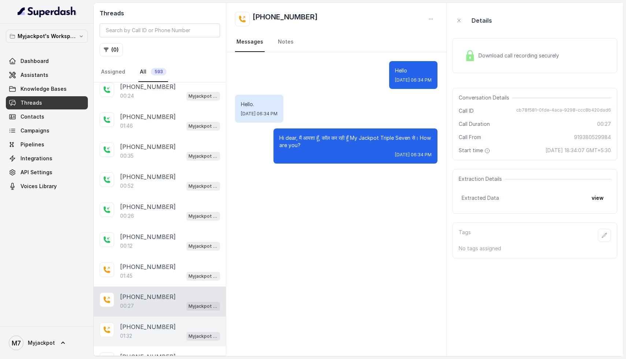
click at [134, 322] on p "[PHONE_NUMBER]" at bounding box center [148, 326] width 56 height 9
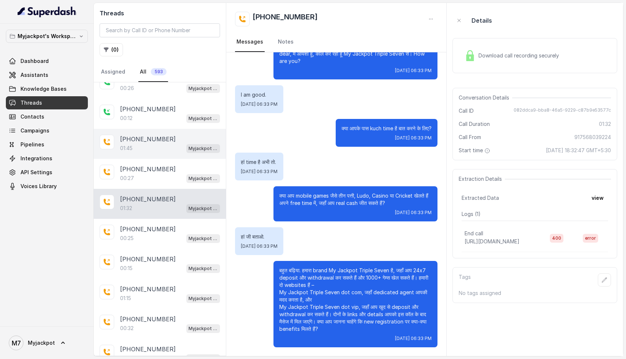
scroll to position [623, 0]
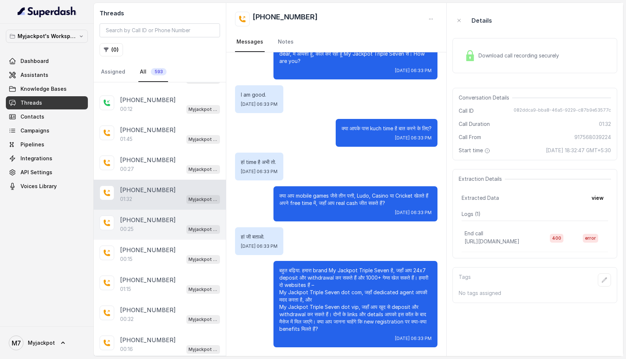
click at [146, 228] on div "00:25 Myjackpot agent" at bounding box center [170, 229] width 100 height 10
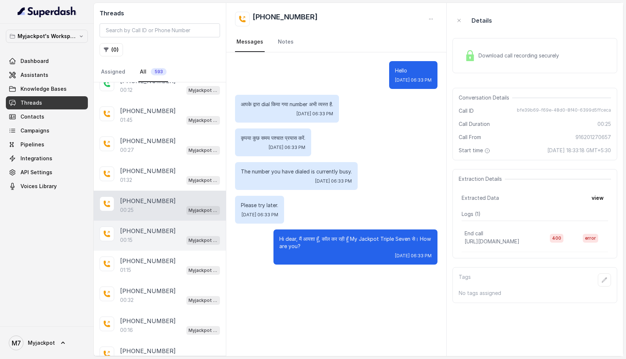
scroll to position [642, 0]
click at [148, 236] on div "00:15 Myjackpot agent" at bounding box center [170, 240] width 100 height 10
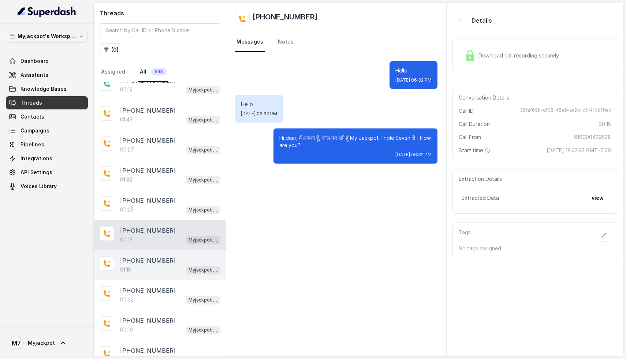
click at [144, 258] on p "[PHONE_NUMBER]" at bounding box center [148, 260] width 56 height 9
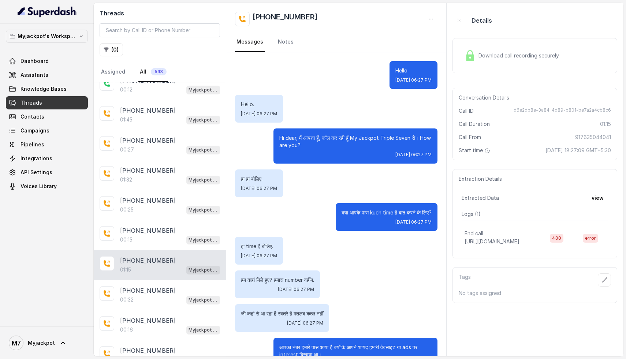
scroll to position [59, 0]
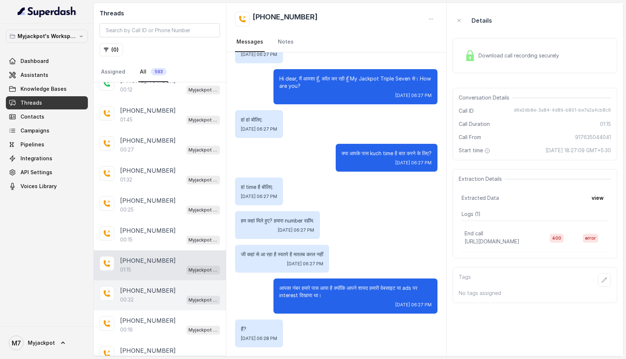
click at [158, 295] on div "00:32 Myjackpot agent" at bounding box center [170, 300] width 100 height 10
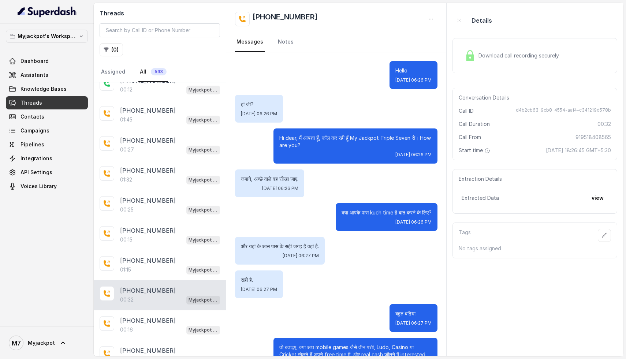
scroll to position [33, 0]
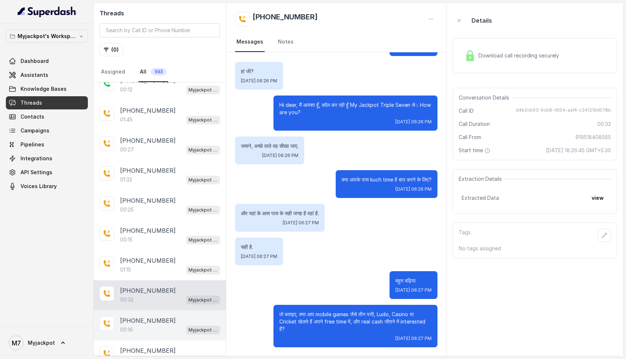
click at [161, 317] on p "[PHONE_NUMBER]" at bounding box center [148, 320] width 56 height 9
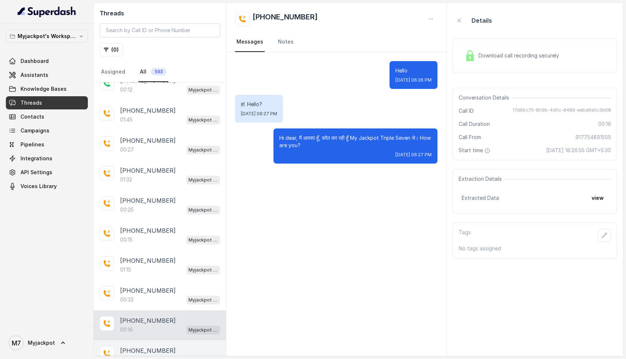
click at [126, 356] on p "00:34" at bounding box center [127, 359] width 14 height 7
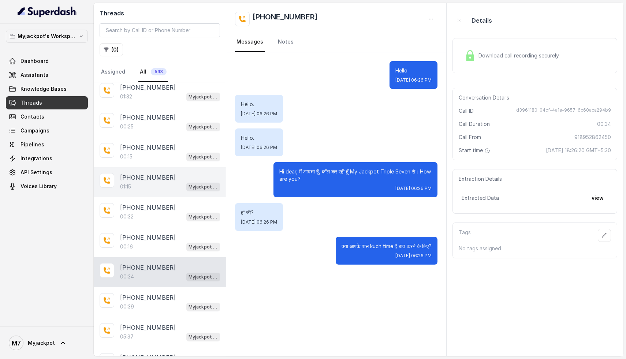
scroll to position [768, 0]
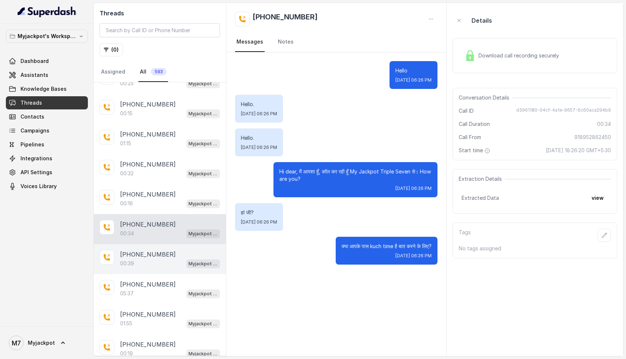
click at [141, 250] on p "[PHONE_NUMBER]" at bounding box center [148, 254] width 56 height 9
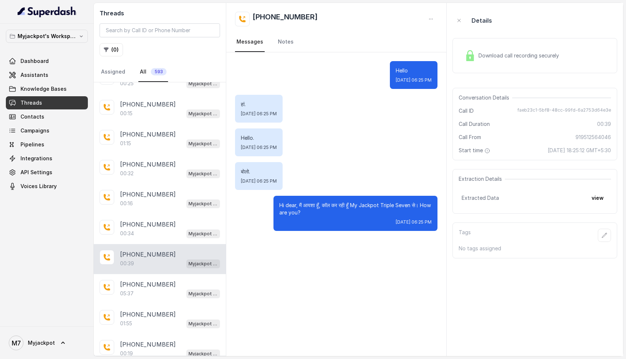
click at [363, 232] on div "Hello Wed, Aug 27, 2025, 06:25 PM हां. Wed, Aug 27, 2025, 06:25 PM Hello. Wed, …" at bounding box center [336, 145] width 220 height 187
click at [153, 281] on p "[PHONE_NUMBER]" at bounding box center [148, 284] width 56 height 9
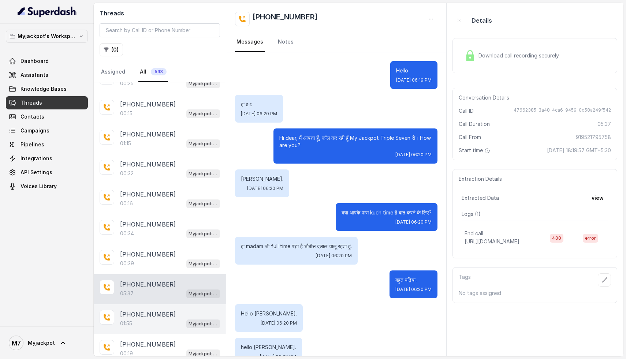
click at [102, 319] on div "+916267999331 01:55 Myjackpot agent" at bounding box center [160, 319] width 132 height 30
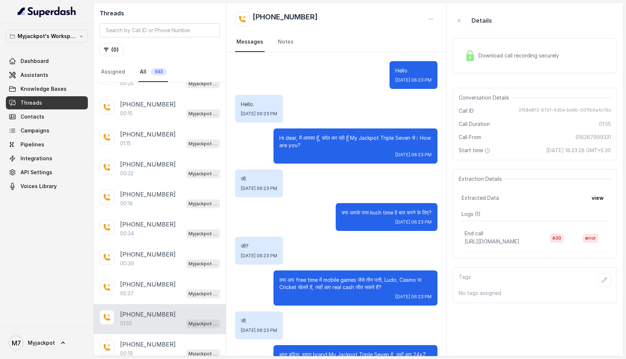
scroll to position [364, 0]
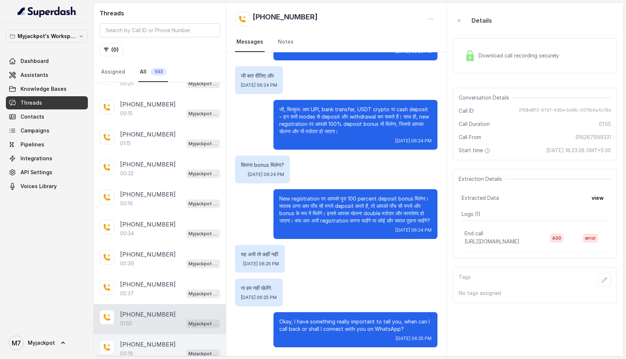
click at [151, 334] on div "+919335618253 00:19 Myjackpot agent" at bounding box center [160, 349] width 132 height 30
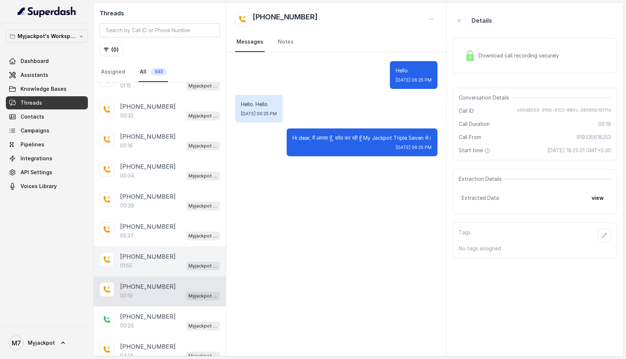
scroll to position [878, 0]
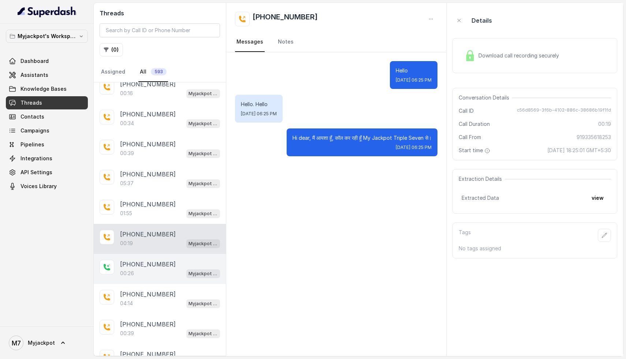
click at [143, 261] on p "[PHONE_NUMBER]" at bounding box center [148, 264] width 56 height 9
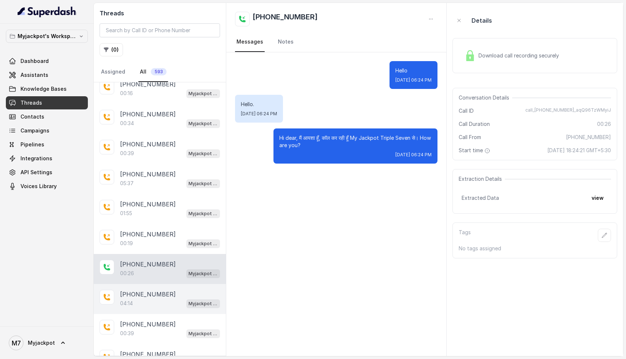
click at [148, 290] on p "[PHONE_NUMBER]" at bounding box center [148, 294] width 56 height 9
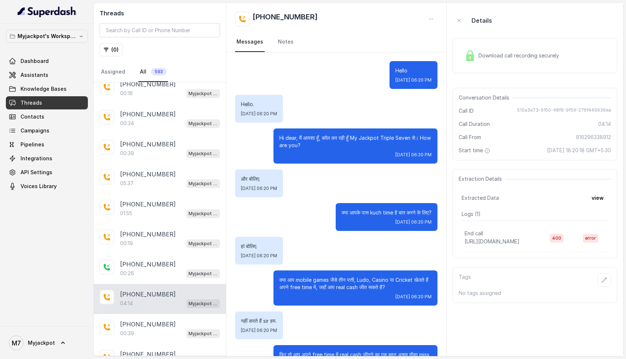
scroll to position [797, 0]
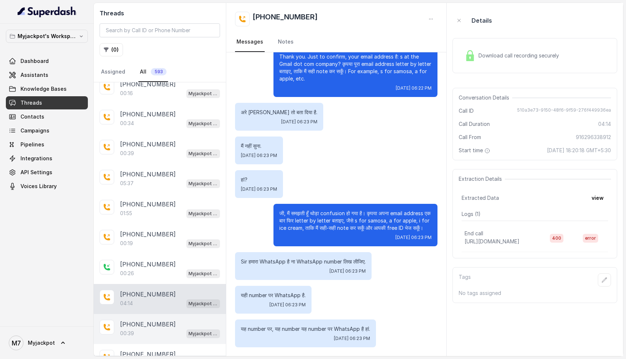
click at [156, 329] on div "00:39 Myjackpot agent" at bounding box center [170, 334] width 100 height 10
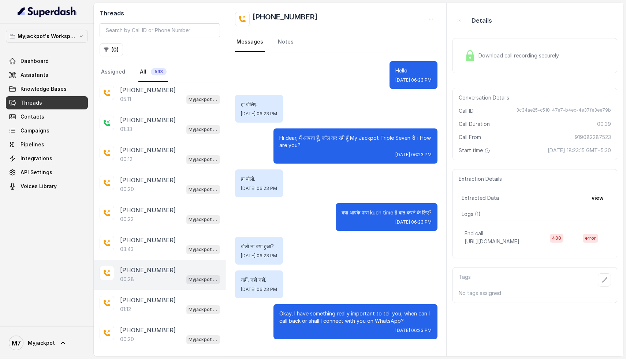
scroll to position [1159, 0]
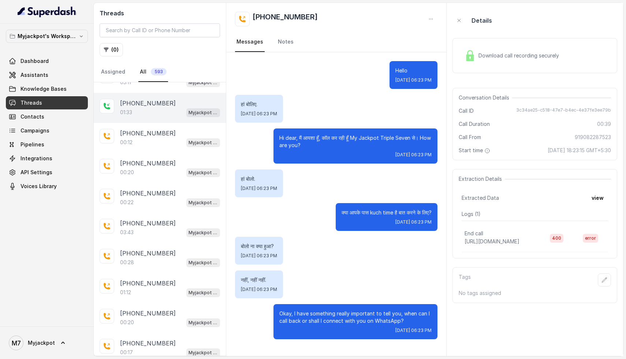
click at [135, 99] on p "[PHONE_NUMBER]" at bounding box center [148, 103] width 56 height 9
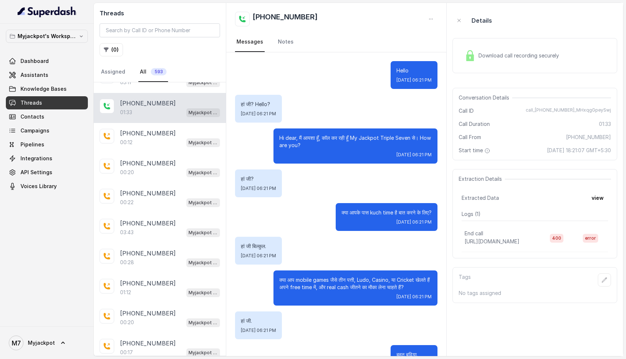
scroll to position [514, 0]
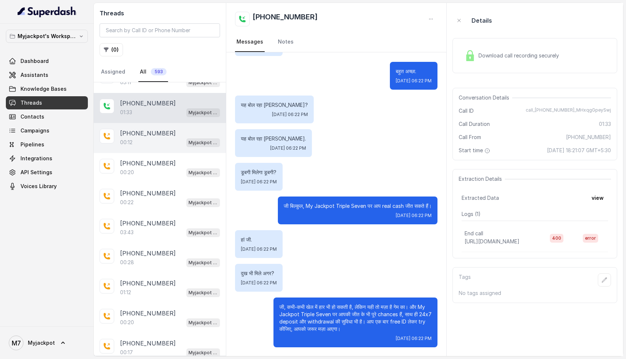
click at [139, 129] on p "[PHONE_NUMBER]" at bounding box center [148, 133] width 56 height 9
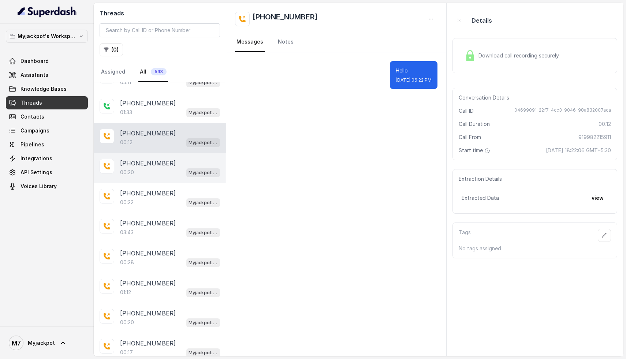
click at [138, 168] on div "00:20 Myjackpot agent" at bounding box center [170, 173] width 100 height 10
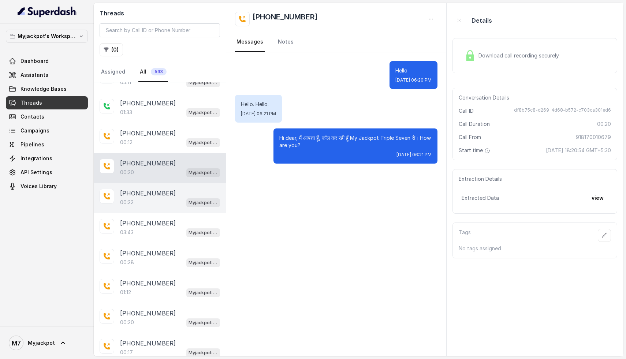
click at [141, 200] on div "+917086663730 00:22 Myjackpot agent" at bounding box center [160, 198] width 132 height 30
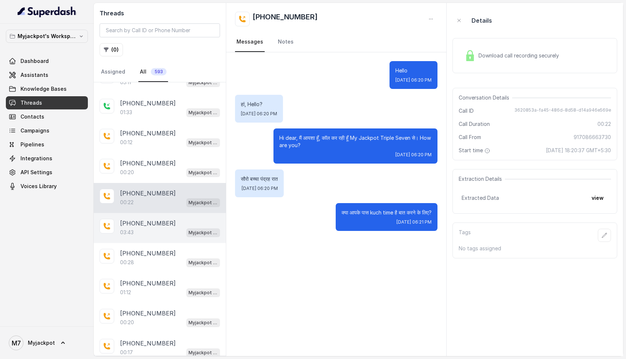
click at [145, 228] on div "03:43 Myjackpot agent" at bounding box center [170, 233] width 100 height 10
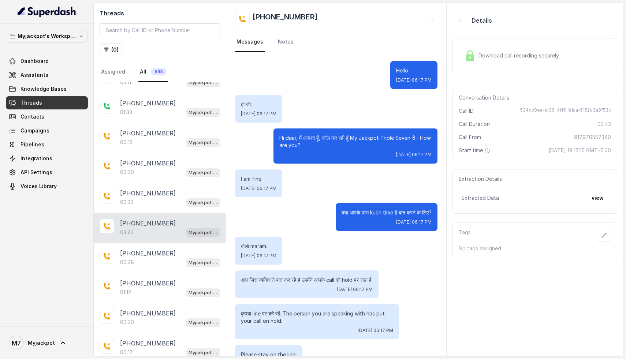
scroll to position [984, 0]
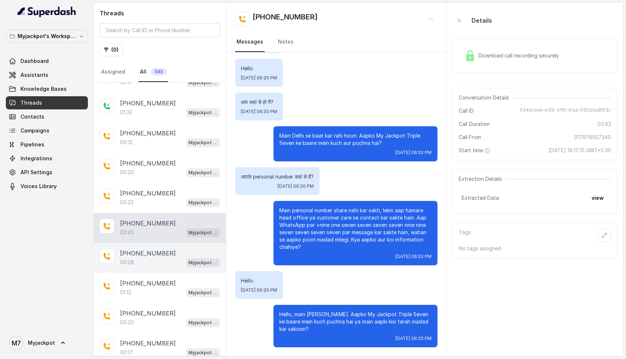
click at [146, 243] on div "+919893802974 00:28 Myjackpot agent" at bounding box center [160, 258] width 132 height 30
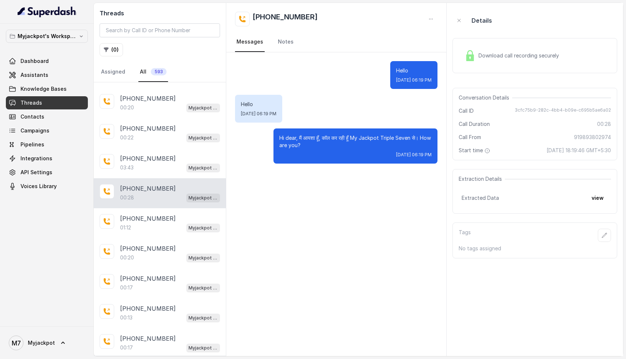
scroll to position [1238, 0]
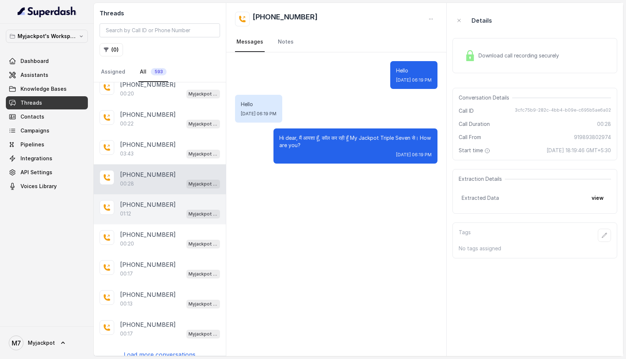
click at [133, 200] on p "[PHONE_NUMBER]" at bounding box center [148, 204] width 56 height 9
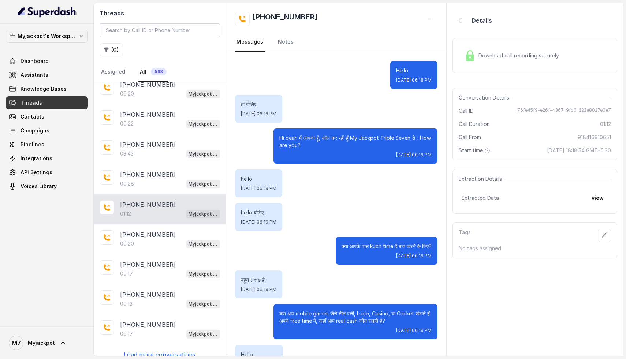
scroll to position [67, 0]
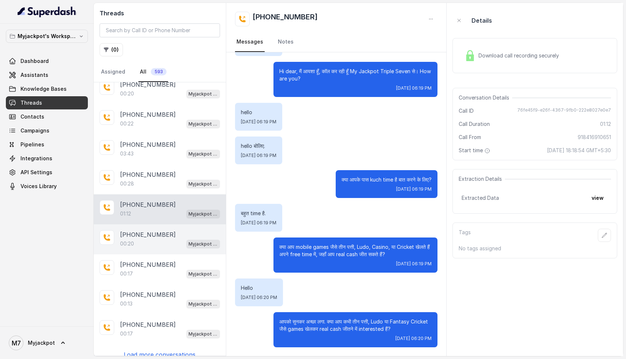
click at [134, 240] on div "+918003385155 00:20 Myjackpot agent" at bounding box center [160, 239] width 132 height 30
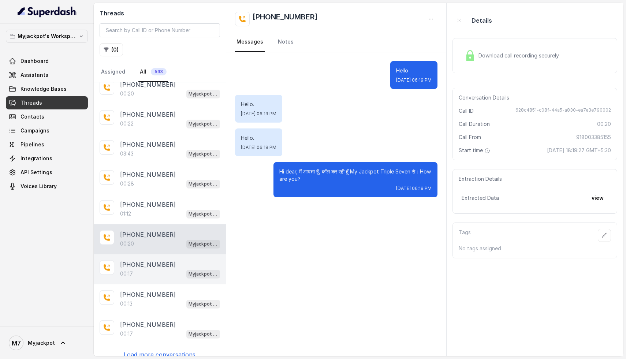
click at [137, 269] on div "00:17 Myjackpot agent" at bounding box center [170, 274] width 100 height 10
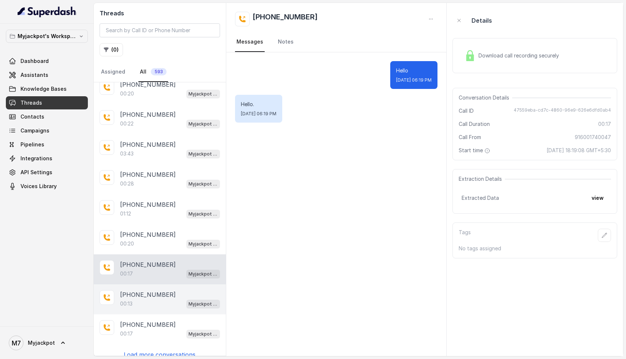
click at [153, 299] on div "00:13 Myjackpot agent" at bounding box center [170, 304] width 100 height 10
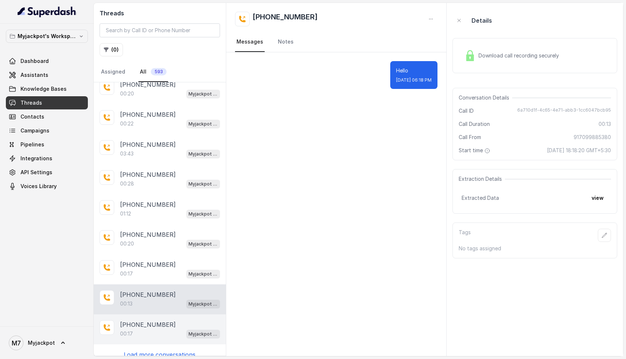
click at [135, 334] on div "+919392107166 00:17 Myjackpot agent" at bounding box center [160, 329] width 132 height 30
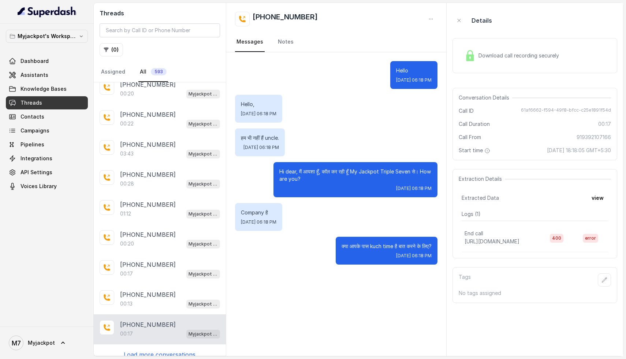
click at [144, 350] on p "Load more conversations" at bounding box center [160, 354] width 72 height 9
click at [155, 350] on p "Load more conversations" at bounding box center [160, 354] width 72 height 9
click at [153, 350] on p "Load more conversations" at bounding box center [160, 354] width 72 height 9
click at [152, 350] on p "Load more conversations" at bounding box center [160, 354] width 72 height 9
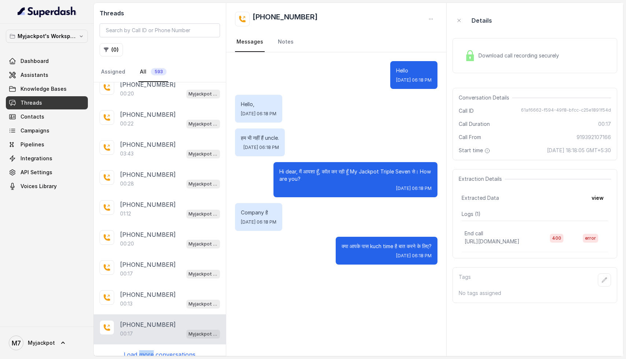
click at [152, 350] on p "Load more conversations" at bounding box center [160, 354] width 72 height 9
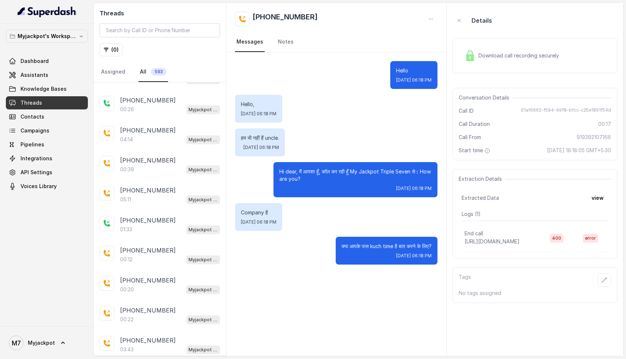
scroll to position [994, 0]
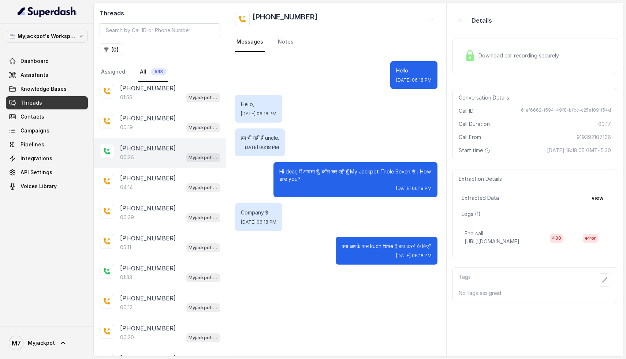
click at [150, 153] on div "00:26 Myjackpot agent" at bounding box center [170, 158] width 100 height 10
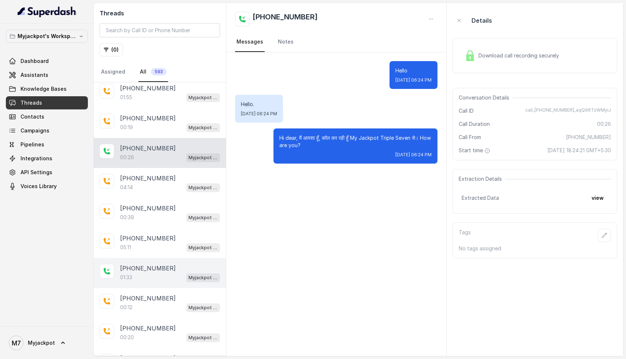
click at [155, 275] on div "[PHONE_NUMBER]:33 Myjackpot agent" at bounding box center [160, 273] width 132 height 30
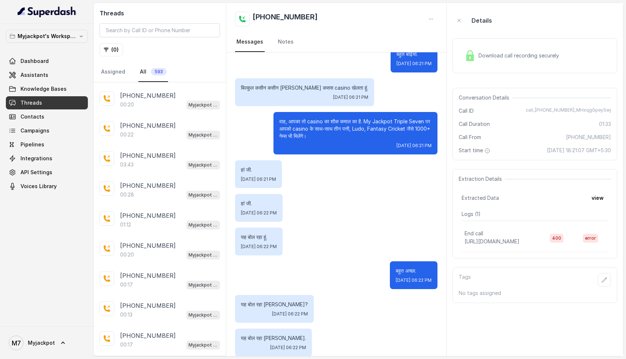
scroll to position [1228, 0]
click at [136, 181] on p "[PHONE_NUMBER]" at bounding box center [148, 185] width 56 height 9
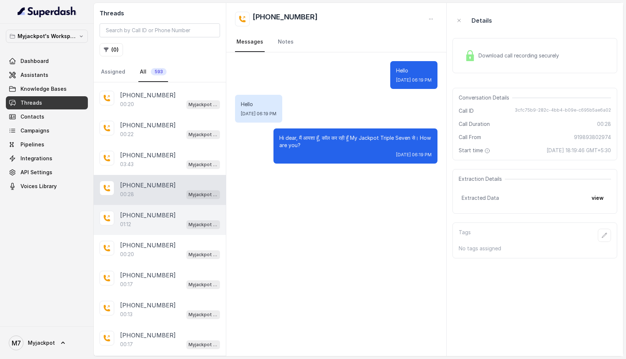
click at [136, 211] on p "[PHONE_NUMBER]" at bounding box center [148, 215] width 56 height 9
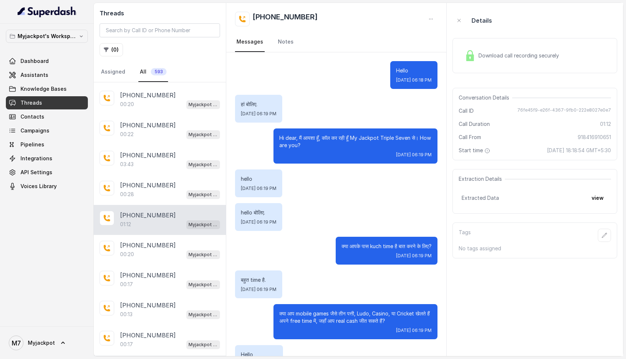
scroll to position [67, 0]
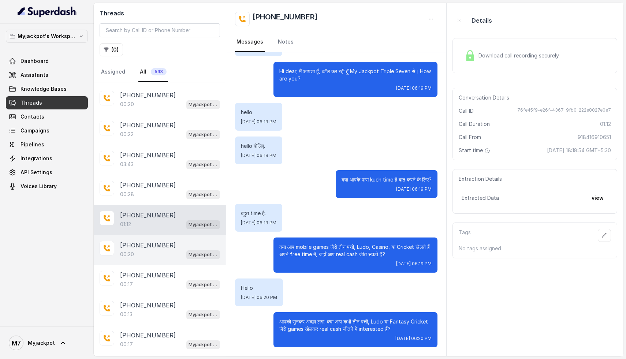
click at [144, 241] on p "[PHONE_NUMBER]" at bounding box center [148, 245] width 56 height 9
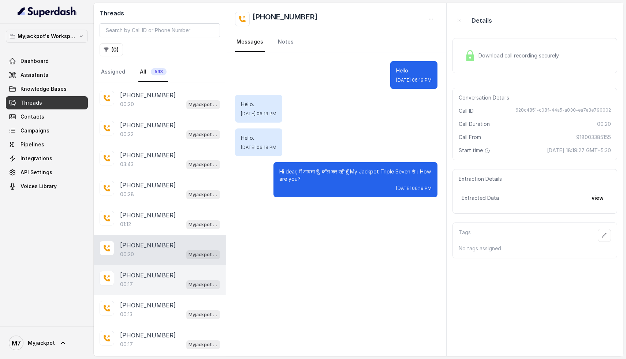
click at [150, 271] on p "[PHONE_NUMBER]" at bounding box center [148, 275] width 56 height 9
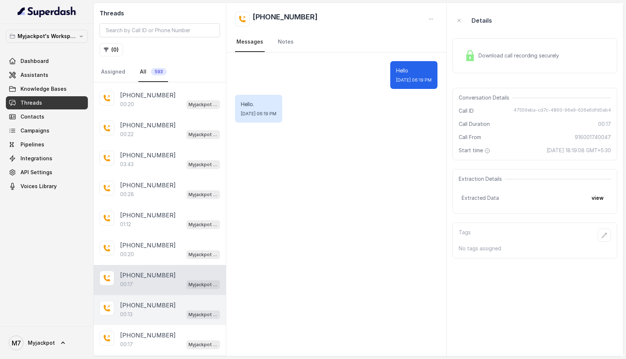
scroll to position [1238, 0]
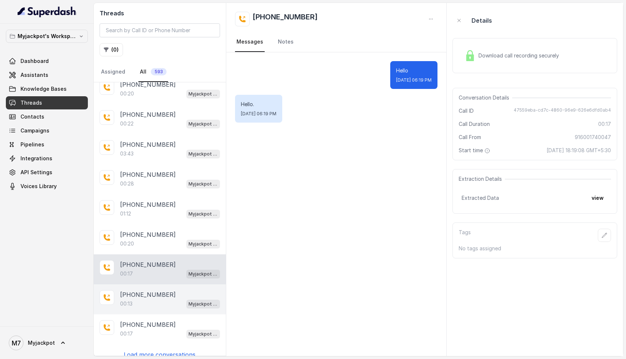
click at [155, 299] on div "00:13 Myjackpot agent" at bounding box center [170, 304] width 100 height 10
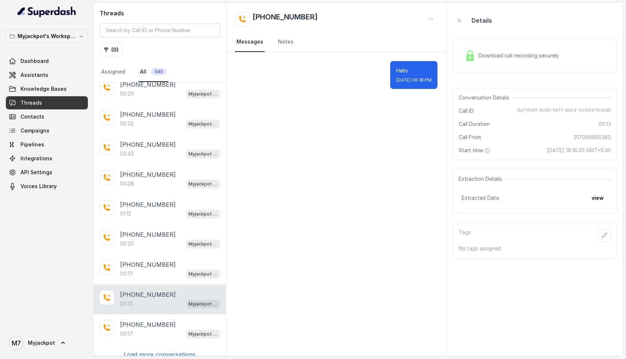
click at [157, 350] on p "Load more conversations" at bounding box center [160, 354] width 72 height 9
click at [158, 350] on p "Load more conversations" at bounding box center [160, 354] width 72 height 9
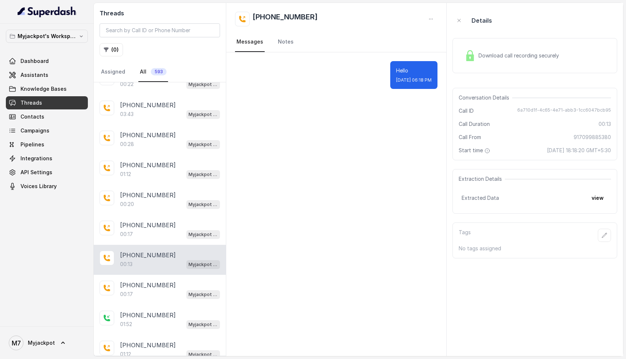
scroll to position [1280, 0]
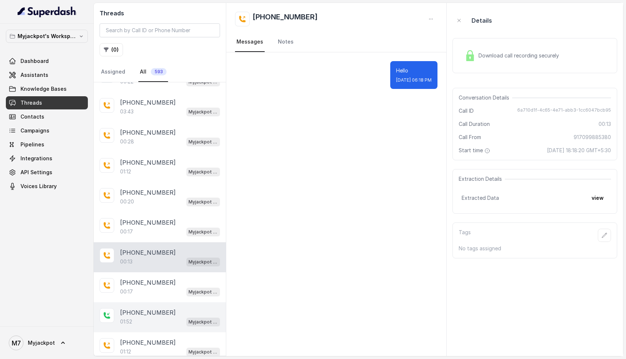
click at [156, 317] on div "01:52 Myjackpot agent" at bounding box center [170, 322] width 100 height 10
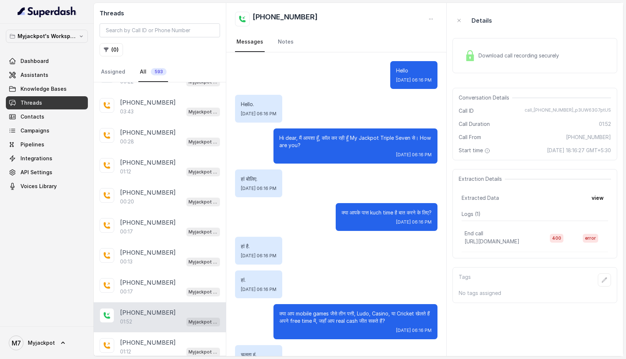
scroll to position [349, 0]
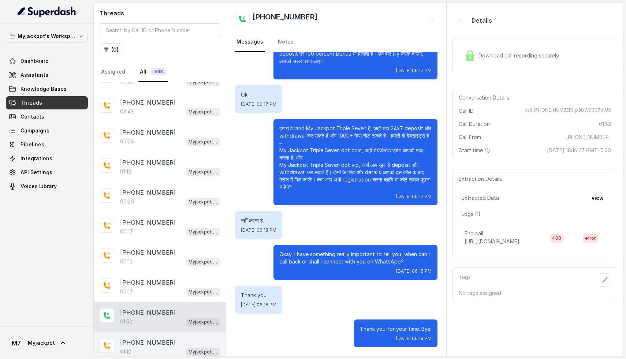
click at [150, 338] on p "[PHONE_NUMBER]" at bounding box center [148, 342] width 56 height 9
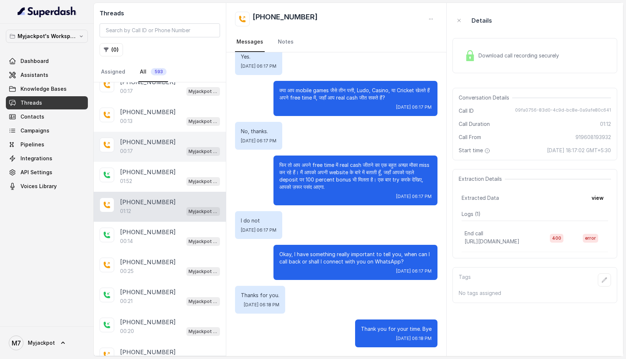
scroll to position [1435, 0]
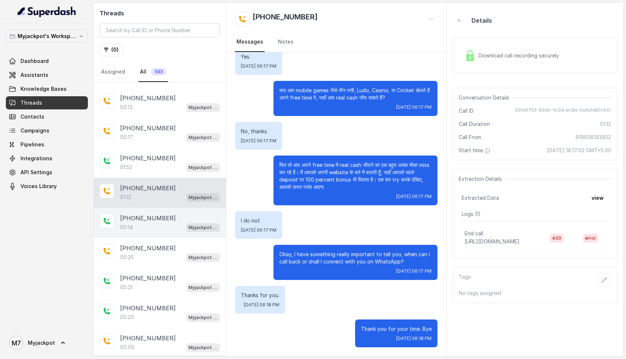
click at [133, 224] on p "00:14" at bounding box center [126, 227] width 13 height 7
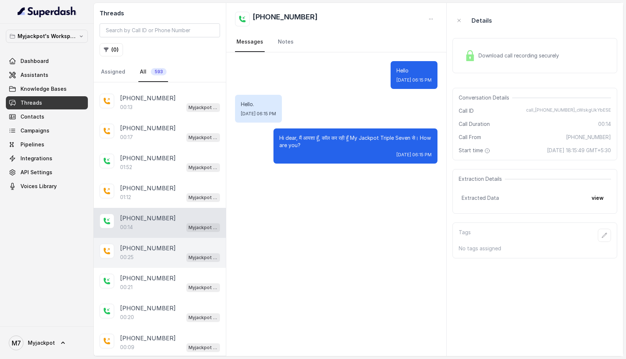
click at [137, 252] on div "00:25 Myjackpot agent" at bounding box center [170, 257] width 100 height 10
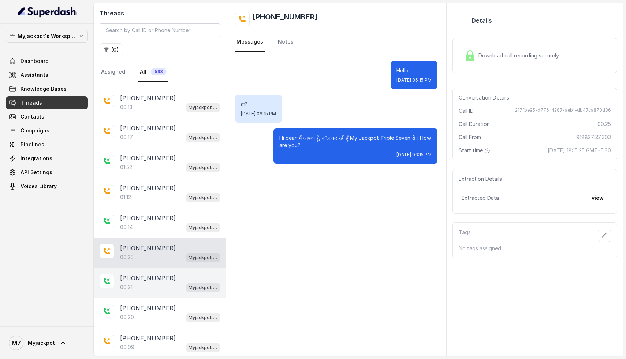
click at [142, 282] on div "00:21 Myjackpot agent" at bounding box center [170, 287] width 100 height 10
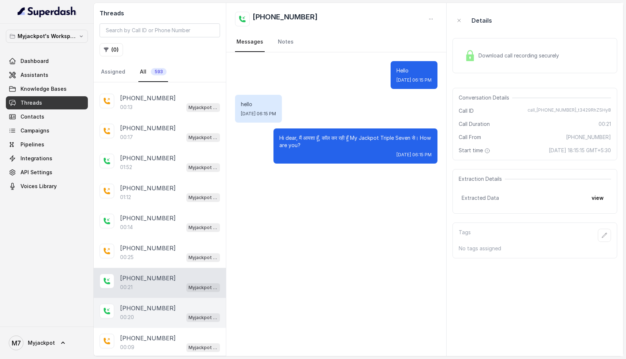
click at [149, 304] on p "[PHONE_NUMBER]" at bounding box center [148, 308] width 56 height 9
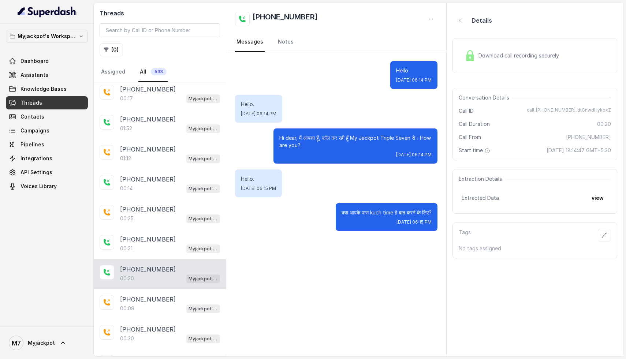
click at [146, 304] on div "00:09 Myjackpot agent" at bounding box center [170, 309] width 100 height 10
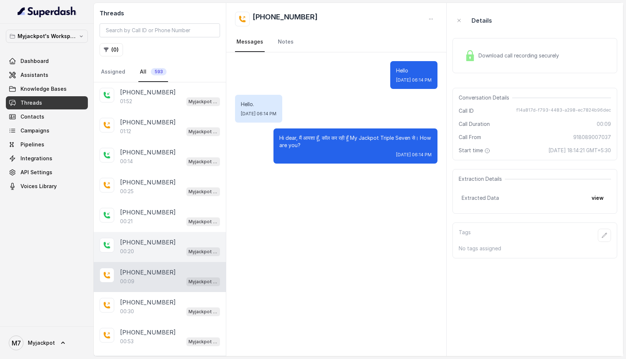
scroll to position [1516, 0]
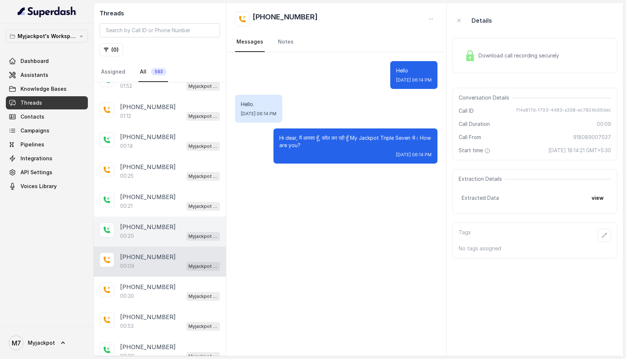
click at [146, 307] on div "[PHONE_NUMBER]:53 Myjackpot agent" at bounding box center [160, 322] width 132 height 30
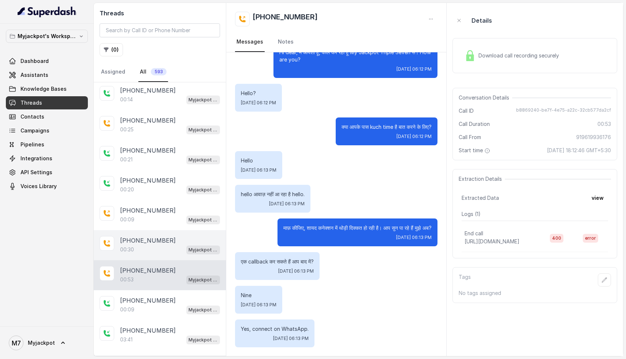
scroll to position [1586, 0]
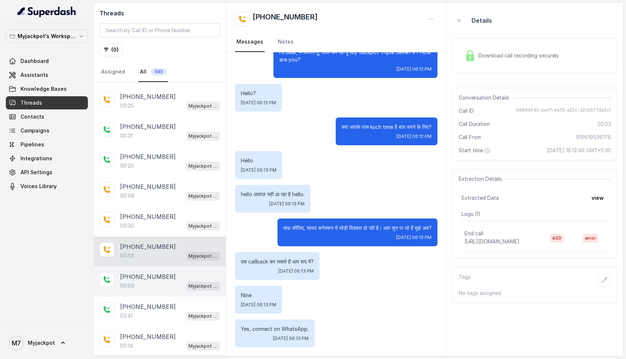
click at [147, 280] on div "[PHONE_NUMBER]:09 Myjackpot agent" at bounding box center [160, 281] width 132 height 30
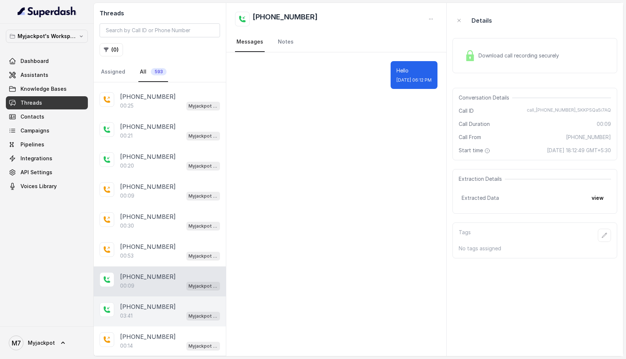
click at [145, 311] on div "03:41 Myjackpot agent" at bounding box center [170, 316] width 100 height 10
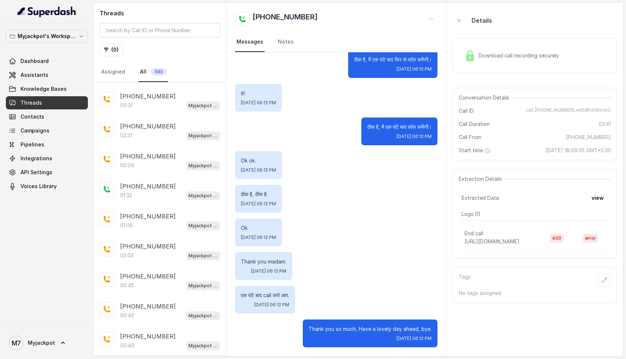
scroll to position [1908, 0]
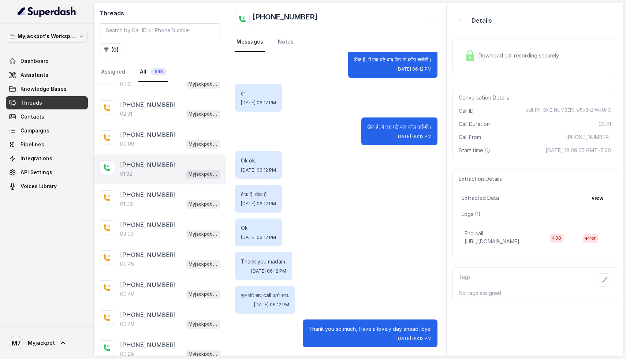
click at [139, 169] on div "01:32 Myjackpot agent" at bounding box center [170, 174] width 100 height 10
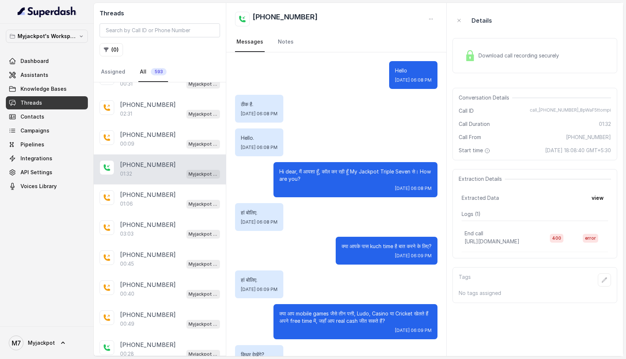
scroll to position [163, 0]
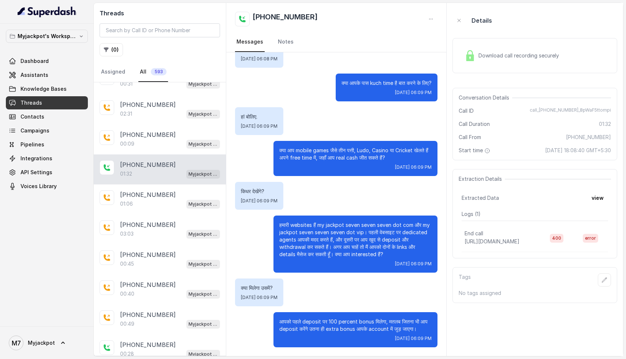
click at [135, 166] on div "[PHONE_NUMBER]:32 Myjackpot agent" at bounding box center [160, 169] width 132 height 30
click at [156, 334] on div "[PHONE_NUMBER]:28 Myjackpot agent" at bounding box center [160, 349] width 132 height 30
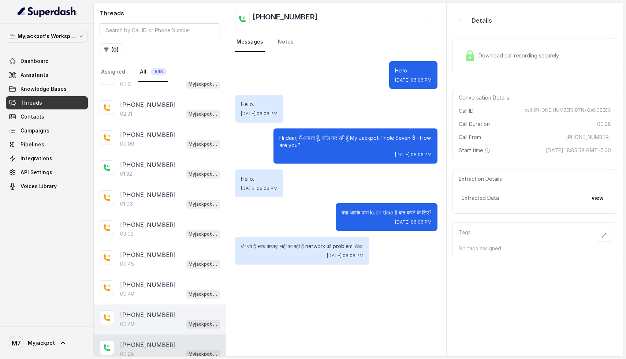
click at [157, 319] on div "00:49 Myjackpot agent" at bounding box center [170, 324] width 100 height 10
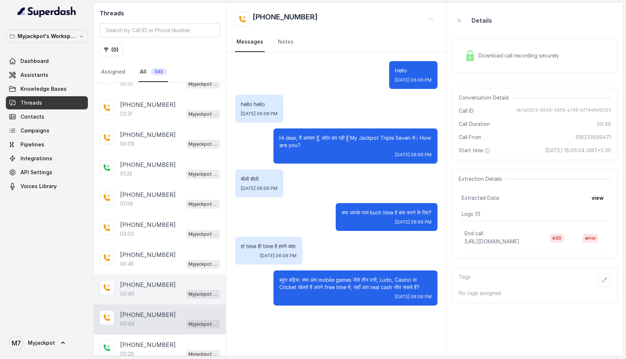
click at [151, 280] on p "[PHONE_NUMBER]" at bounding box center [148, 284] width 56 height 9
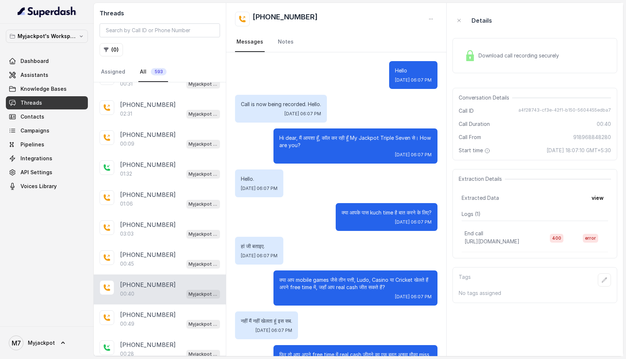
scroll to position [33, 0]
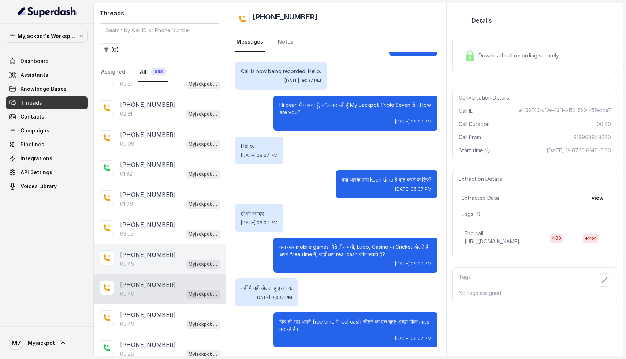
click at [143, 250] on p "[PHONE_NUMBER]" at bounding box center [148, 254] width 56 height 9
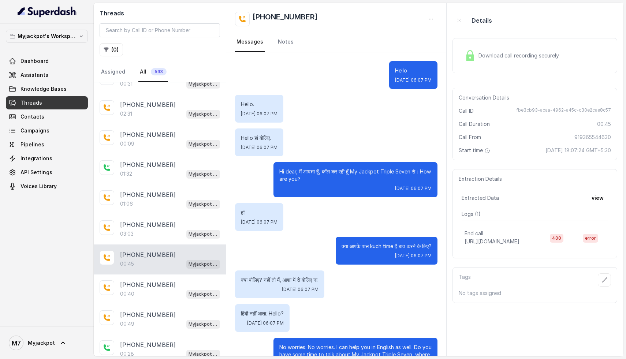
scroll to position [33, 0]
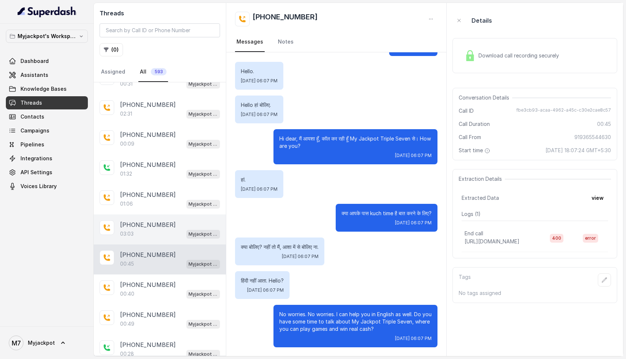
click at [143, 229] on div "03:03 Myjackpot agent" at bounding box center [170, 234] width 100 height 10
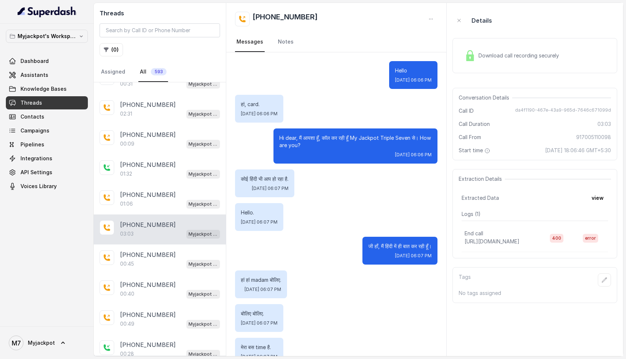
scroll to position [589, 0]
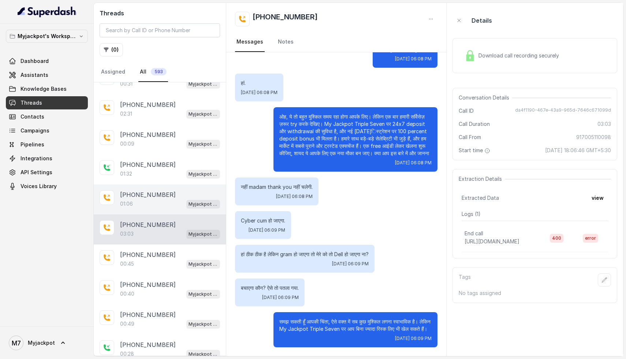
click at [140, 199] on div "01:06 Myjackpot agent" at bounding box center [170, 204] width 100 height 10
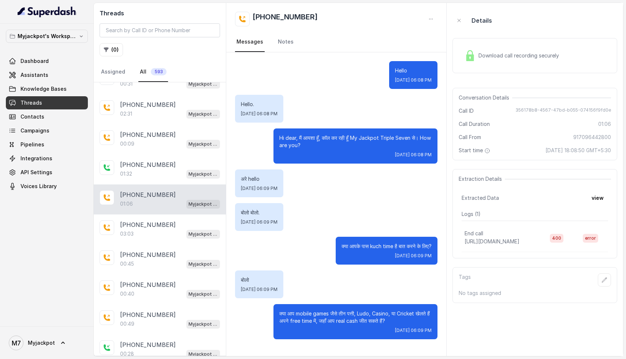
click at [140, 184] on div "[PHONE_NUMBER]:06 Myjackpot agent" at bounding box center [160, 199] width 132 height 30
click at [141, 160] on p "[PHONE_NUMBER]" at bounding box center [148, 164] width 56 height 9
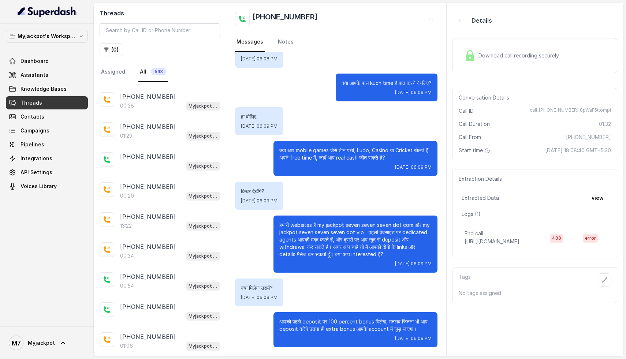
scroll to position [2591, 0]
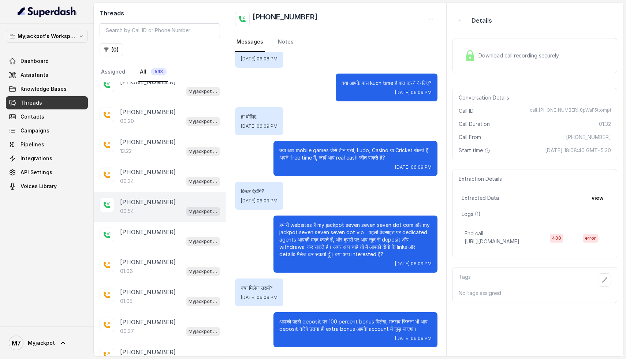
click at [143, 198] on p "[PHONE_NUMBER]" at bounding box center [148, 202] width 56 height 9
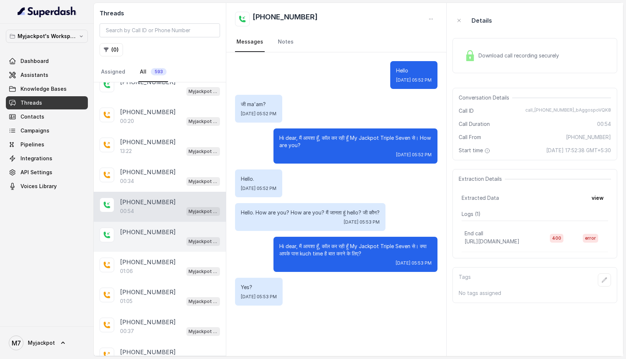
click at [151, 236] on div "Myjackpot agent" at bounding box center [170, 241] width 100 height 10
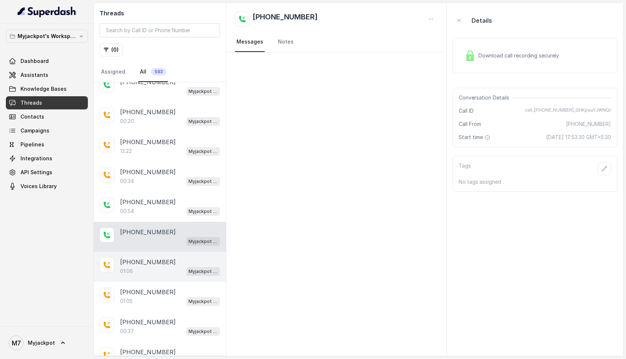
click at [155, 266] on div "01:06 Myjackpot agent" at bounding box center [170, 271] width 100 height 10
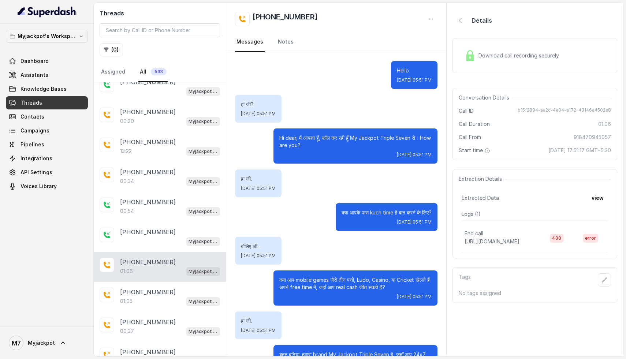
scroll to position [144, 0]
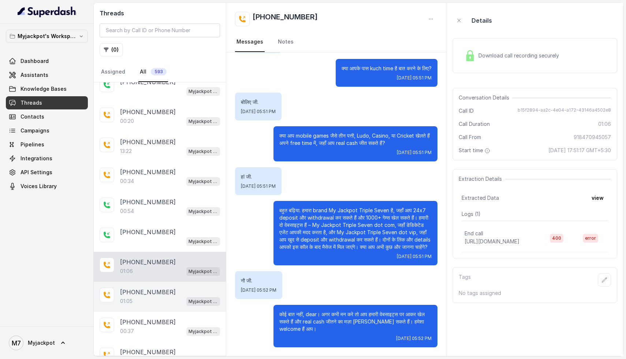
click at [153, 296] on div "01:05 Myjackpot agent" at bounding box center [170, 301] width 100 height 10
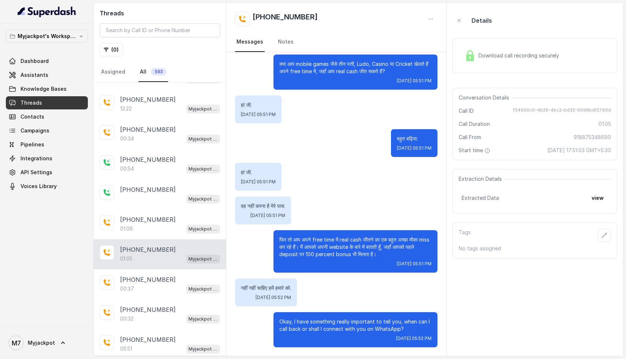
scroll to position [2663, 0]
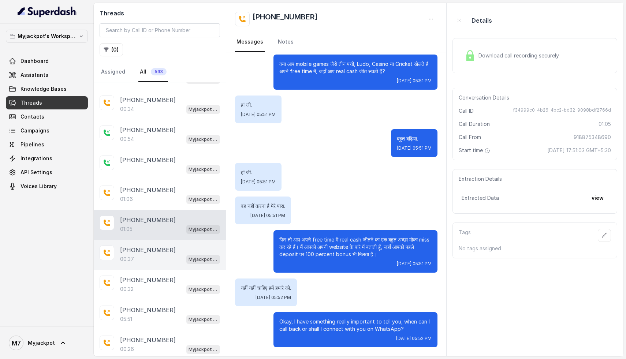
click at [143, 254] on div "00:37 Myjackpot agent" at bounding box center [170, 259] width 100 height 10
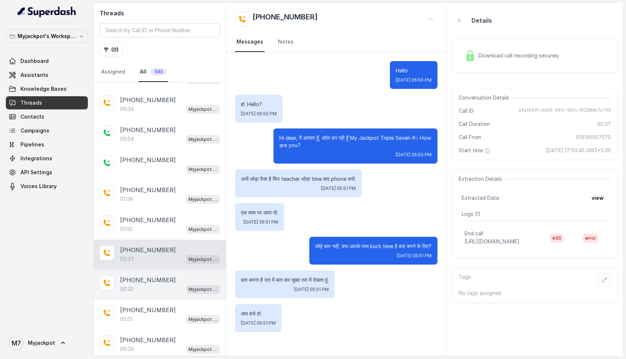
click at [149, 284] on div "00:32 Myjackpot agent" at bounding box center [170, 289] width 100 height 10
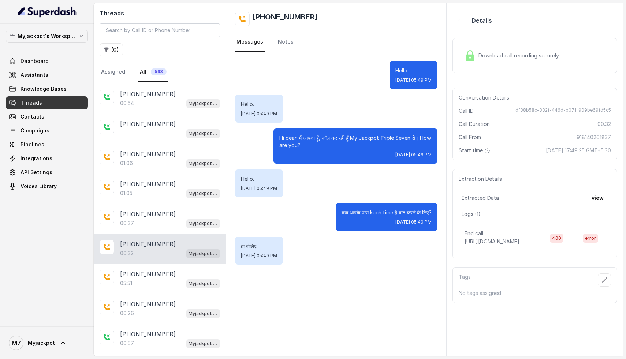
scroll to position [2705, 0]
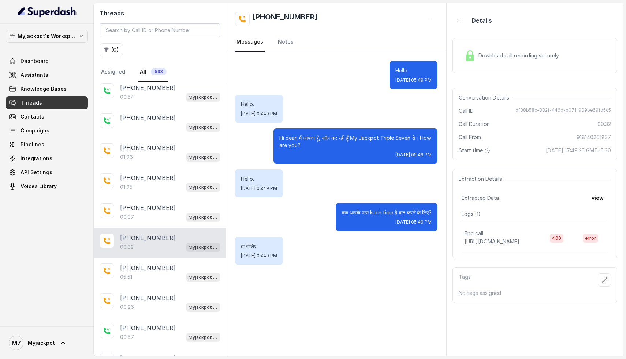
click at [149, 267] on div "[PHONE_NUMBER]:51 Myjackpot agent" at bounding box center [160, 273] width 132 height 30
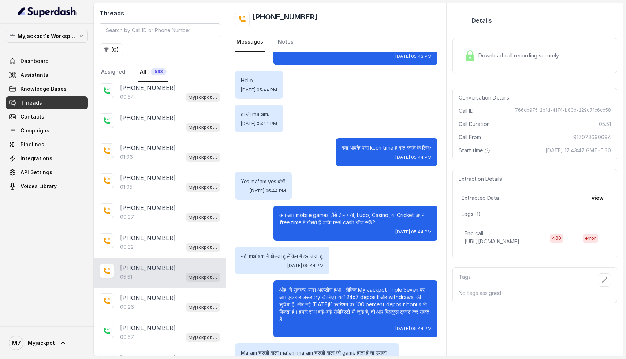
scroll to position [173, 0]
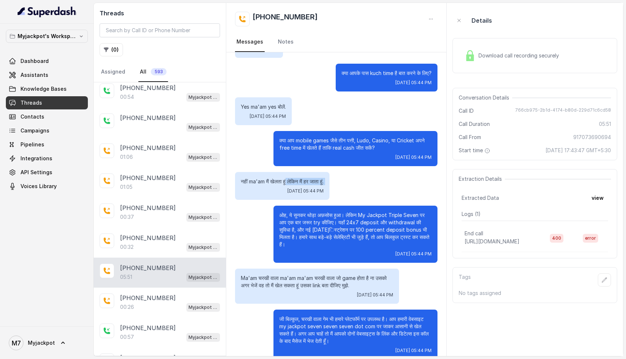
drag, startPoint x: 286, startPoint y: 181, endPoint x: 328, endPoint y: 184, distance: 42.5
click at [329, 185] on div "नहीं ma'am मैं खेलता हूं लेकिन मैं हर जाता हूं. [DATE] 05:44 PM" at bounding box center [282, 186] width 94 height 28
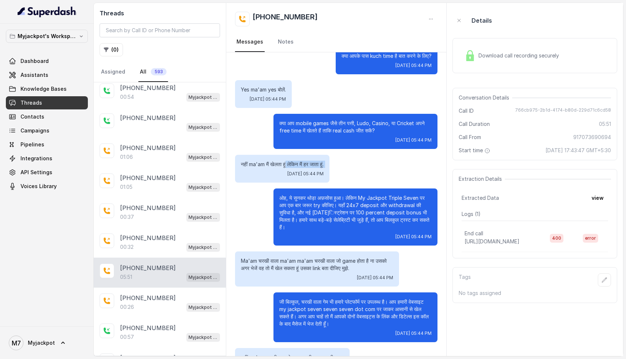
scroll to position [193, 0]
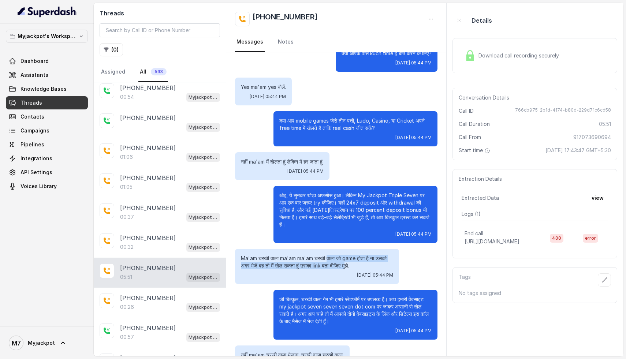
drag, startPoint x: 330, startPoint y: 252, endPoint x: 348, endPoint y: 256, distance: 18.5
click at [348, 257] on p "Ma'am चरखी वाला ma'am ma'am चरखी वाला जो game होता है ना उसको अगर भेजें वह तो म…" at bounding box center [317, 262] width 152 height 15
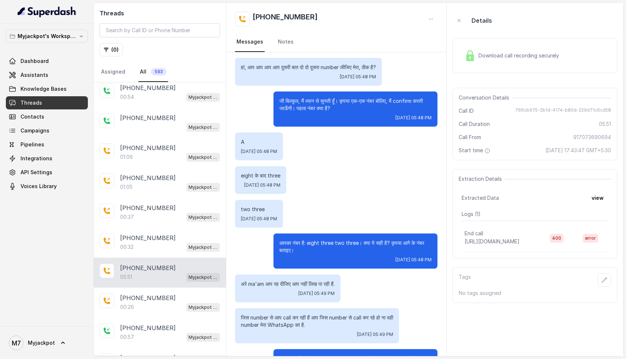
scroll to position [1536, 0]
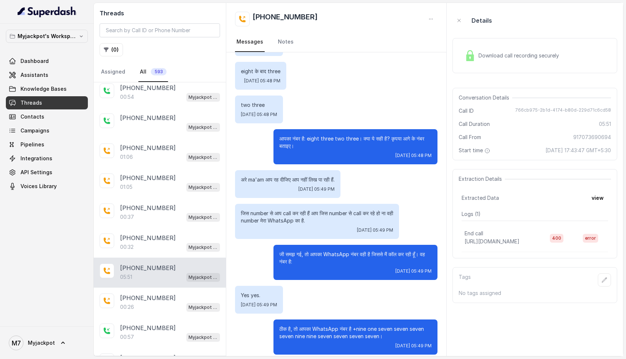
click at [555, 68] on div "Download call recording securely" at bounding box center [534, 55] width 165 height 35
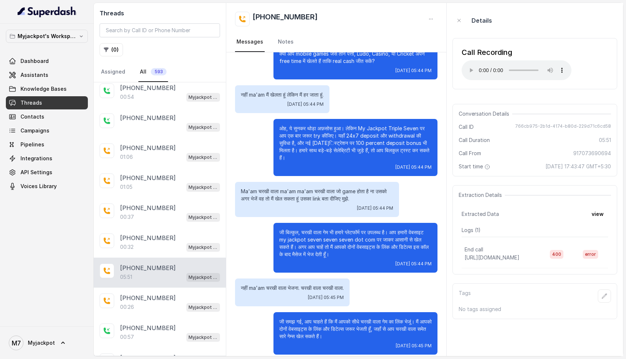
scroll to position [345, 0]
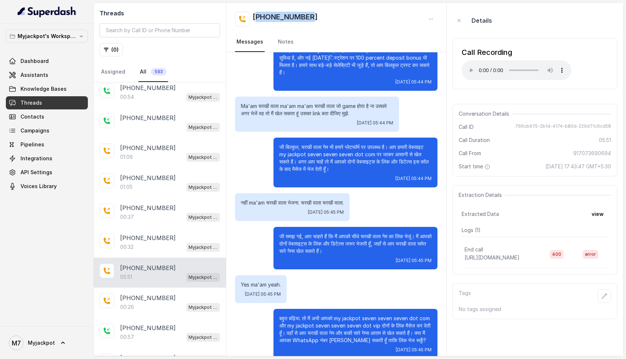
drag, startPoint x: 317, startPoint y: 14, endPoint x: 258, endPoint y: 14, distance: 59.3
click at [258, 14] on div "[PHONE_NUMBER]" at bounding box center [336, 19] width 203 height 15
copy h2 "917073690694"
click at [133, 293] on p "[PHONE_NUMBER]" at bounding box center [148, 297] width 56 height 9
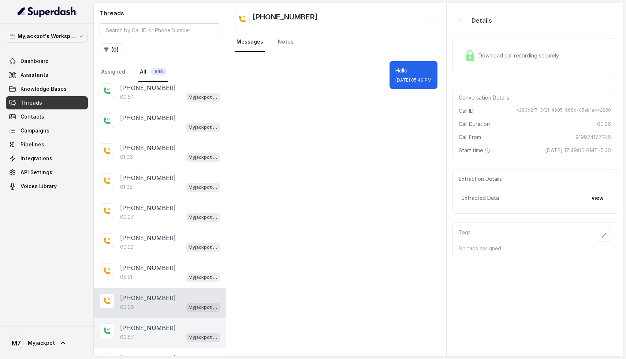
click at [144, 332] on div "00:57 Myjackpot agent" at bounding box center [170, 337] width 100 height 10
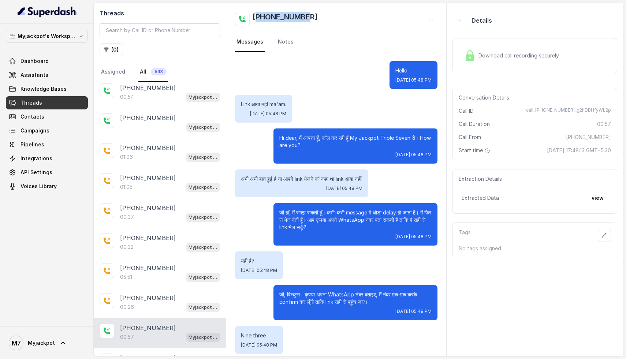
drag, startPoint x: 259, startPoint y: 18, endPoint x: 314, endPoint y: 29, distance: 56.3
click at [314, 29] on div "[PHONE_NUMBER] Messages Notes" at bounding box center [336, 27] width 220 height 49
copy h2 "09358258312"
click at [487, 40] on div "Download call recording securely" at bounding box center [534, 55] width 165 height 35
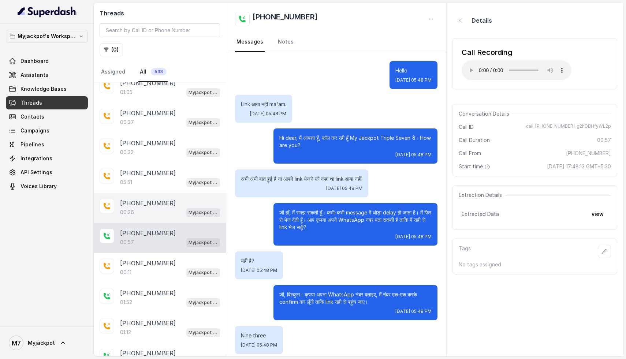
scroll to position [2822, 0]
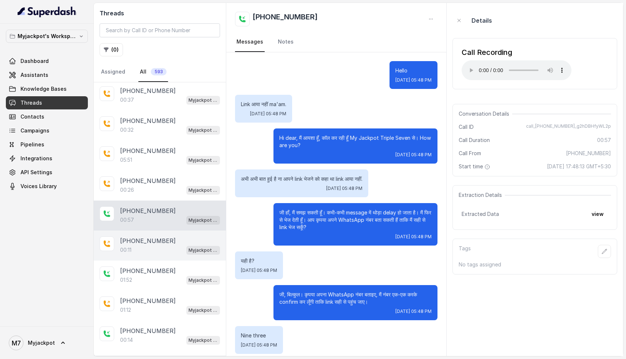
click at [151, 237] on div "[PHONE_NUMBER]:11 Myjackpot agent" at bounding box center [160, 246] width 132 height 30
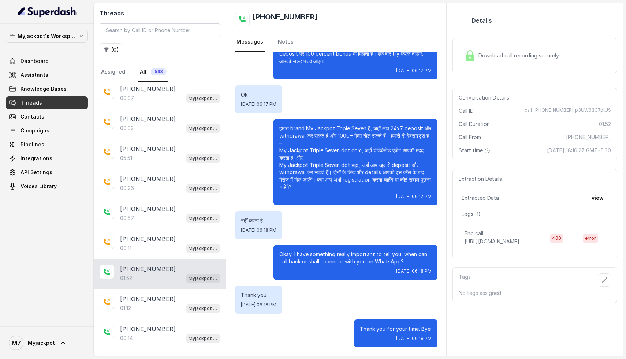
scroll to position [2824, 0]
click at [142, 288] on div "[PHONE_NUMBER]:12 Myjackpot agent" at bounding box center [160, 303] width 132 height 30
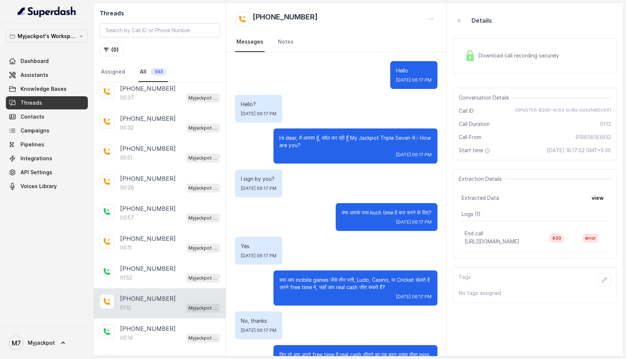
scroll to position [190, 0]
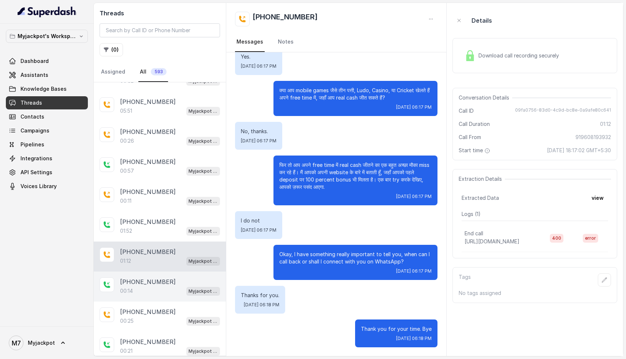
click at [141, 278] on div "[PHONE_NUMBER]:14 Myjackpot agent" at bounding box center [160, 286] width 132 height 30
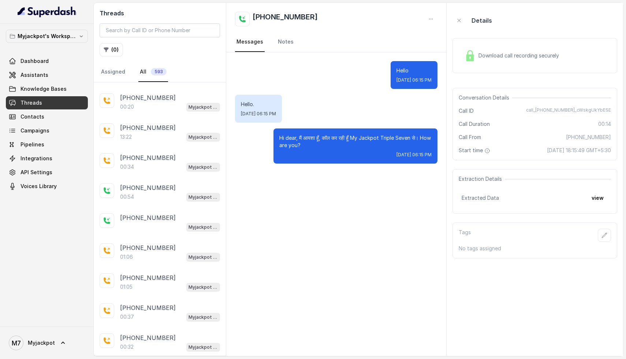
scroll to position [4220, 0]
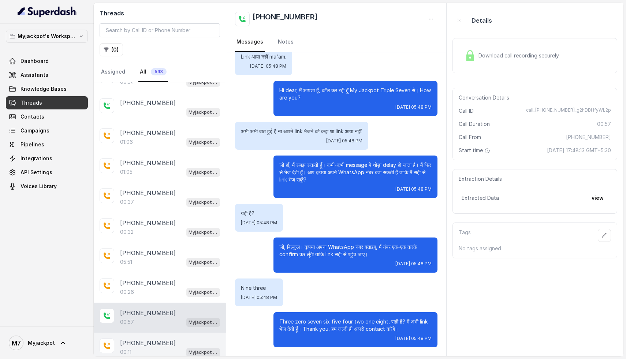
scroll to position [4247, 0]
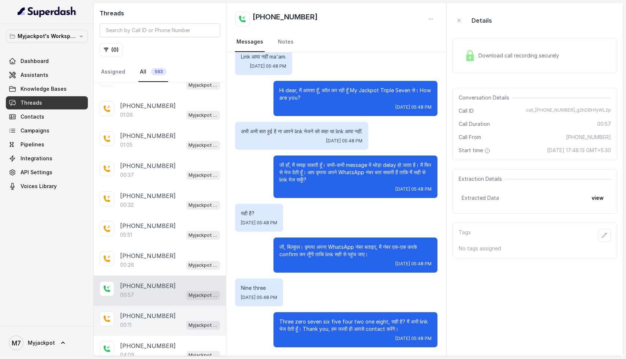
click at [152, 350] on div "04:09 Myjackpot agent" at bounding box center [170, 355] width 100 height 10
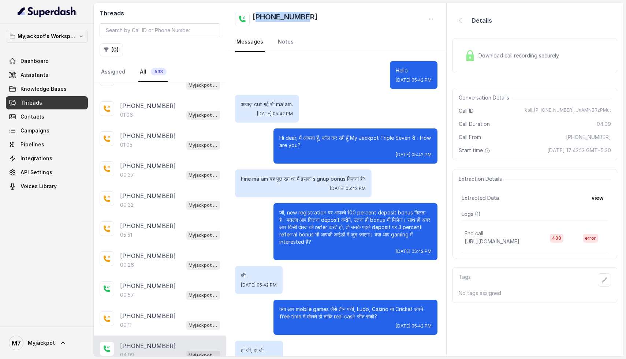
drag, startPoint x: 310, startPoint y: 19, endPoint x: 256, endPoint y: 20, distance: 53.1
click at [256, 20] on div "[PHONE_NUMBER]" at bounding box center [336, 19] width 203 height 15
copy h2 "09358258312"
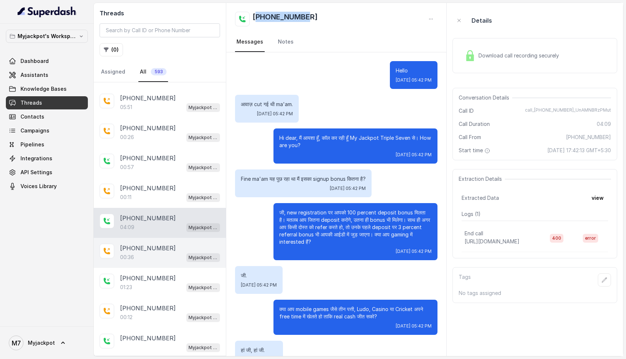
scroll to position [4383, 0]
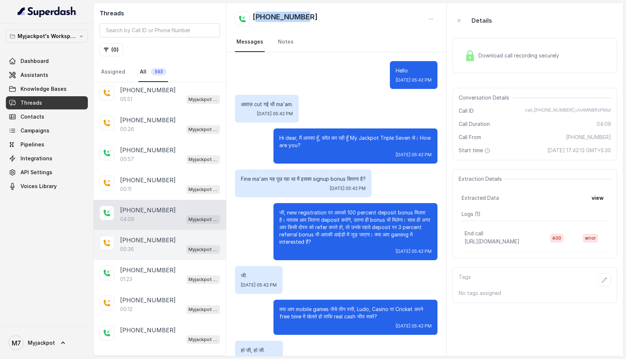
click at [140, 236] on p "[PHONE_NUMBER]" at bounding box center [148, 240] width 56 height 9
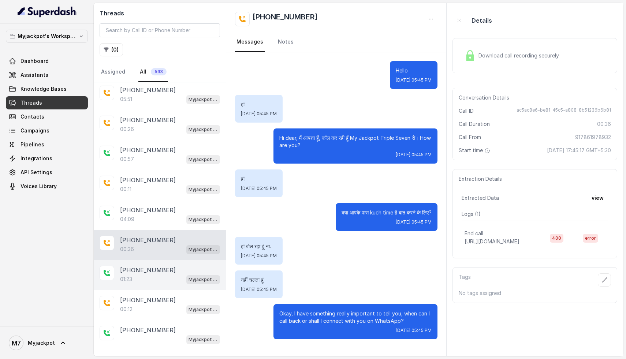
click at [157, 274] on div "01:23 Myjackpot agent" at bounding box center [170, 279] width 100 height 10
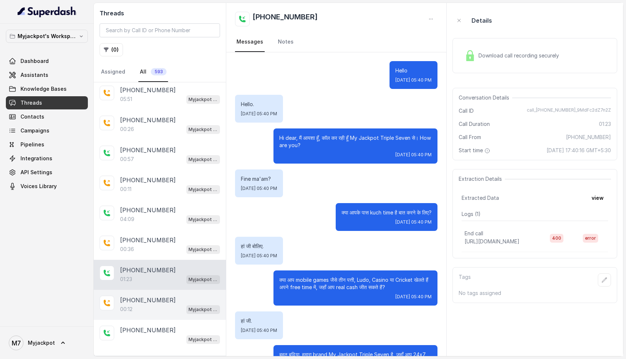
click at [145, 304] on div "00:12 Myjackpot agent" at bounding box center [170, 309] width 100 height 10
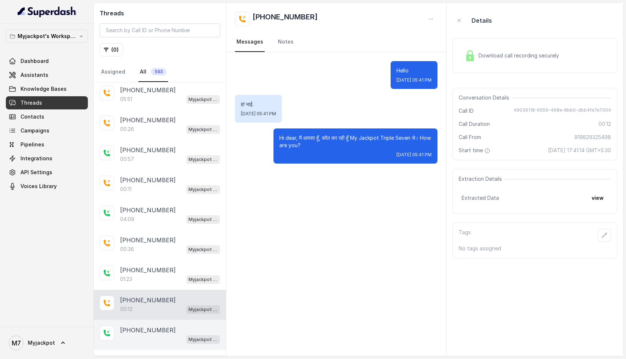
click at [141, 334] on div "Myjackpot agent" at bounding box center [170, 339] width 100 height 10
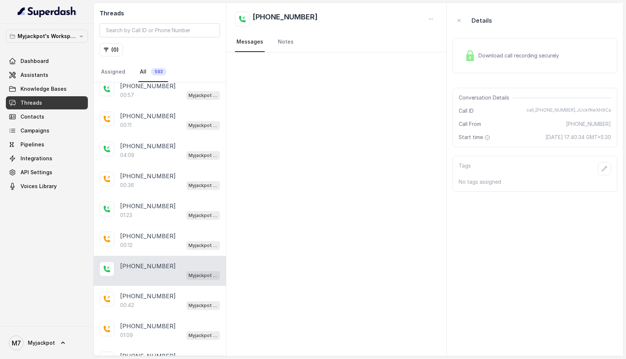
scroll to position [4467, 0]
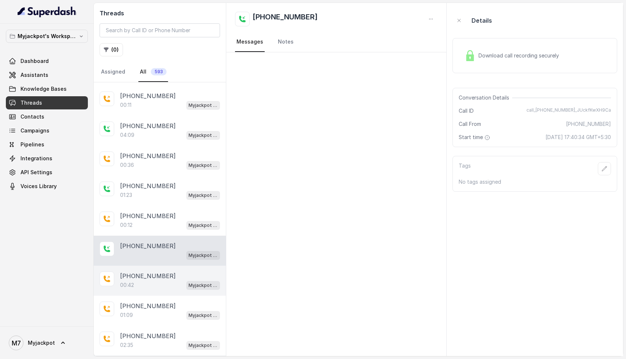
click at [140, 266] on div "[PHONE_NUMBER]:42 Myjackpot agent" at bounding box center [160, 281] width 132 height 30
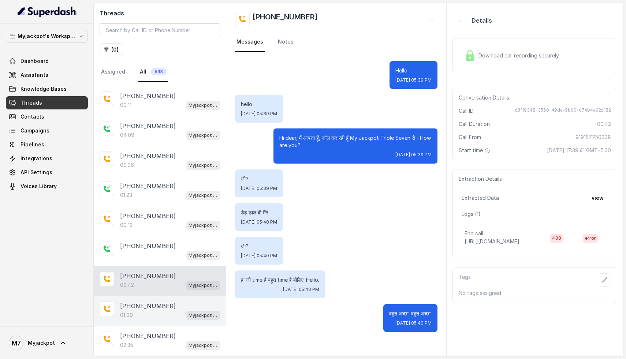
click at [136, 310] on div "01:09 Myjackpot agent" at bounding box center [170, 315] width 100 height 10
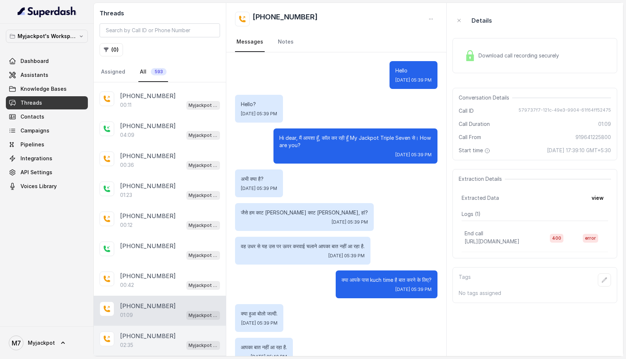
click at [125, 341] on p "02:35" at bounding box center [126, 344] width 13 height 7
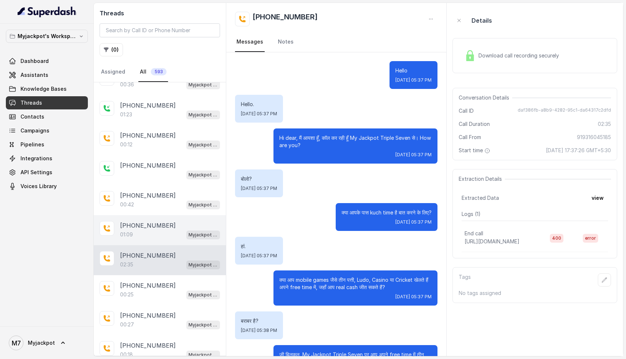
scroll to position [4579, 0]
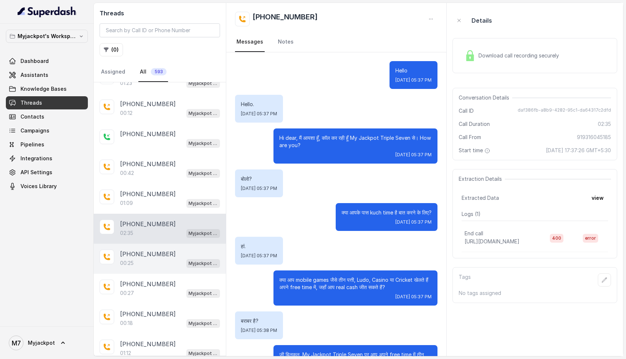
click at [141, 244] on div "[PHONE_NUMBER]:25 Myjackpot agent" at bounding box center [160, 259] width 132 height 30
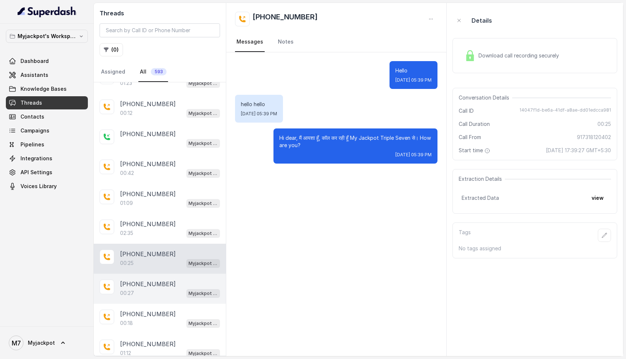
click at [125, 274] on div "[PHONE_NUMBER]:27 Myjackpot agent" at bounding box center [160, 289] width 132 height 30
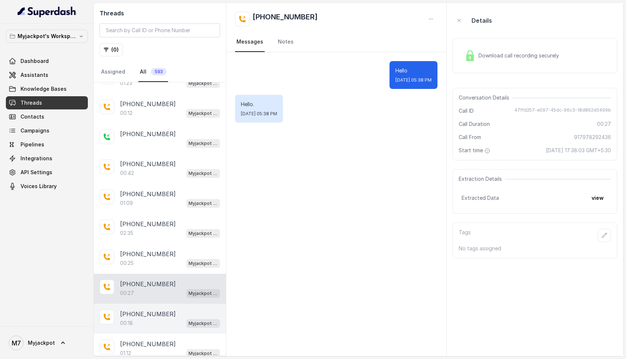
click at [134, 310] on p "[PHONE_NUMBER]" at bounding box center [148, 314] width 56 height 9
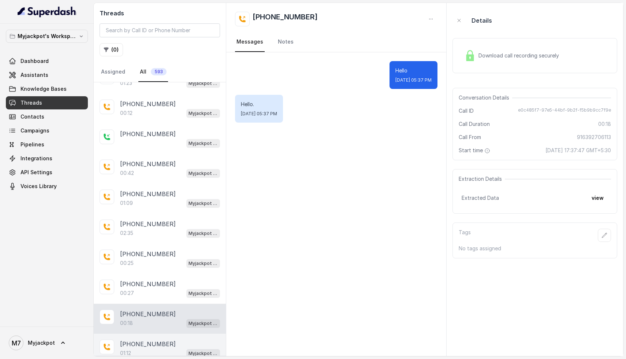
click at [129, 349] on p "01:12" at bounding box center [125, 352] width 11 height 7
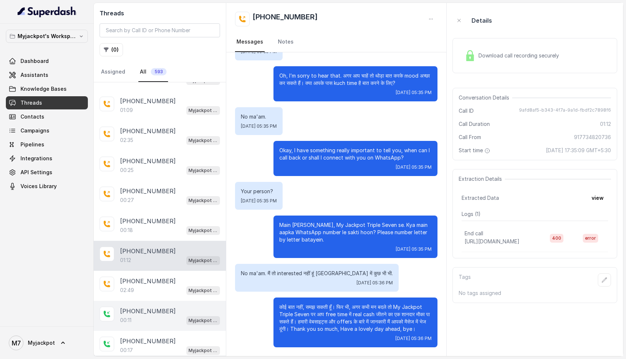
scroll to position [4683, 0]
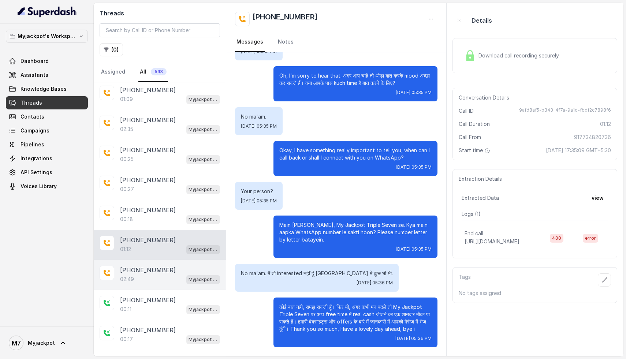
click at [134, 274] on div "02:49 Myjackpot agent" at bounding box center [170, 279] width 100 height 10
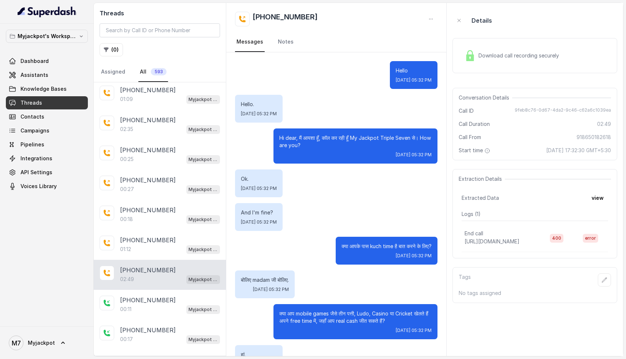
click at [506, 56] on span "Download call recording securely" at bounding box center [519, 55] width 83 height 7
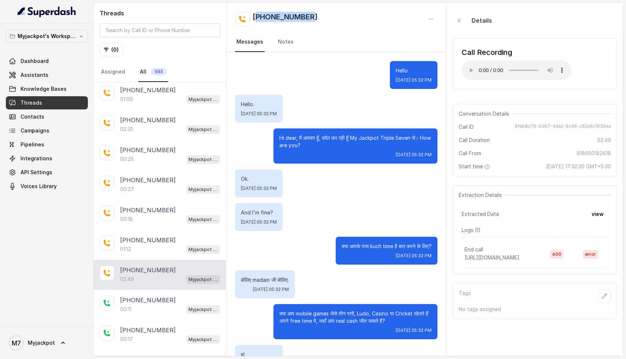
drag, startPoint x: 320, startPoint y: 16, endPoint x: 255, endPoint y: 16, distance: 65.5
click at [255, 16] on div "[PHONE_NUMBER]" at bounding box center [336, 19] width 203 height 15
copy h2 "918650182618"
click at [129, 290] on div "[PHONE_NUMBER]:11 Myjackpot agent" at bounding box center [160, 305] width 132 height 30
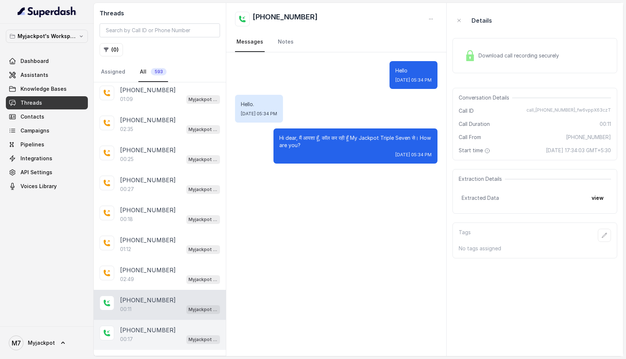
click at [135, 334] on div "00:17 Myjackpot agent" at bounding box center [170, 339] width 100 height 10
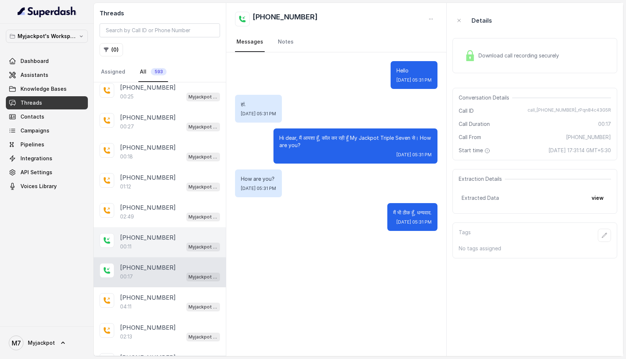
scroll to position [4748, 0]
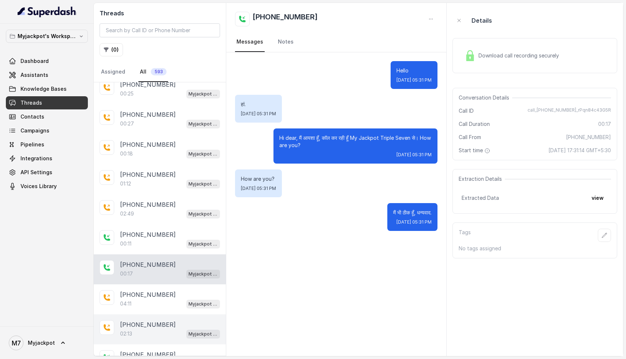
click at [131, 314] on div "[PHONE_NUMBER]:13 Myjackpot agent" at bounding box center [160, 329] width 132 height 30
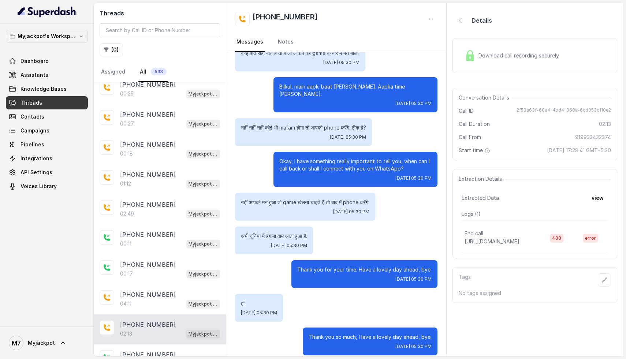
scroll to position [619, 0]
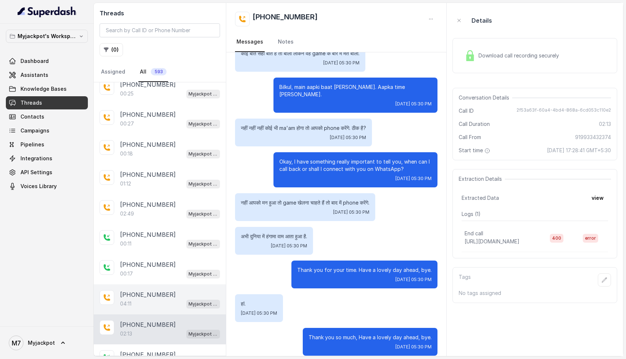
click at [137, 299] on div "04:11 Myjackpot agent" at bounding box center [170, 304] width 100 height 10
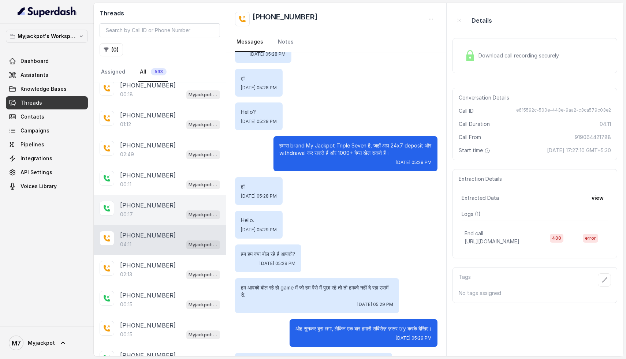
scroll to position [4812, 0]
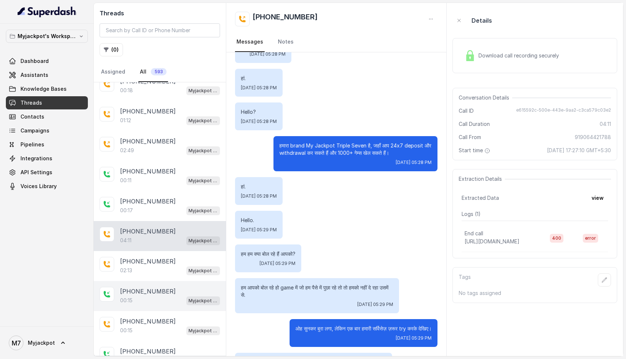
click at [140, 296] on div "00:15 Myjackpot agent" at bounding box center [170, 301] width 100 height 10
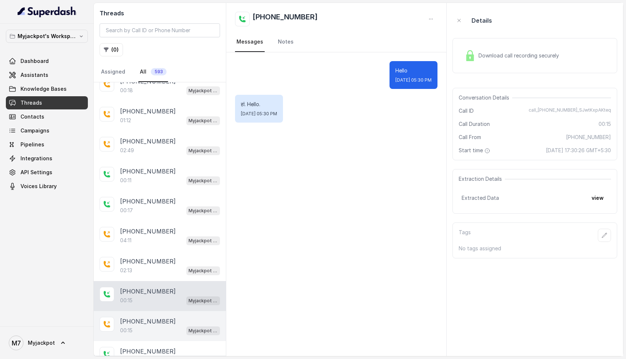
click at [134, 326] on div "00:15 Myjackpot agent" at bounding box center [170, 331] width 100 height 10
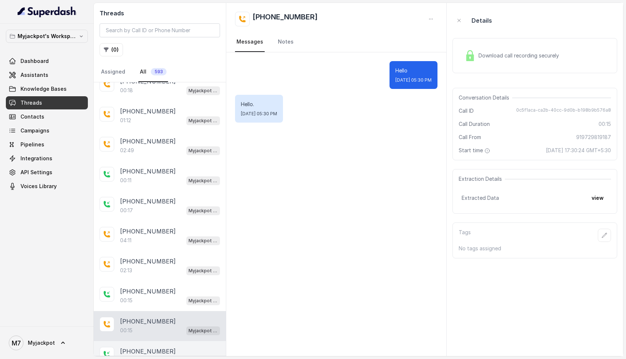
click at [130, 347] on p "[PHONE_NUMBER]" at bounding box center [148, 351] width 56 height 9
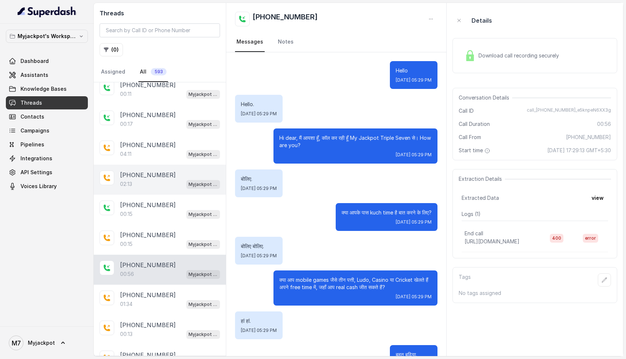
scroll to position [4941, 0]
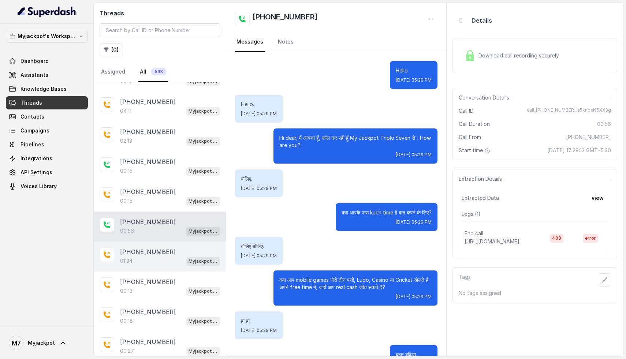
click at [145, 241] on div "[PHONE_NUMBER]:34 Myjackpot agent" at bounding box center [160, 256] width 132 height 30
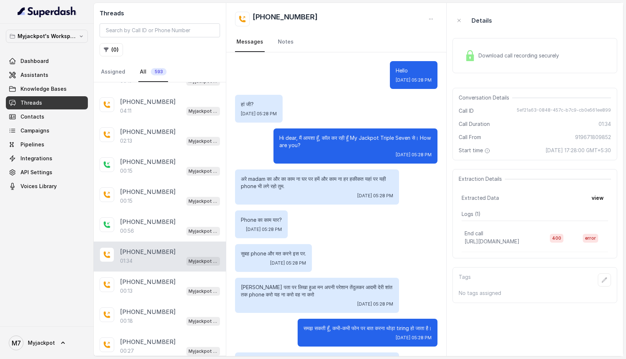
scroll to position [391, 0]
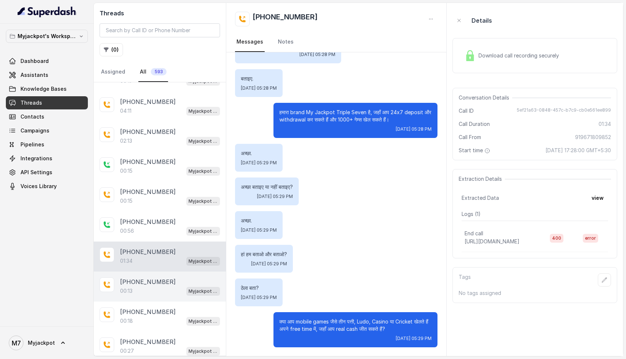
click at [139, 286] on div "00:13 Myjackpot agent" at bounding box center [170, 291] width 100 height 10
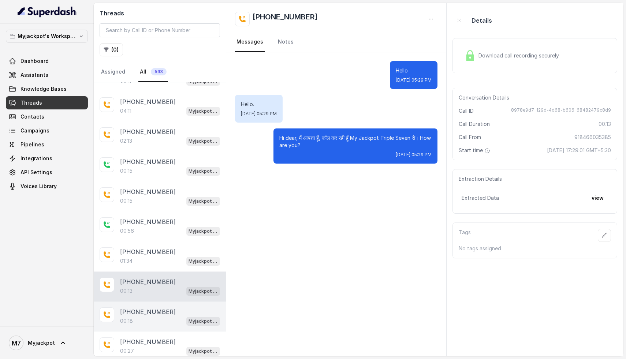
click at [145, 316] on div "00:18 Myjackpot agent" at bounding box center [170, 321] width 100 height 10
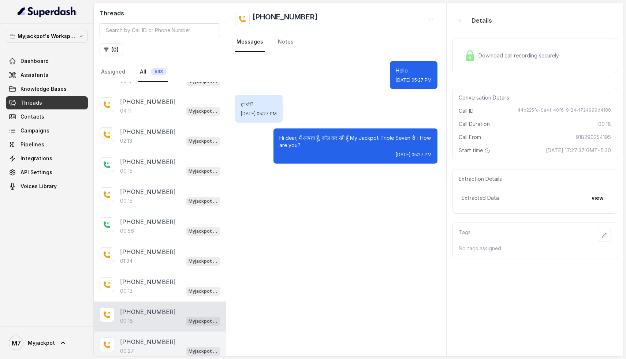
click at [139, 346] on div "00:27 Myjackpot agent" at bounding box center [170, 351] width 100 height 10
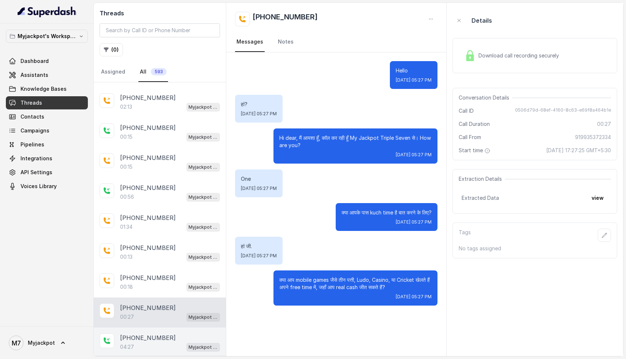
scroll to position [4992, 0]
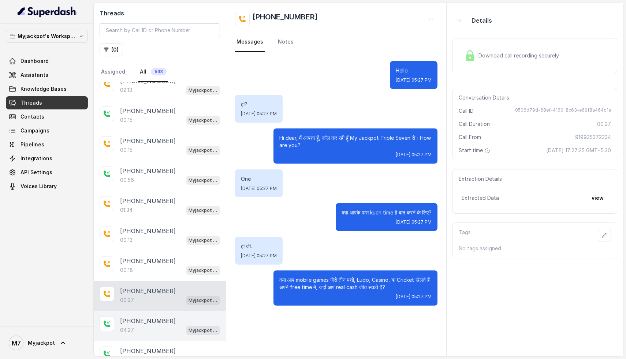
click at [152, 325] on div "04:27 Myjackpot agent" at bounding box center [170, 330] width 100 height 10
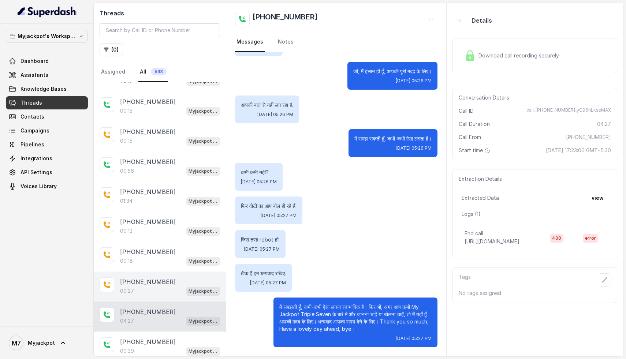
scroll to position [5003, 0]
click at [144, 300] on div "[PHONE_NUMBER]:27 Myjackpot agent" at bounding box center [160, 315] width 132 height 30
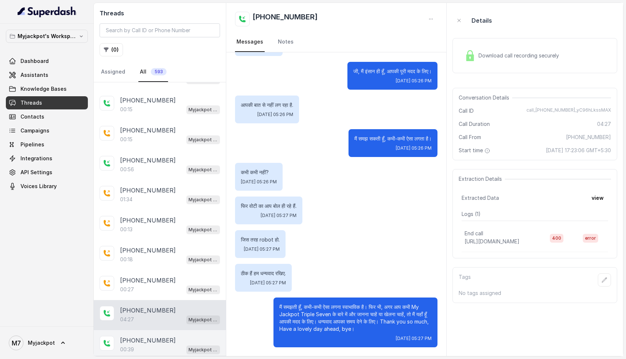
click at [138, 345] on div "00:39 Myjackpot agent" at bounding box center [170, 350] width 100 height 10
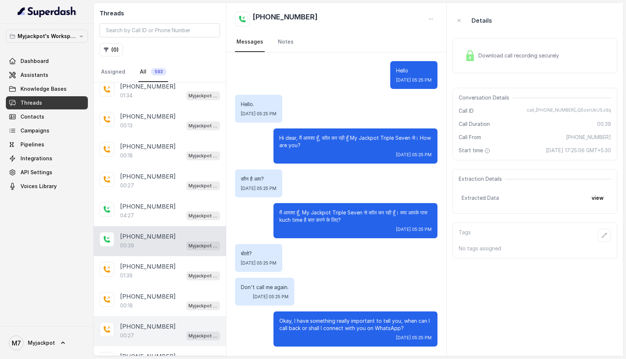
scroll to position [5109, 0]
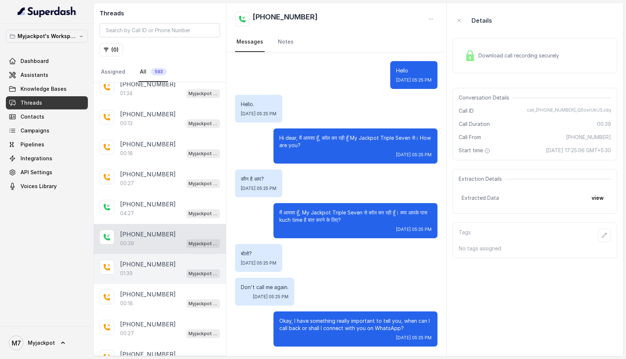
click at [141, 269] on div "01:39 Myjackpot agent" at bounding box center [170, 274] width 100 height 10
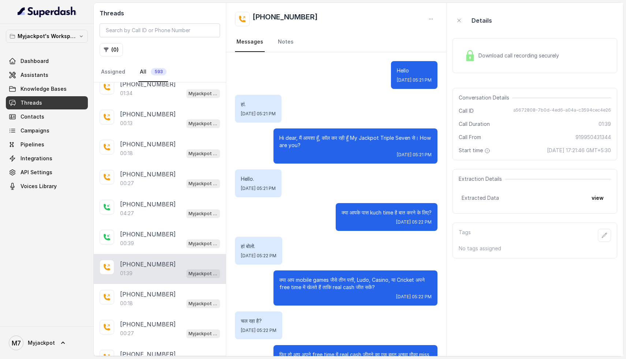
scroll to position [241, 0]
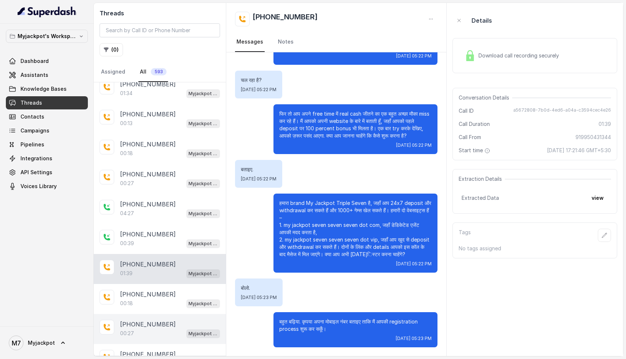
click at [151, 314] on div "[PHONE_NUMBER]:27 Myjackpot agent" at bounding box center [160, 329] width 132 height 30
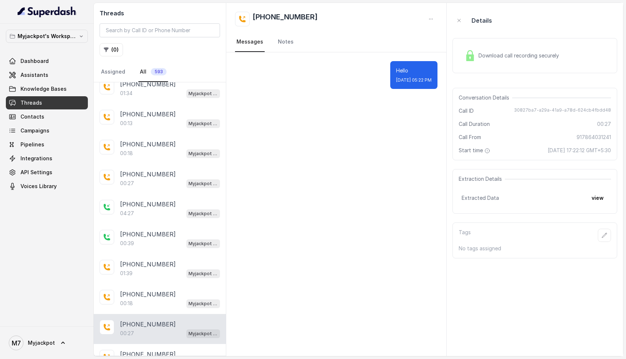
click at [151, 314] on div "[PHONE_NUMBER]:27 Myjackpot agent" at bounding box center [160, 329] width 132 height 30
click at [147, 290] on p "[PHONE_NUMBER]" at bounding box center [148, 294] width 56 height 9
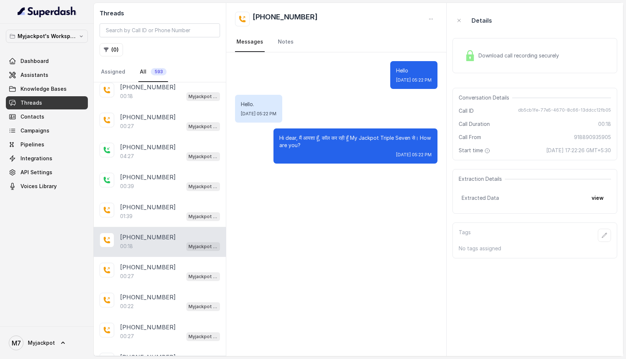
scroll to position [5203, 0]
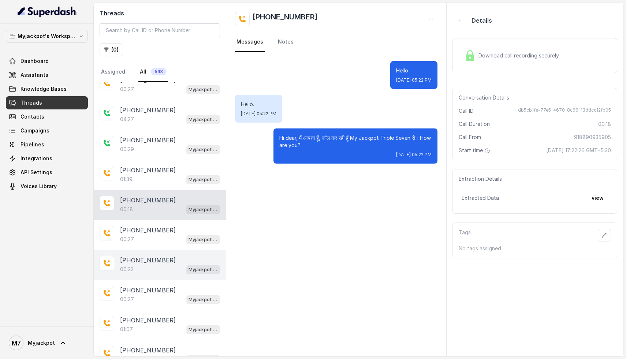
click at [150, 250] on div "[PHONE_NUMBER]:22 Myjackpot agent" at bounding box center [160, 265] width 132 height 30
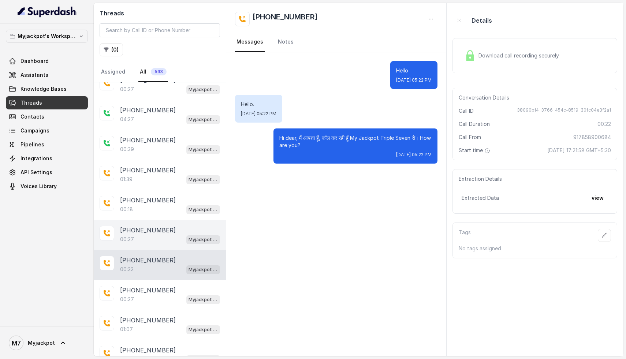
click at [159, 226] on p "[PHONE_NUMBER]" at bounding box center [148, 230] width 56 height 9
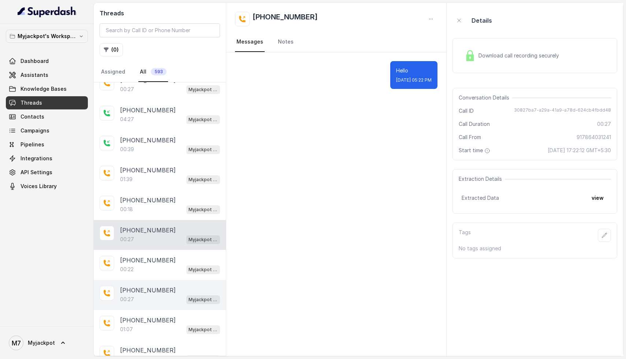
click at [128, 296] on p "00:27" at bounding box center [127, 299] width 14 height 7
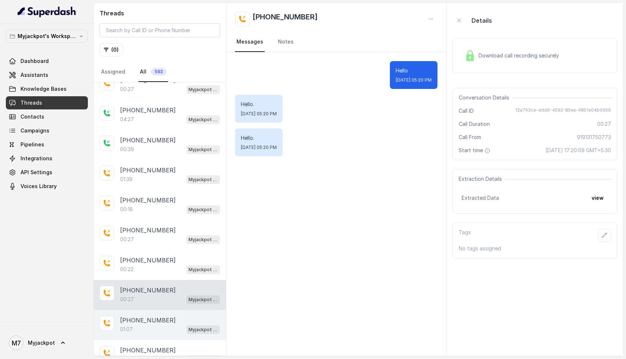
click at [130, 326] on p "01:07" at bounding box center [126, 329] width 13 height 7
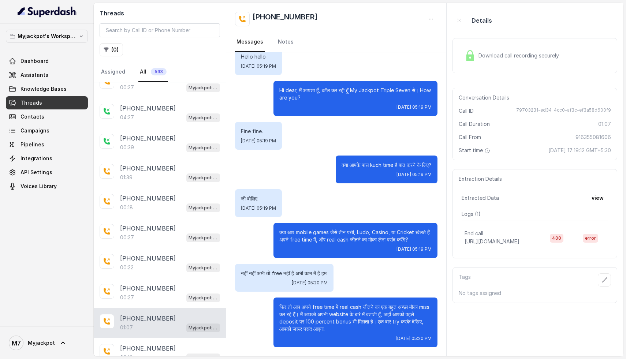
scroll to position [5205, 0]
click at [134, 352] on div "00:13 Myjackpot agent" at bounding box center [170, 357] width 100 height 10
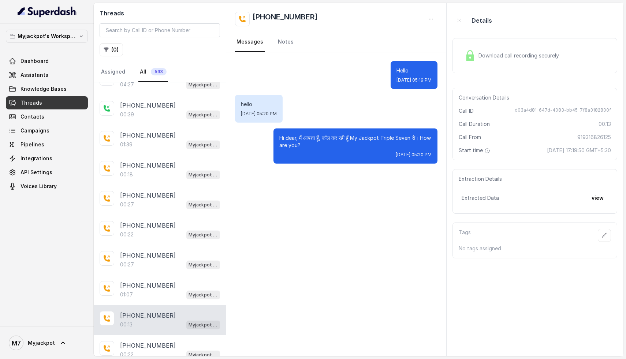
scroll to position [5267, 0]
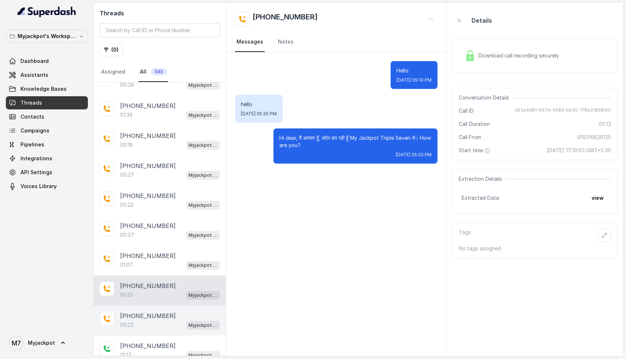
click at [140, 306] on div "[PHONE_NUMBER]:22 Myjackpot agent" at bounding box center [160, 321] width 132 height 30
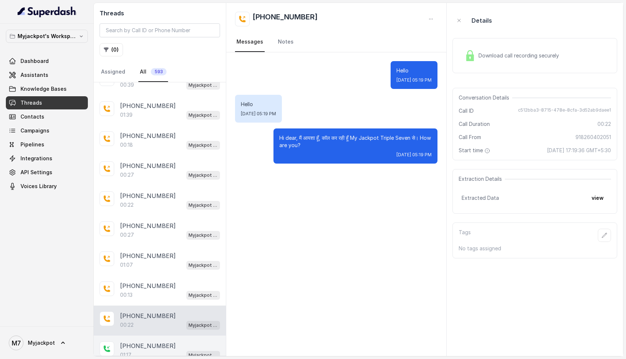
click at [138, 350] on div "01:17 Myjackpot agent" at bounding box center [170, 355] width 100 height 10
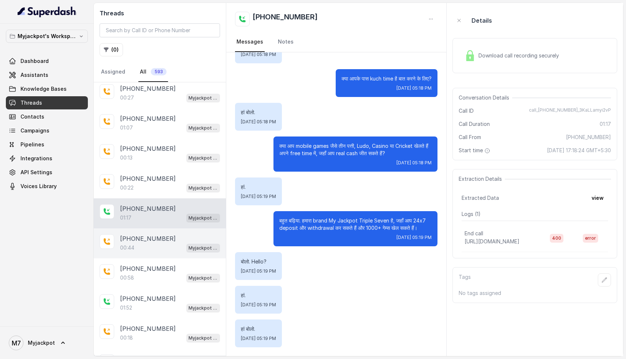
scroll to position [5478, 0]
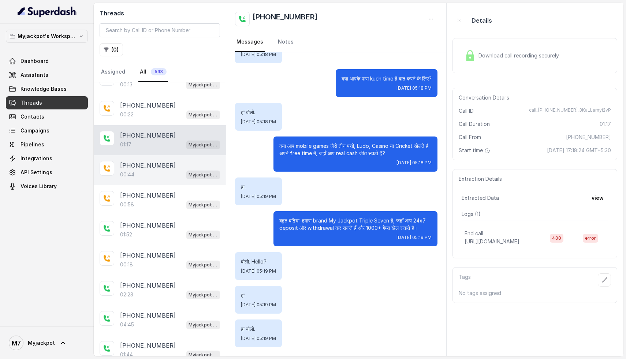
click at [133, 171] on p "00:44" at bounding box center [127, 174] width 14 height 7
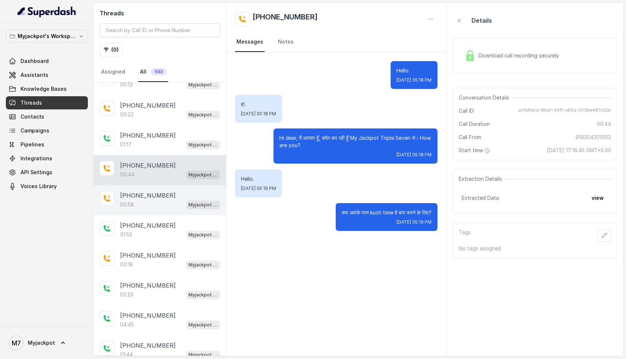
click at [130, 191] on p "[PHONE_NUMBER]" at bounding box center [148, 195] width 56 height 9
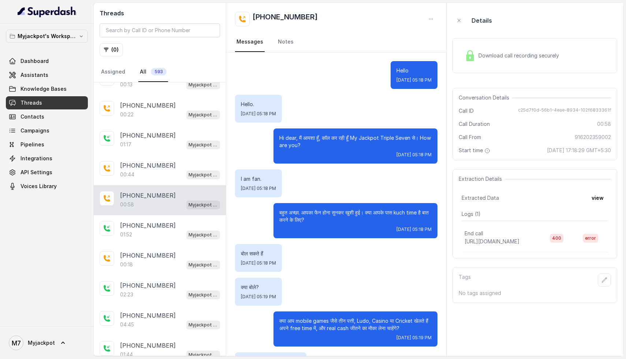
scroll to position [122, 0]
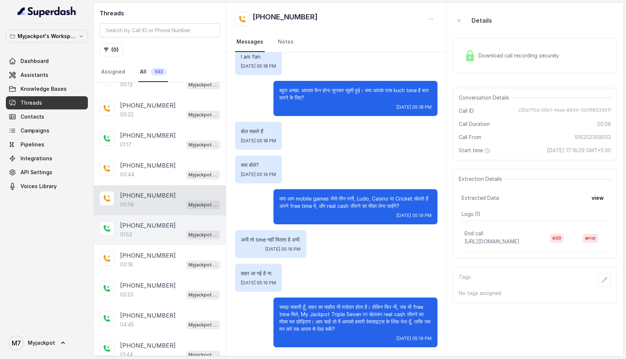
click at [135, 221] on p "[PHONE_NUMBER]" at bounding box center [148, 225] width 56 height 9
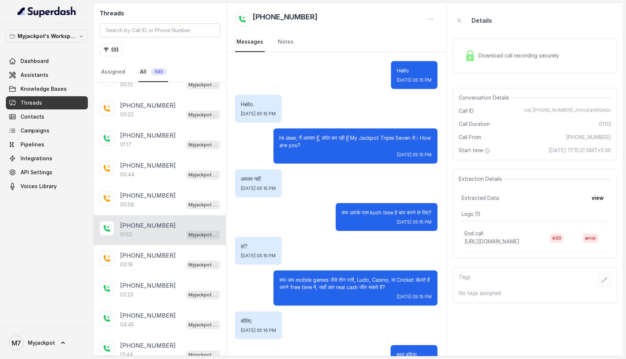
scroll to position [361, 0]
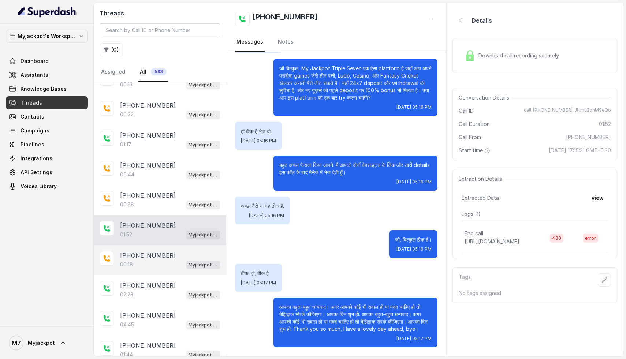
click at [137, 245] on div "[PHONE_NUMBER]:18 Myjackpot agent" at bounding box center [160, 260] width 132 height 30
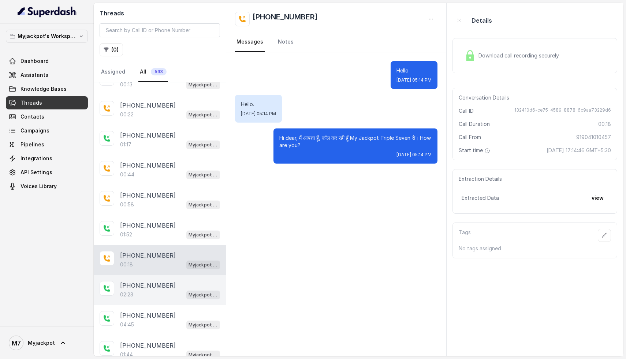
click at [140, 290] on div "02:23 Myjackpot agent" at bounding box center [170, 295] width 100 height 10
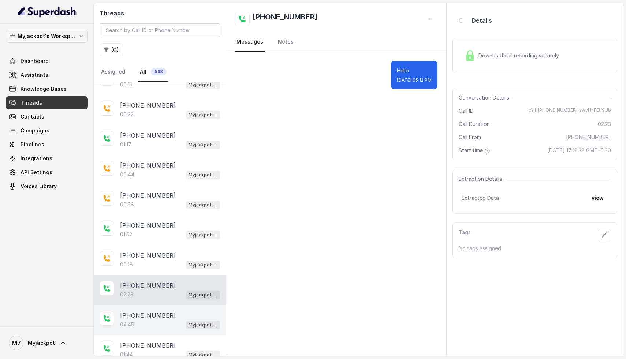
click at [139, 320] on div "04:45 Myjackpot agent" at bounding box center [170, 325] width 100 height 10
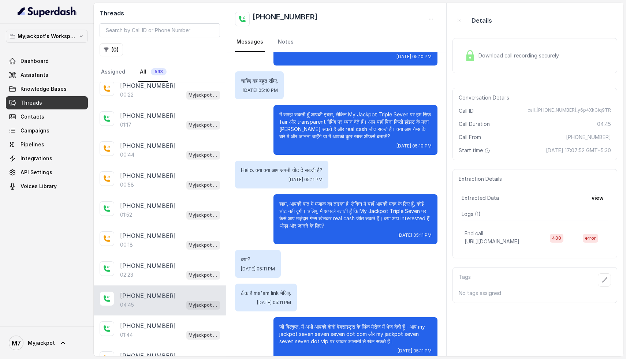
scroll to position [668, 0]
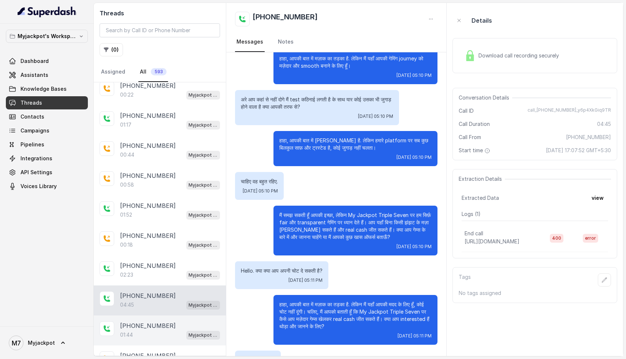
click at [140, 321] on p "[PHONE_NUMBER]" at bounding box center [148, 325] width 56 height 9
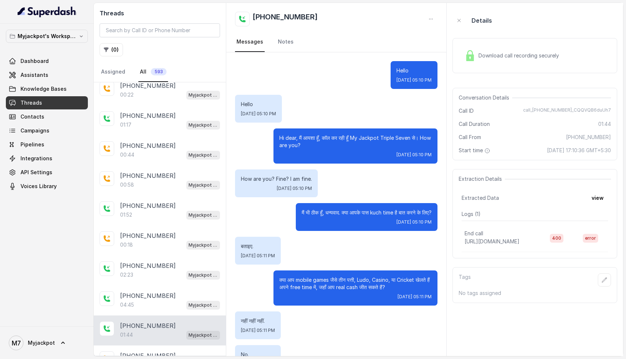
scroll to position [353, 0]
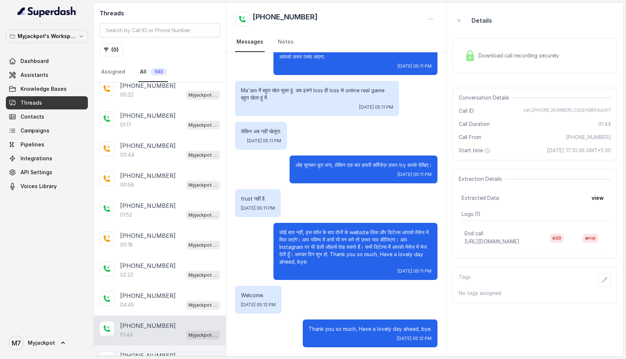
click at [141, 359] on div "05:52 Myjackpot agent" at bounding box center [170, 365] width 100 height 10
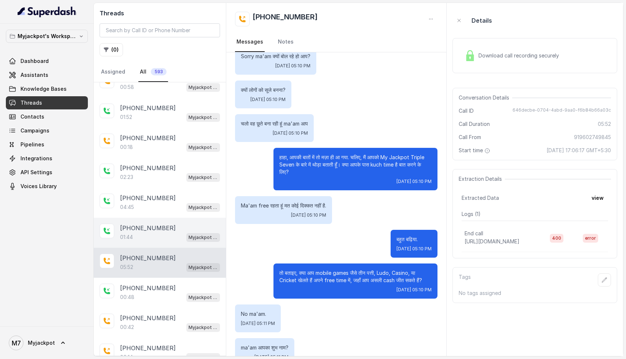
scroll to position [5638, 0]
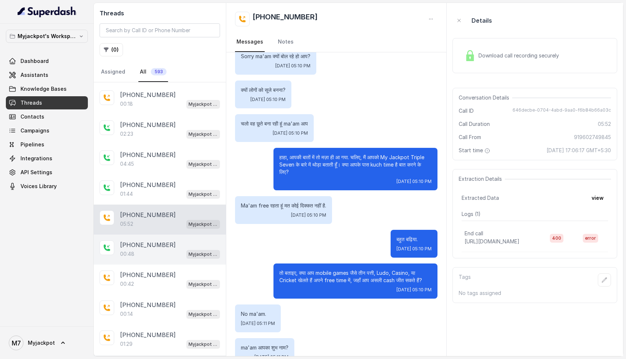
click at [146, 240] on p "[PHONE_NUMBER]" at bounding box center [148, 244] width 56 height 9
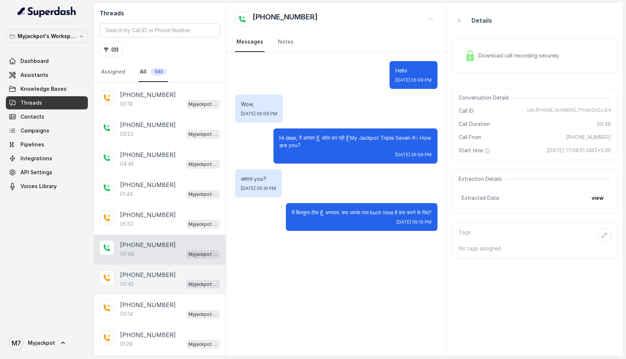
click at [137, 279] on div "00:42 Myjackpot agent" at bounding box center [170, 284] width 100 height 10
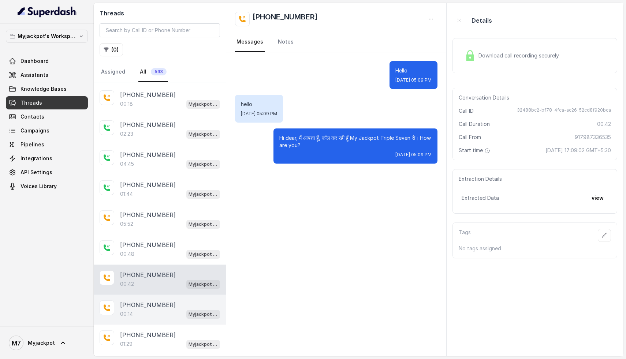
click at [137, 309] on div "00:14 Myjackpot agent" at bounding box center [170, 314] width 100 height 10
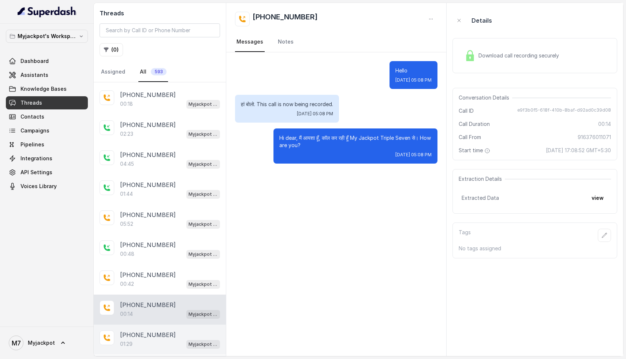
click at [142, 330] on p "[PHONE_NUMBER]" at bounding box center [148, 334] width 56 height 9
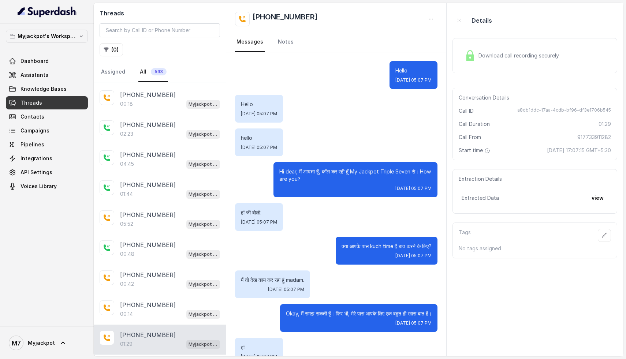
scroll to position [451, 0]
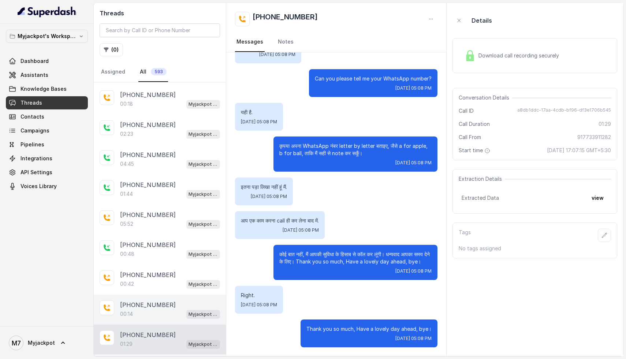
click at [145, 309] on div "00:14 Myjackpot agent" at bounding box center [170, 314] width 100 height 10
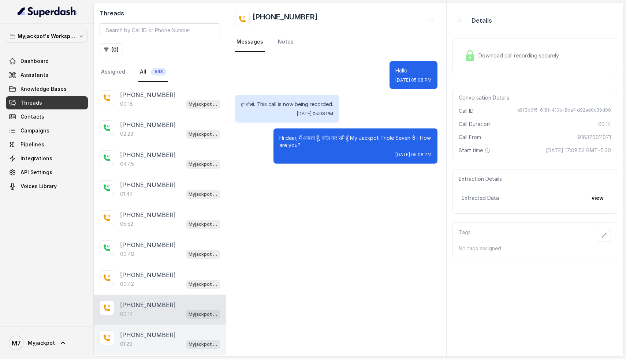
click at [139, 339] on div "01:29 Myjackpot agent" at bounding box center [170, 344] width 100 height 10
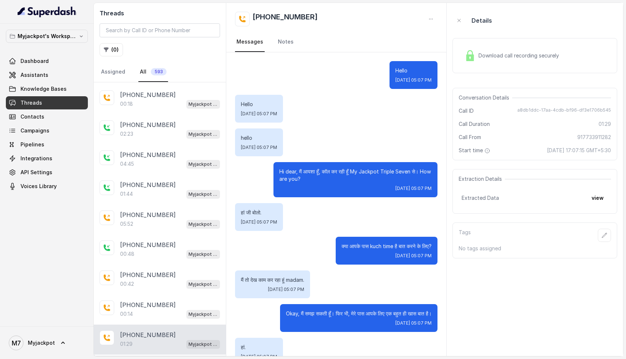
scroll to position [451, 0]
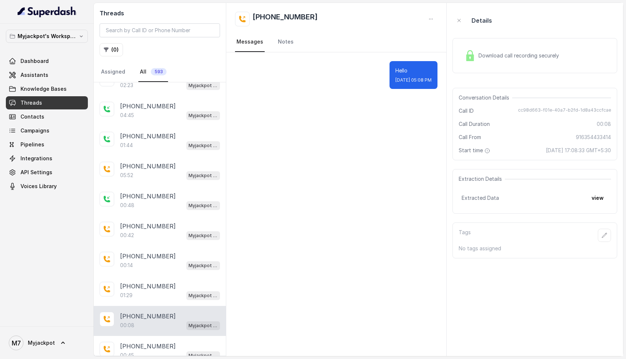
scroll to position [5711, 0]
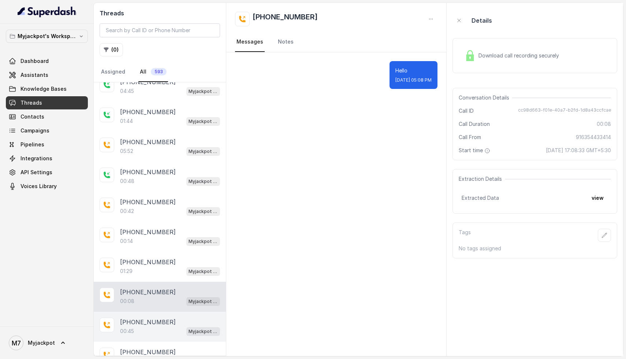
click at [135, 318] on p "[PHONE_NUMBER]" at bounding box center [148, 322] width 56 height 9
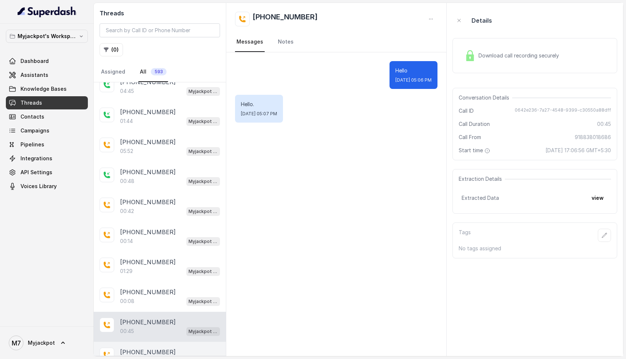
click at [137, 348] on p "[PHONE_NUMBER]" at bounding box center [148, 352] width 56 height 9
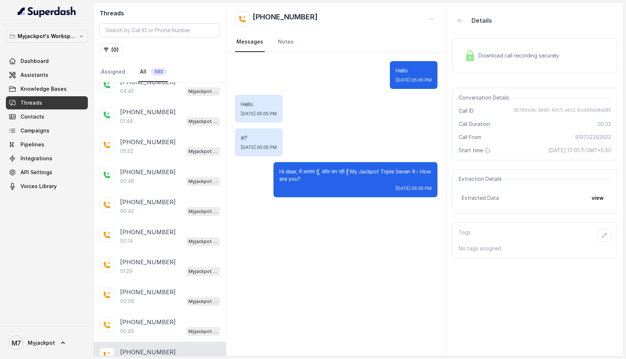
click at [148, 353] on div "[PHONE_NUMBER]:24 Myjackpot agent [PHONE_NUMBER]:13 Myjackpot agent [PHONE_NUMB…" at bounding box center [160, 218] width 132 height 273
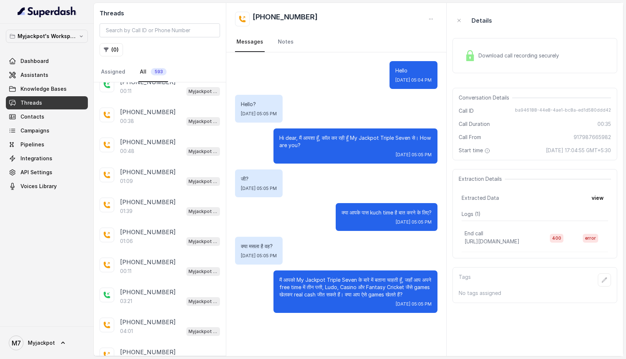
scroll to position [6225, 0]
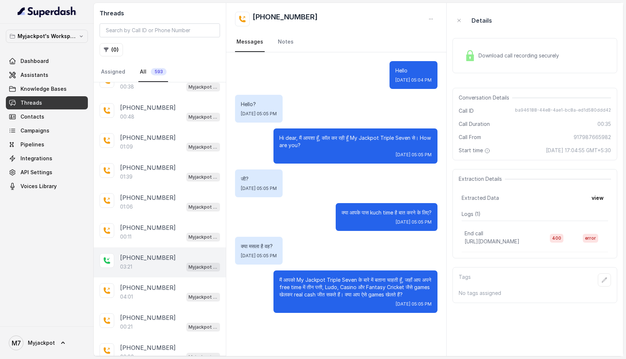
click at [123, 253] on p "[PHONE_NUMBER]" at bounding box center [148, 257] width 56 height 9
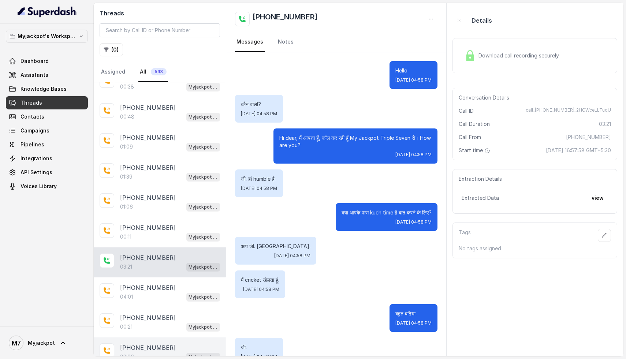
click at [149, 352] on div "03:00 Myjackpot agent" at bounding box center [170, 357] width 100 height 10
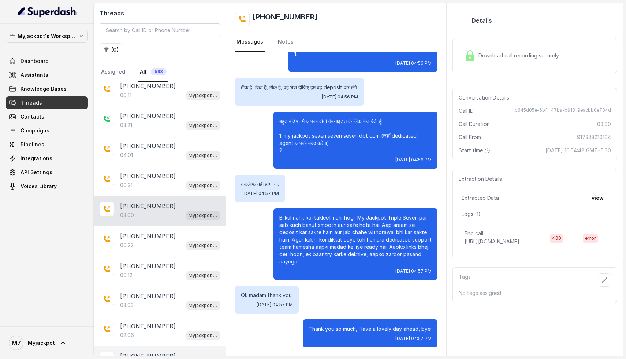
scroll to position [6373, 0]
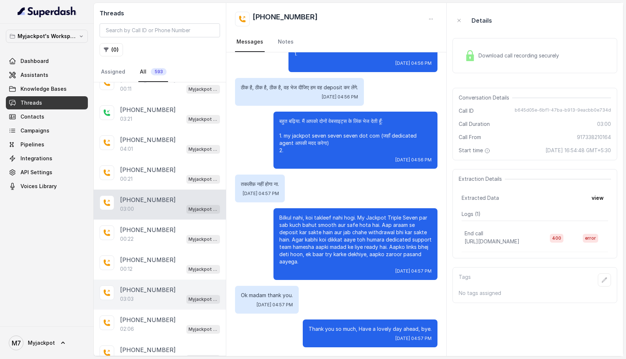
click at [111, 280] on div "[PHONE_NUMBER]:03 Myjackpot agent" at bounding box center [160, 295] width 132 height 30
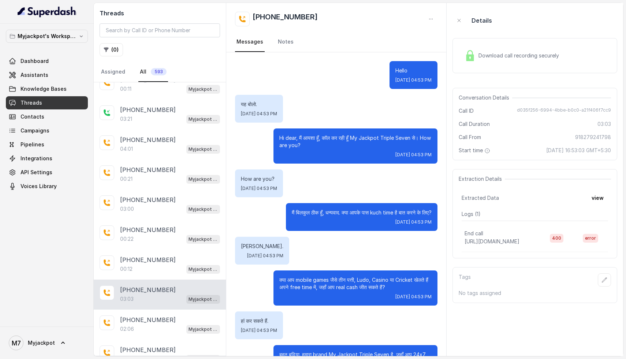
scroll to position [662, 0]
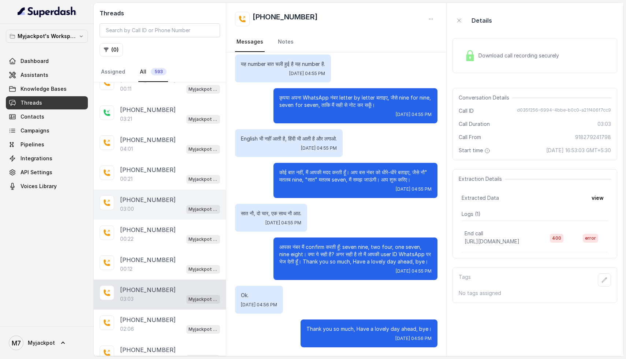
click at [144, 195] on p "[PHONE_NUMBER]" at bounding box center [148, 199] width 56 height 9
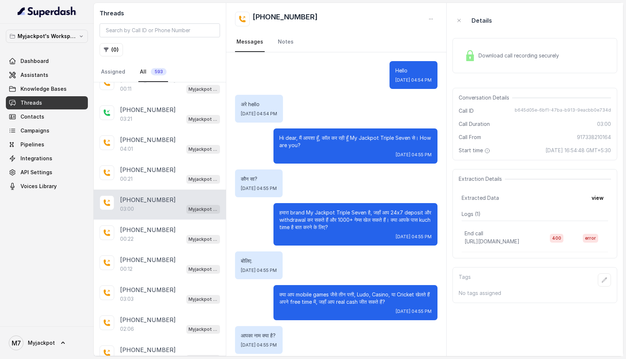
click at [498, 56] on span "Download call recording securely" at bounding box center [519, 55] width 83 height 7
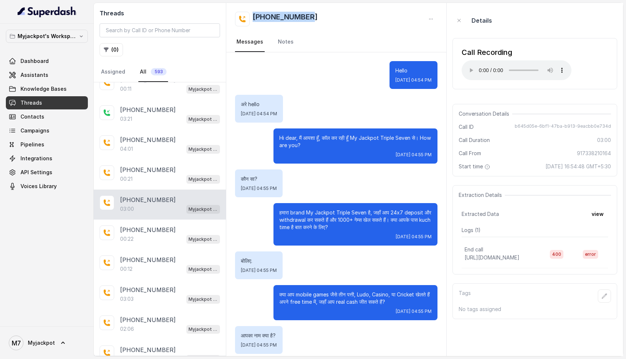
drag, startPoint x: 311, startPoint y: 15, endPoint x: 251, endPoint y: 16, distance: 60.4
click at [251, 16] on div "[PHONE_NUMBER]" at bounding box center [336, 19] width 203 height 15
click at [321, 23] on div "[PHONE_NUMBER]" at bounding box center [336, 19] width 203 height 15
drag, startPoint x: 312, startPoint y: 16, endPoint x: 258, endPoint y: 19, distance: 53.5
click at [258, 19] on div "[PHONE_NUMBER]" at bounding box center [336, 19] width 203 height 15
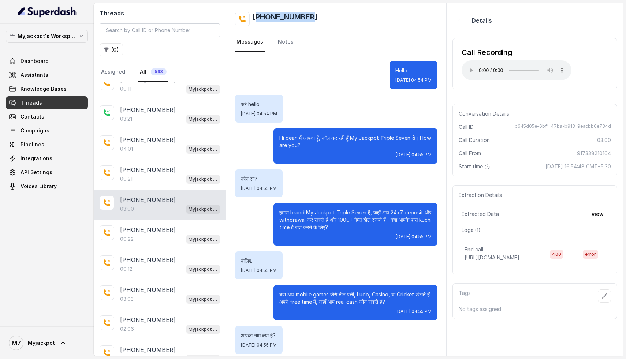
copy h2 "917338210164"
click at [145, 234] on div "00:22 Myjackpot agent" at bounding box center [170, 239] width 100 height 10
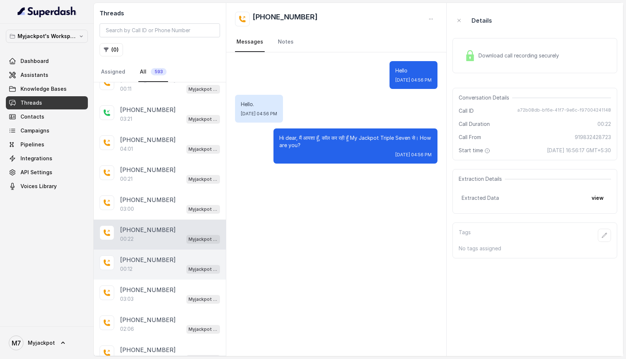
click at [138, 264] on div "00:12 Myjackpot agent" at bounding box center [170, 269] width 100 height 10
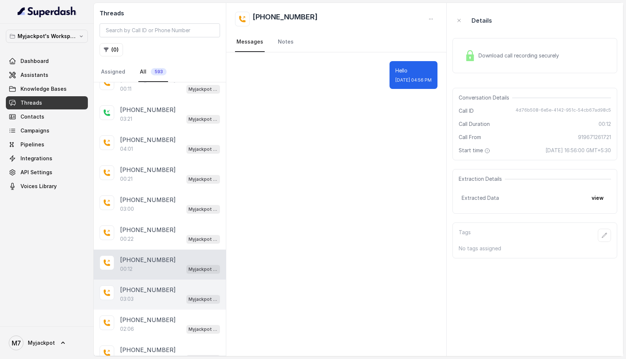
click at [138, 285] on p "[PHONE_NUMBER]" at bounding box center [148, 289] width 56 height 9
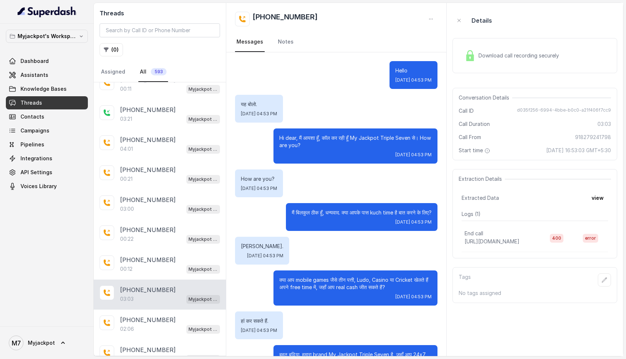
click at [513, 57] on span "Download call recording securely" at bounding box center [519, 55] width 83 height 7
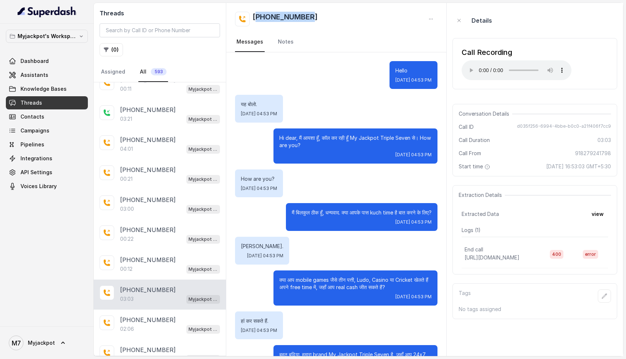
drag, startPoint x: 318, startPoint y: 17, endPoint x: 257, endPoint y: 16, distance: 60.7
click at [257, 16] on div "[PHONE_NUMBER]" at bounding box center [336, 19] width 203 height 15
copy h2 "918279241798"
click at [145, 310] on div "[PHONE_NUMBER]:06 Myjackpot agent" at bounding box center [160, 325] width 132 height 30
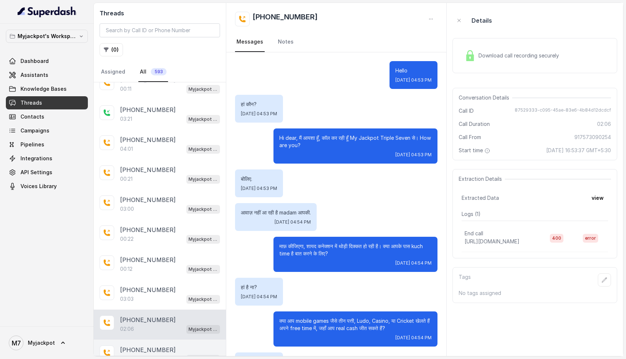
click at [138, 354] on div "01:44 Myjackpot agent" at bounding box center [170, 359] width 100 height 10
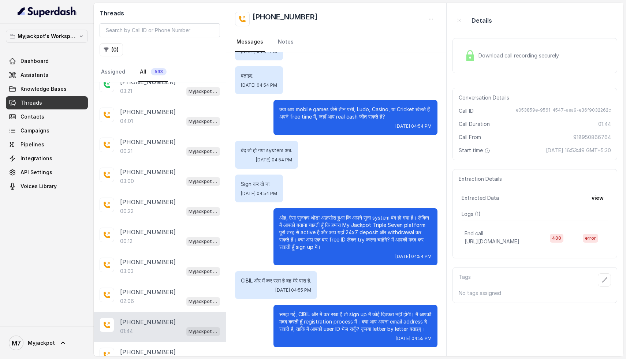
scroll to position [6462, 0]
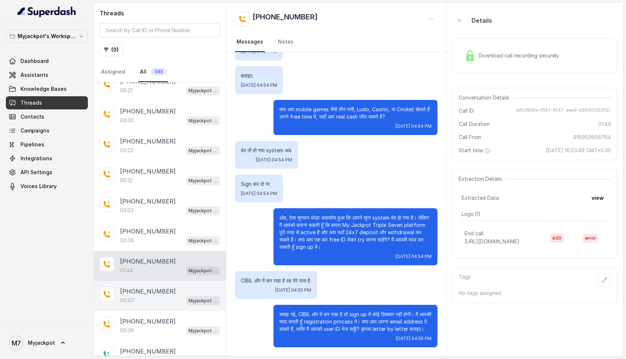
click at [132, 287] on p "[PHONE_NUMBER]" at bounding box center [148, 291] width 56 height 9
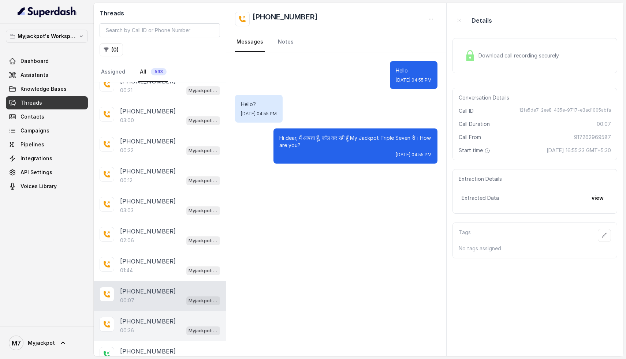
click at [136, 317] on p "[PHONE_NUMBER]" at bounding box center [148, 321] width 56 height 9
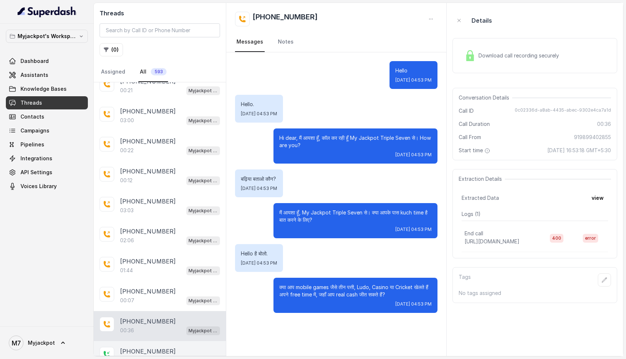
click at [143, 356] on div "00:19 Myjackpot agent" at bounding box center [170, 361] width 100 height 10
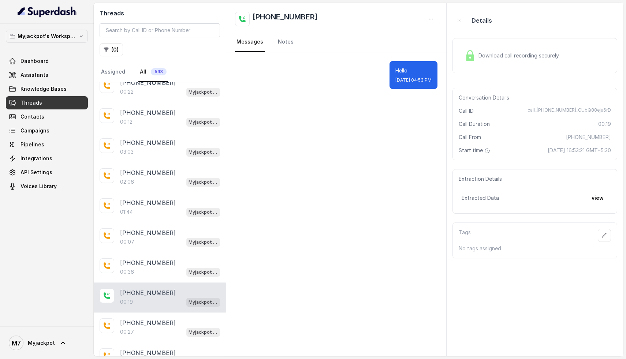
scroll to position [6559, 0]
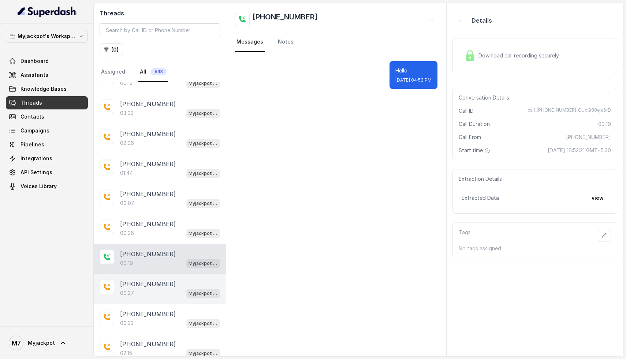
click at [139, 274] on div "[PHONE_NUMBER]:27 Myjackpot agent" at bounding box center [160, 289] width 132 height 30
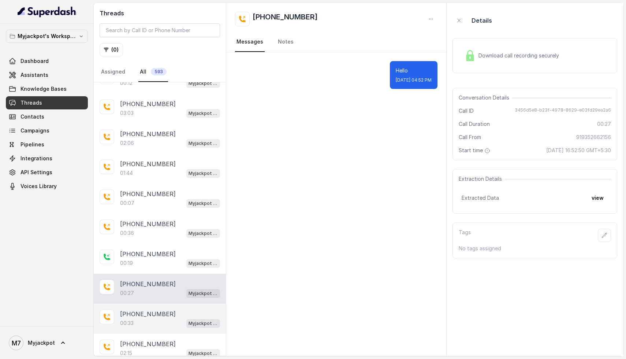
click at [139, 304] on div "[PHONE_NUMBER]:33 Myjackpot agent" at bounding box center [160, 319] width 132 height 30
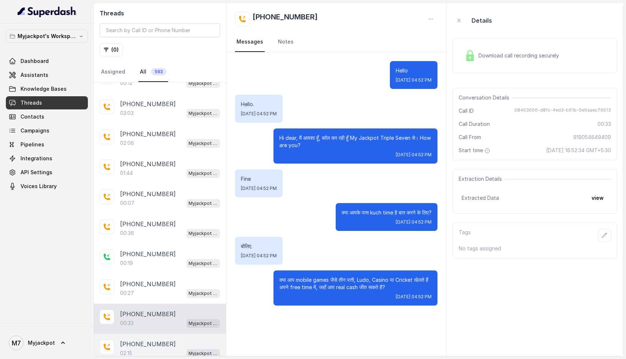
click at [136, 348] on div "02:15 Myjackpot agent" at bounding box center [170, 353] width 100 height 10
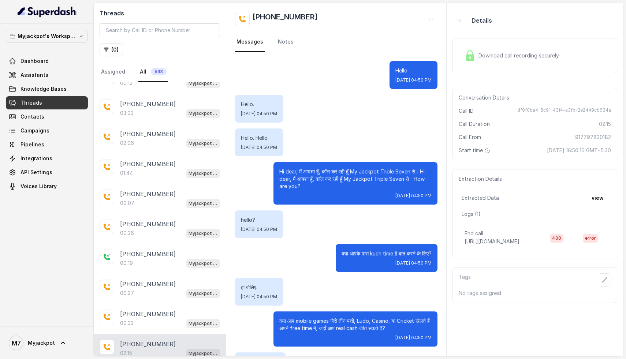
scroll to position [339, 0]
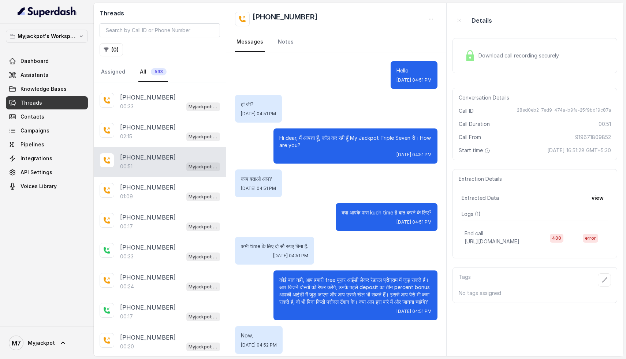
scroll to position [6791, 0]
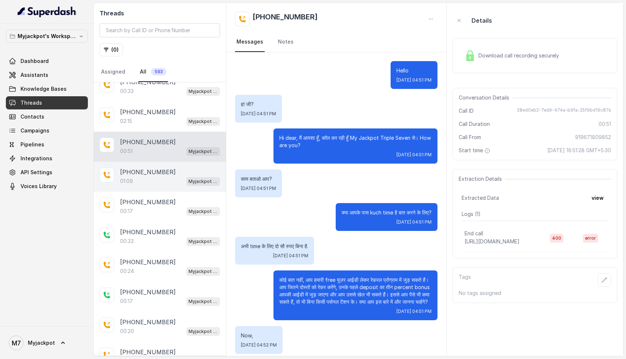
click at [150, 176] on div "01:09 Myjackpot agent" at bounding box center [170, 181] width 100 height 10
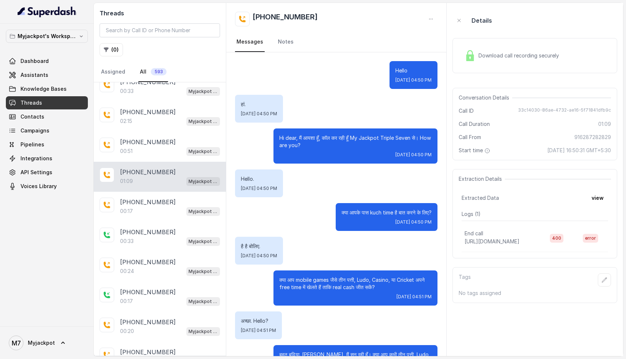
scroll to position [163, 0]
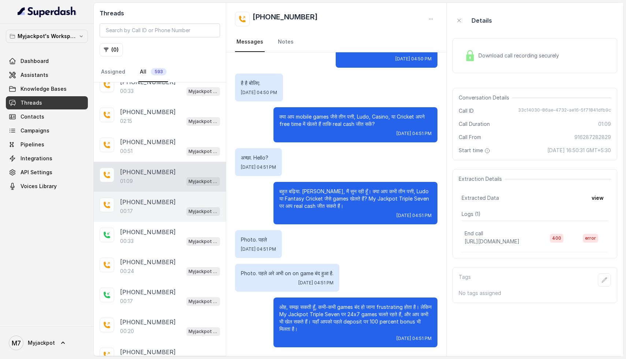
click at [140, 206] on div "00:17 Myjackpot agent" at bounding box center [170, 211] width 100 height 10
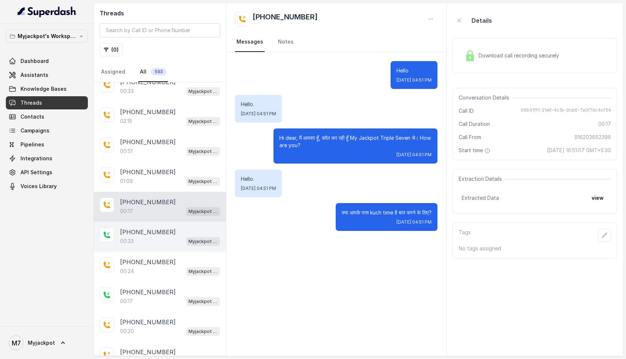
click at [141, 236] on div "00:33 Myjackpot agent" at bounding box center [170, 241] width 100 height 10
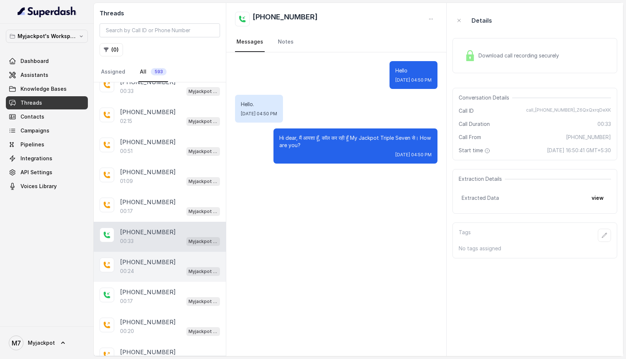
click at [141, 266] on div "00:24 Myjackpot agent" at bounding box center [170, 271] width 100 height 10
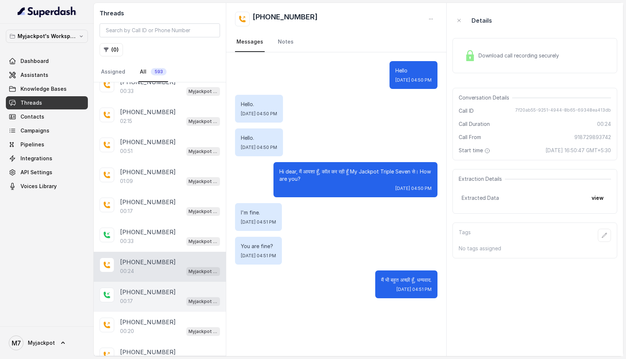
click at [140, 288] on p "[PHONE_NUMBER]" at bounding box center [148, 292] width 56 height 9
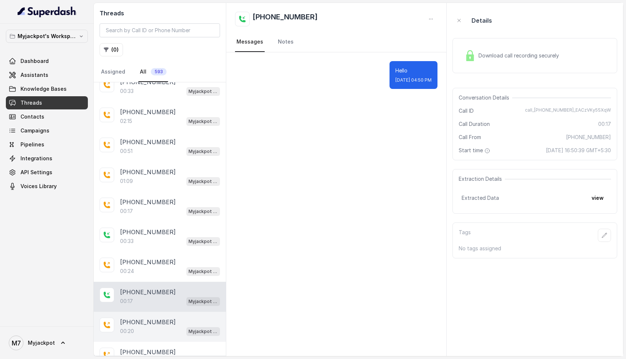
click at [141, 318] on p "[PHONE_NUMBER]" at bounding box center [148, 322] width 56 height 9
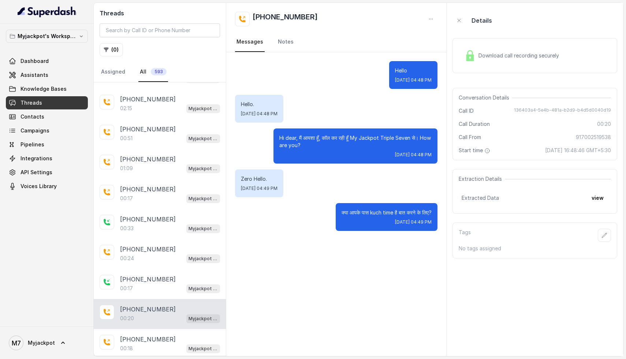
scroll to position [6806, 0]
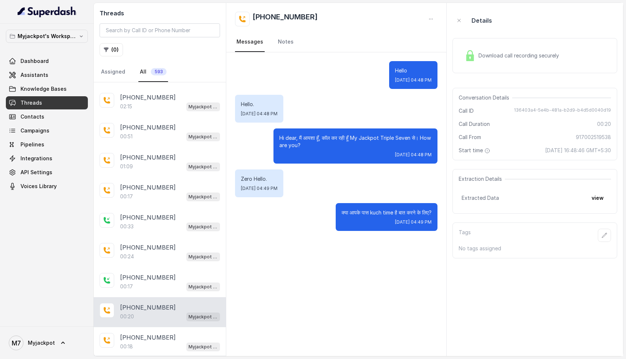
click at [141, 297] on div "[PHONE_NUMBER]:20 Myjackpot agent" at bounding box center [160, 312] width 132 height 30
click at [143, 342] on div "00:18 Myjackpot agent" at bounding box center [170, 347] width 100 height 10
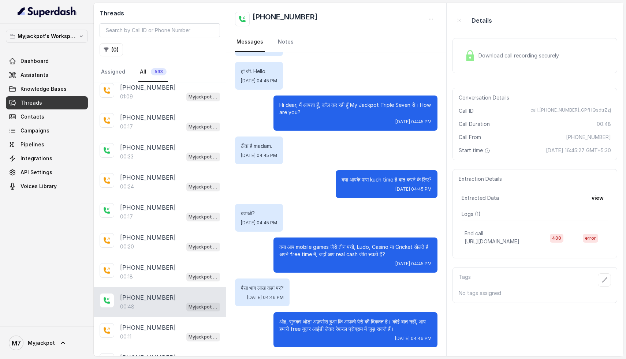
scroll to position [6923, 0]
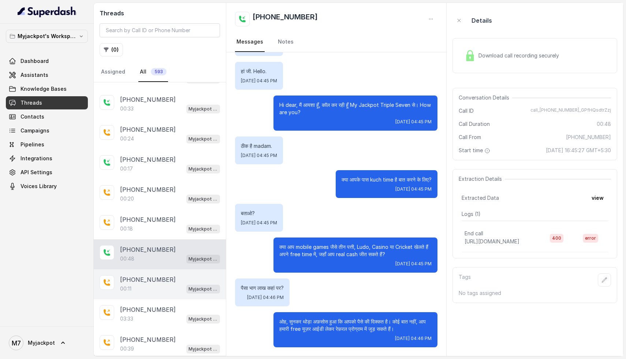
click at [132, 284] on div "00:11 Myjackpot agent" at bounding box center [170, 289] width 100 height 10
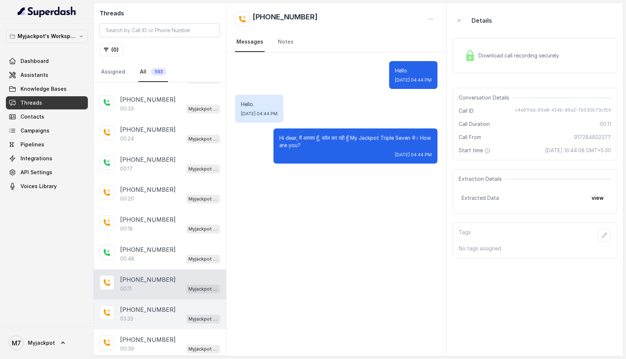
click at [136, 314] on div "03:33 Myjackpot agent" at bounding box center [170, 319] width 100 height 10
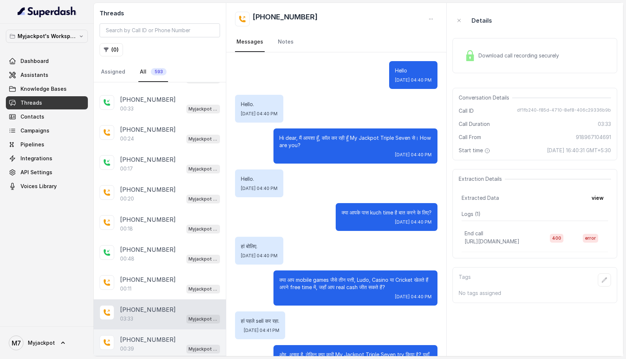
click at [139, 344] on div "00:39 Myjackpot agent" at bounding box center [170, 349] width 100 height 10
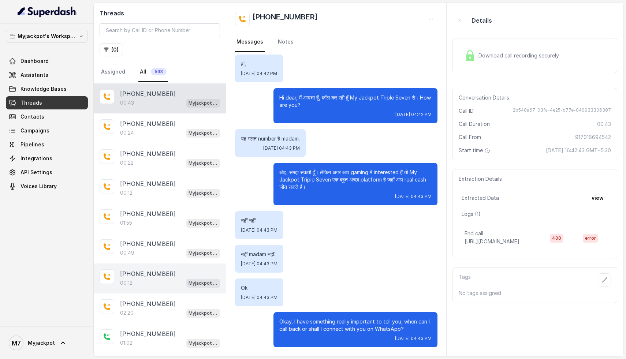
scroll to position [7202, 0]
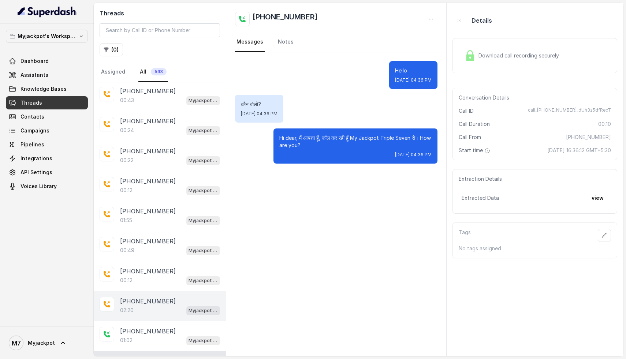
click at [136, 306] on div "02:20 Myjackpot agent" at bounding box center [170, 311] width 100 height 10
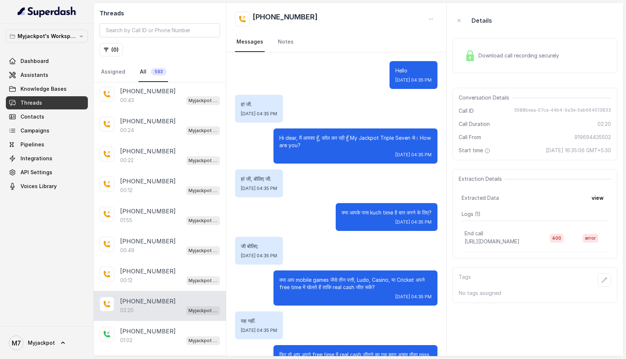
click at [522, 56] on span "Download call recording securely" at bounding box center [519, 55] width 83 height 7
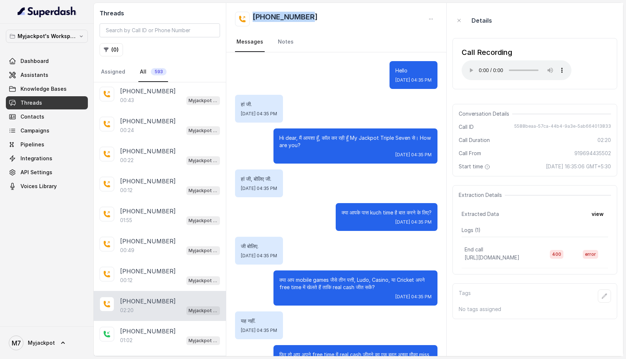
drag, startPoint x: 319, startPoint y: 19, endPoint x: 252, endPoint y: 19, distance: 66.6
click at [252, 19] on div "[PHONE_NUMBER]" at bounding box center [336, 19] width 203 height 15
copy h2 "[PHONE_NUMBER]"
